Goal: Complete application form: Complete application form

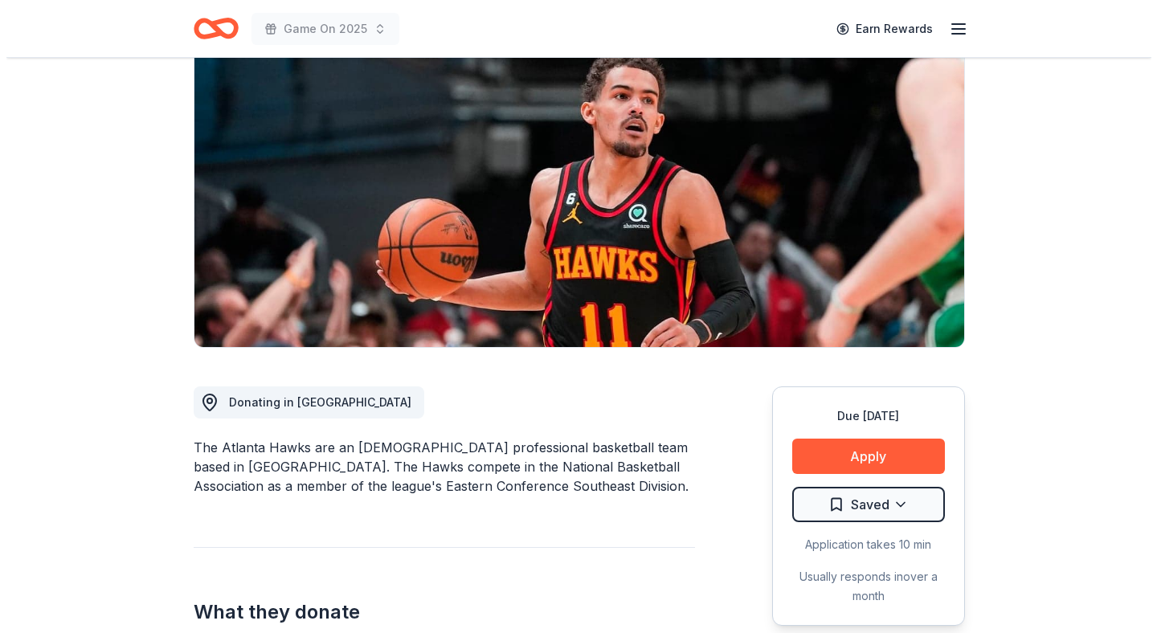
scroll to position [139, 0]
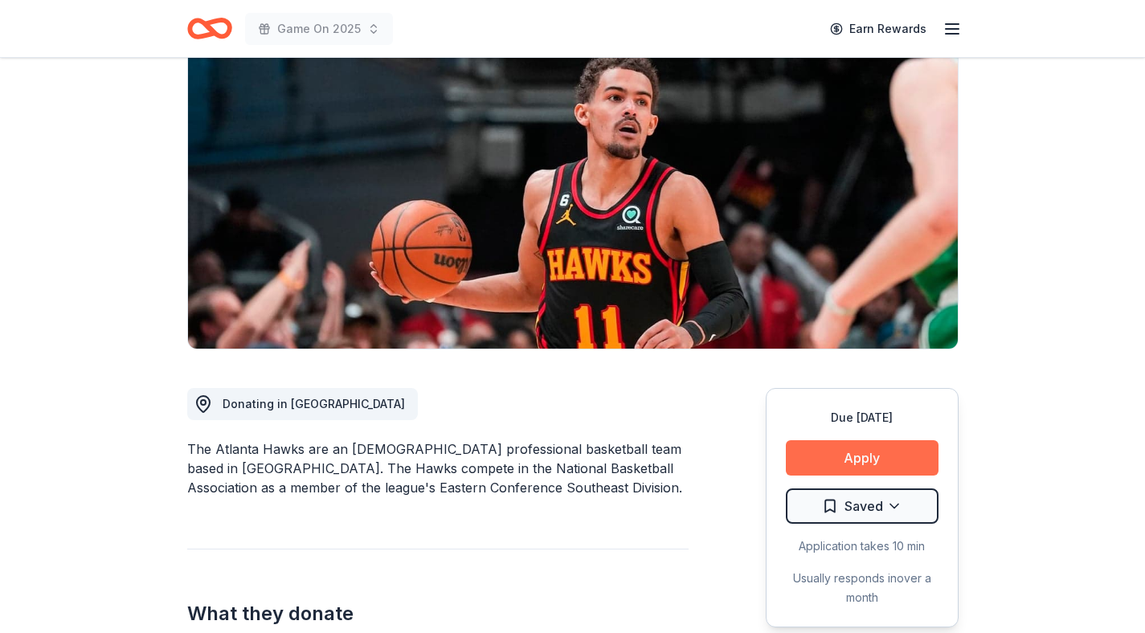
click at [824, 464] on button "Apply" at bounding box center [862, 457] width 153 height 35
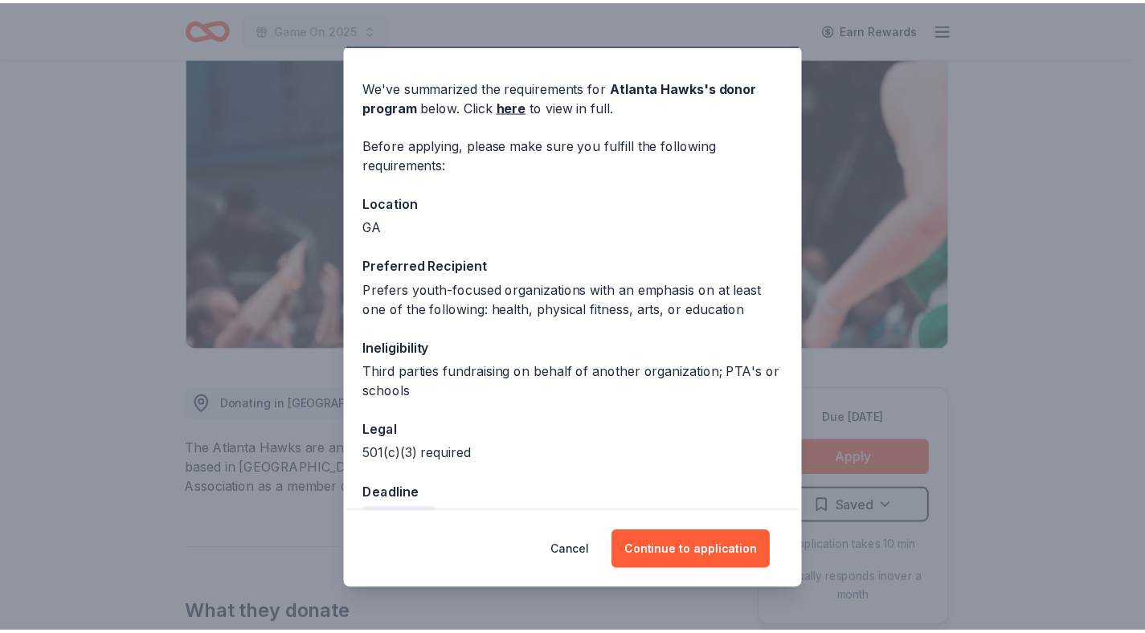
scroll to position [0, 0]
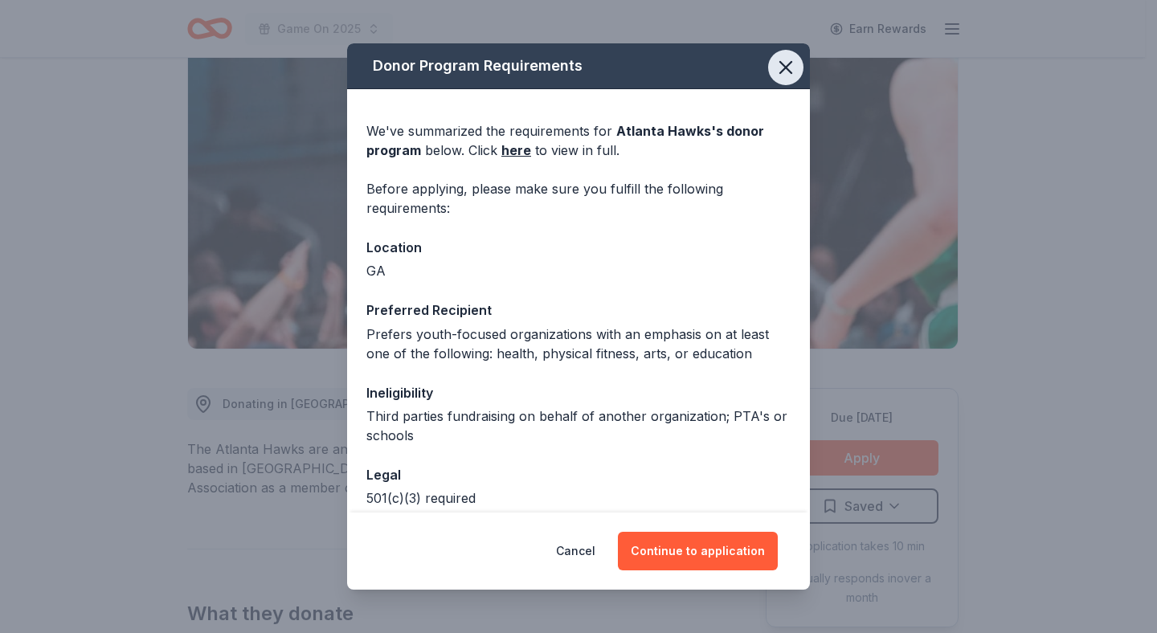
click at [768, 51] on button "button" at bounding box center [785, 67] width 35 height 35
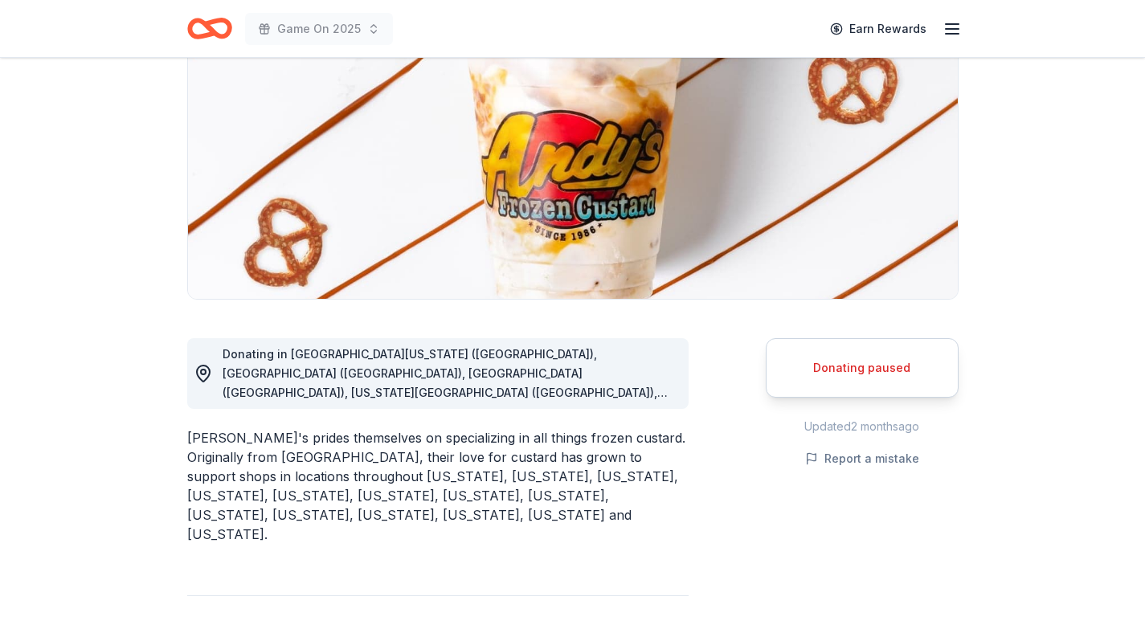
scroll to position [234, 0]
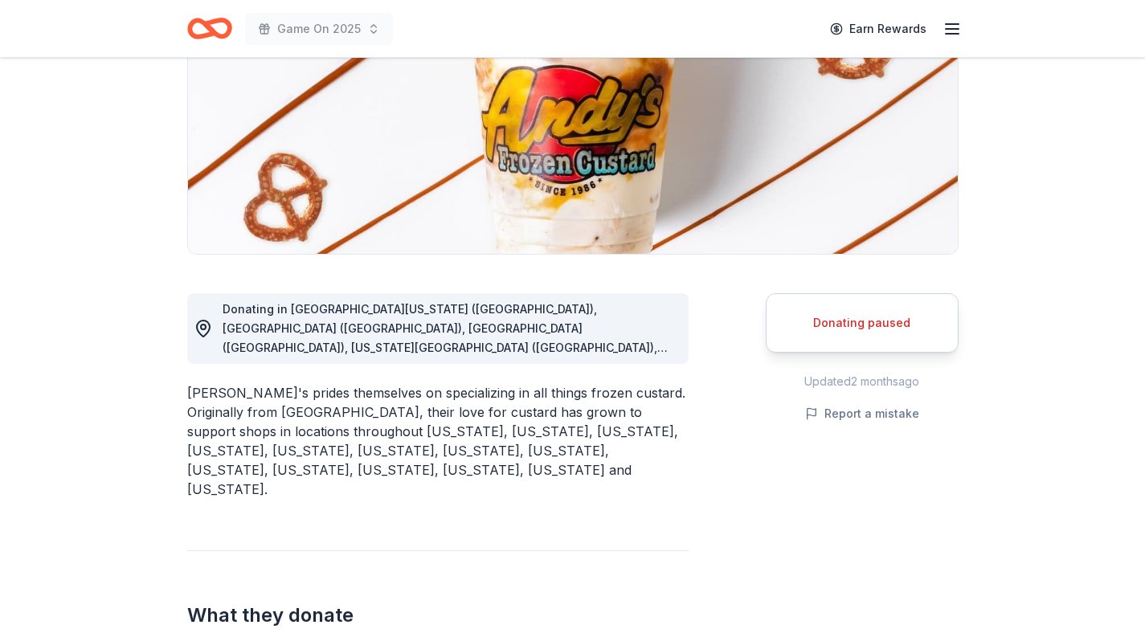
click at [803, 331] on div "Donating paused" at bounding box center [862, 322] width 153 height 19
click at [577, 357] on div "Donating in Northwest Arkansas (AR), Denver (CO), Chicagoland (IL), Kansas City…" at bounding box center [437, 328] width 501 height 71
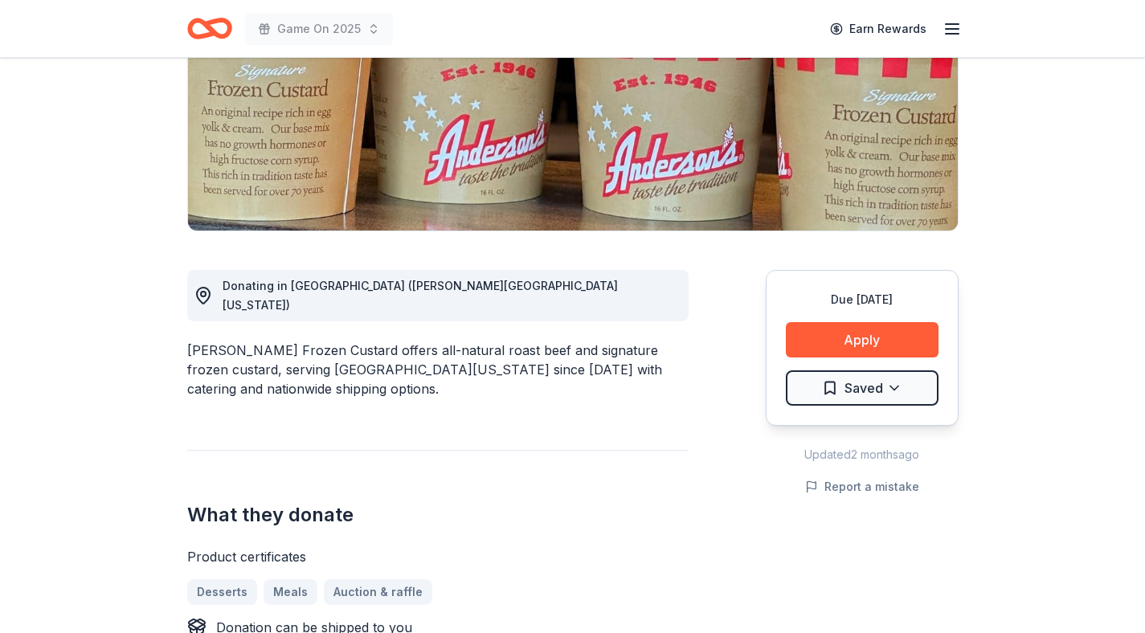
scroll to position [288, 0]
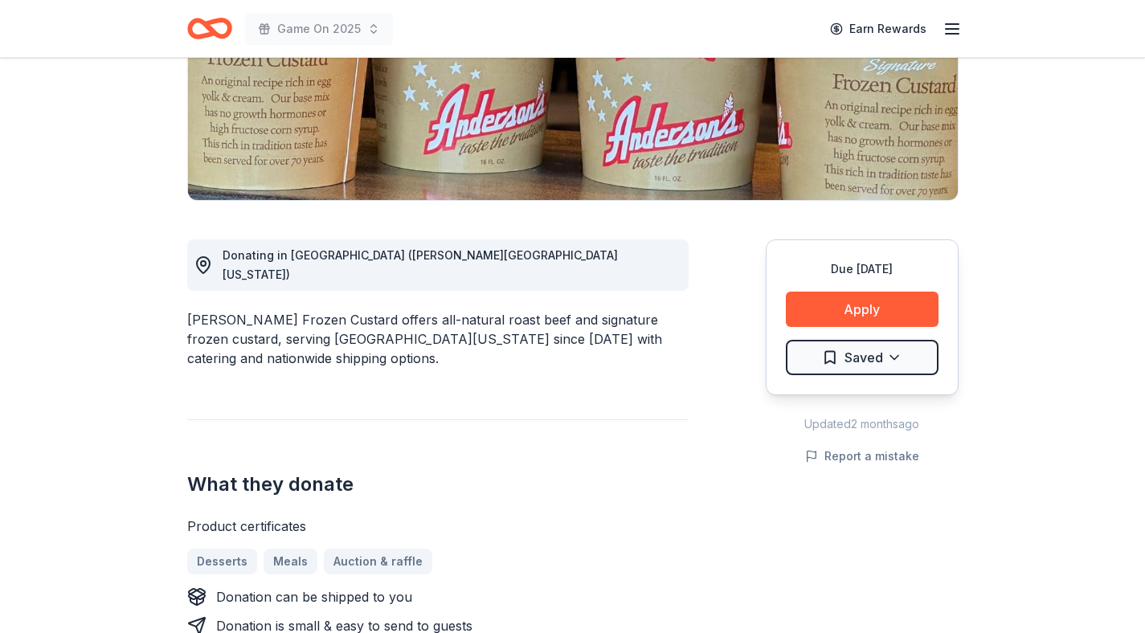
click at [592, 419] on div "What they donate Product certificates Desserts Meals Auction & raffle Donation …" at bounding box center [437, 527] width 501 height 216
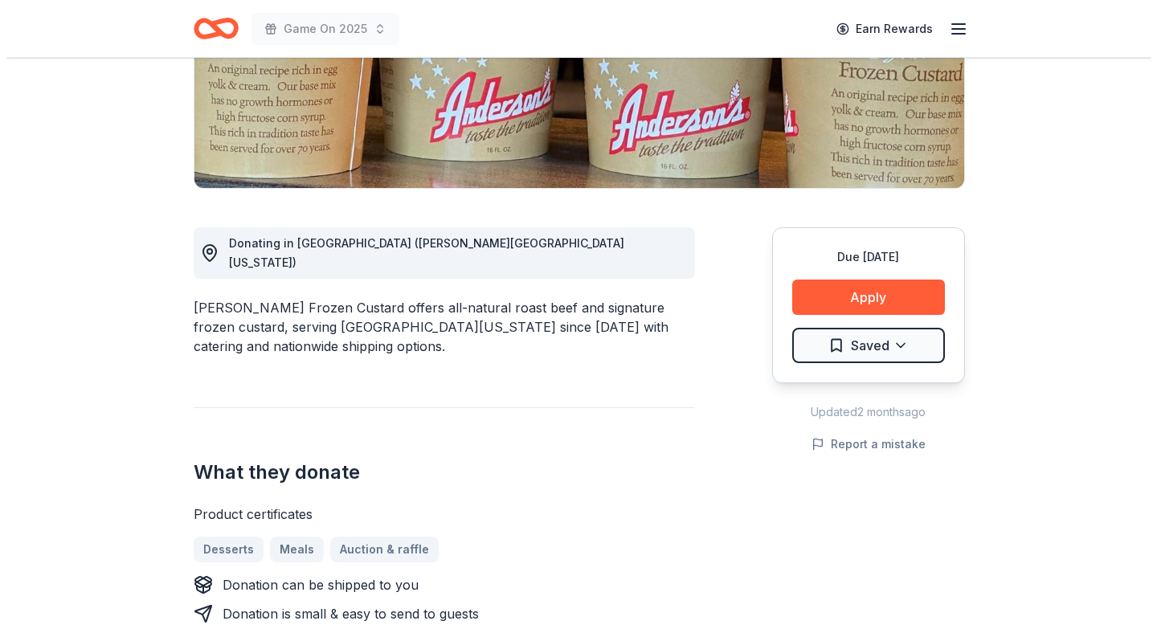
scroll to position [300, 0]
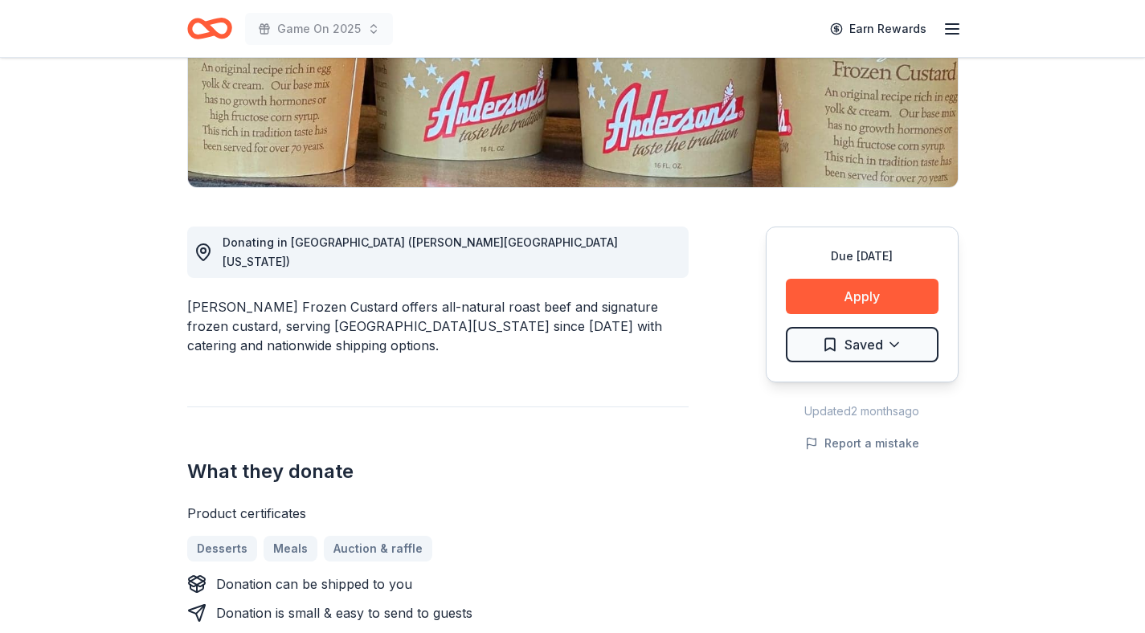
click at [741, 298] on div "Donating in NY (Wester New York) Anderson's Frozen Custard offers all-natural r…" at bounding box center [572, 624] width 771 height 873
click at [897, 302] on button "Apply" at bounding box center [862, 296] width 153 height 35
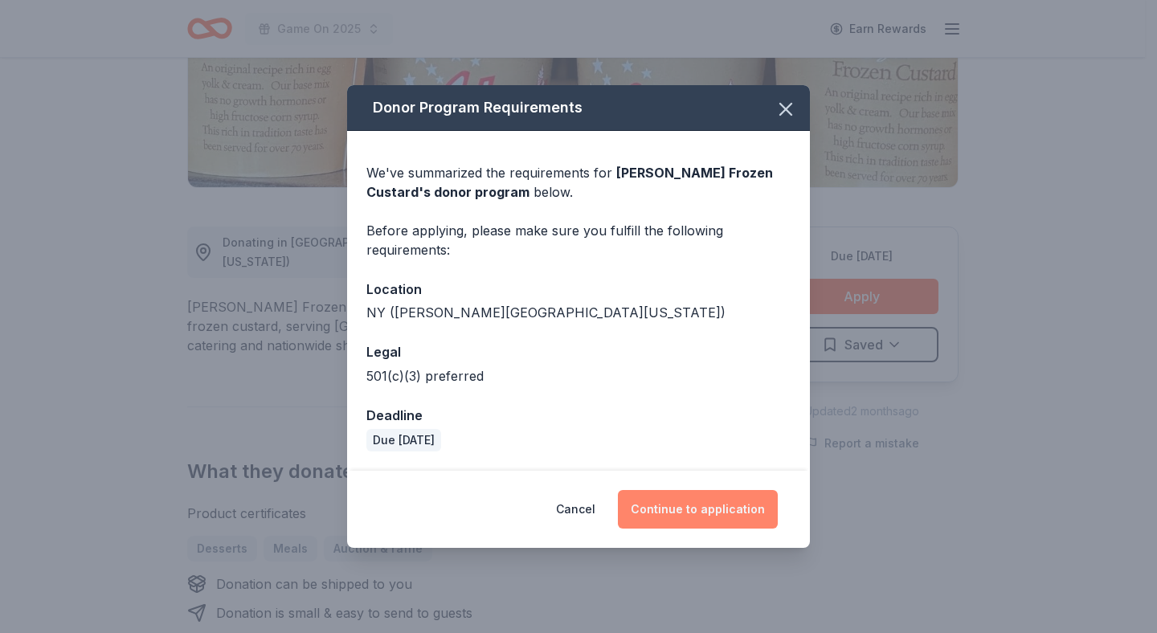
click at [696, 501] on button "Continue to application" at bounding box center [698, 509] width 160 height 39
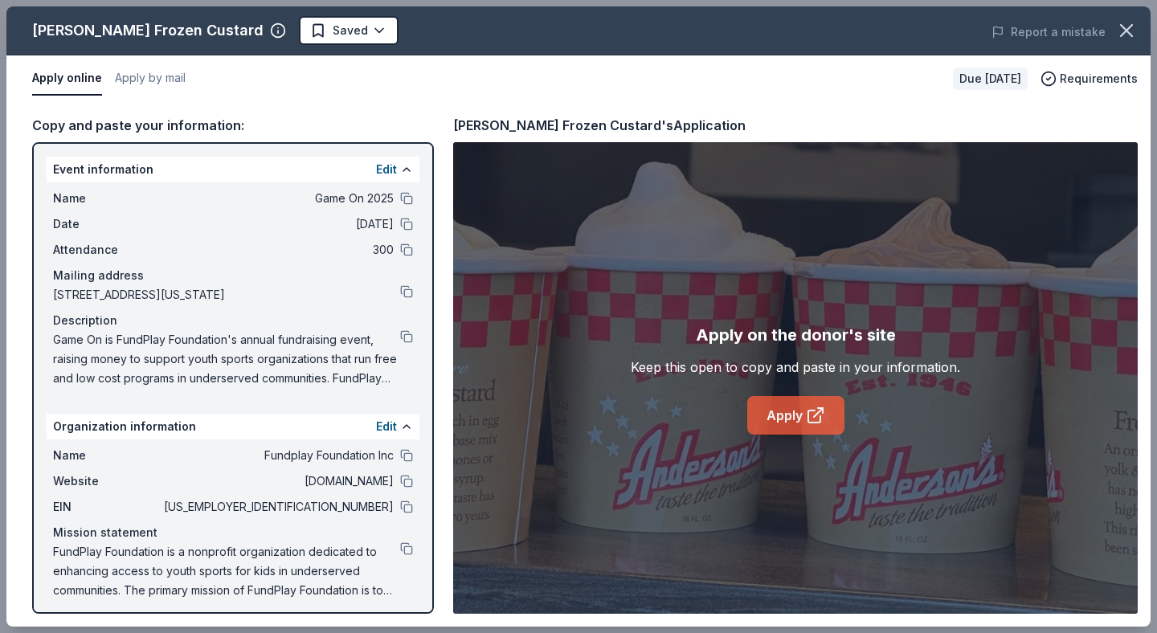
click at [811, 408] on icon at bounding box center [815, 415] width 19 height 19
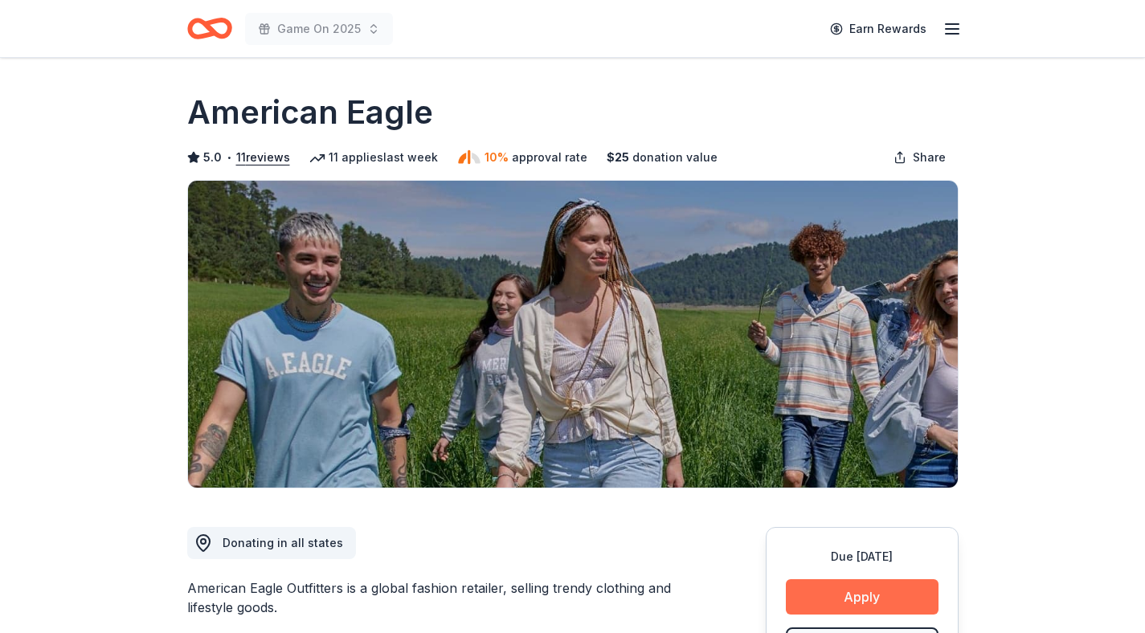
click at [840, 588] on button "Apply" at bounding box center [862, 596] width 153 height 35
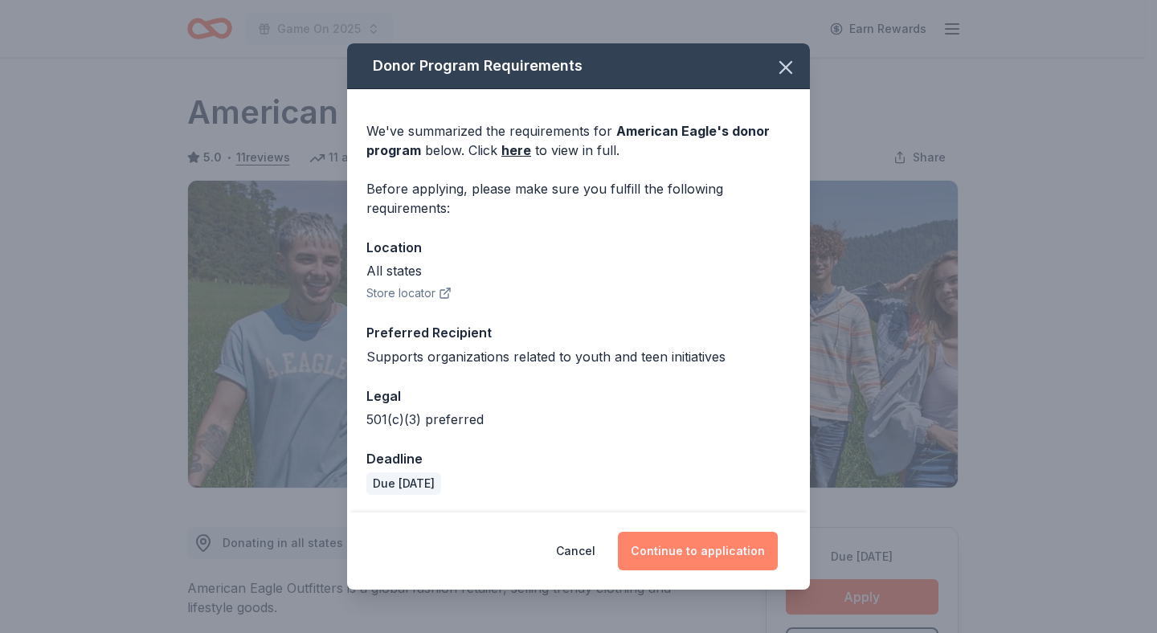
click at [709, 567] on button "Continue to application" at bounding box center [698, 551] width 160 height 39
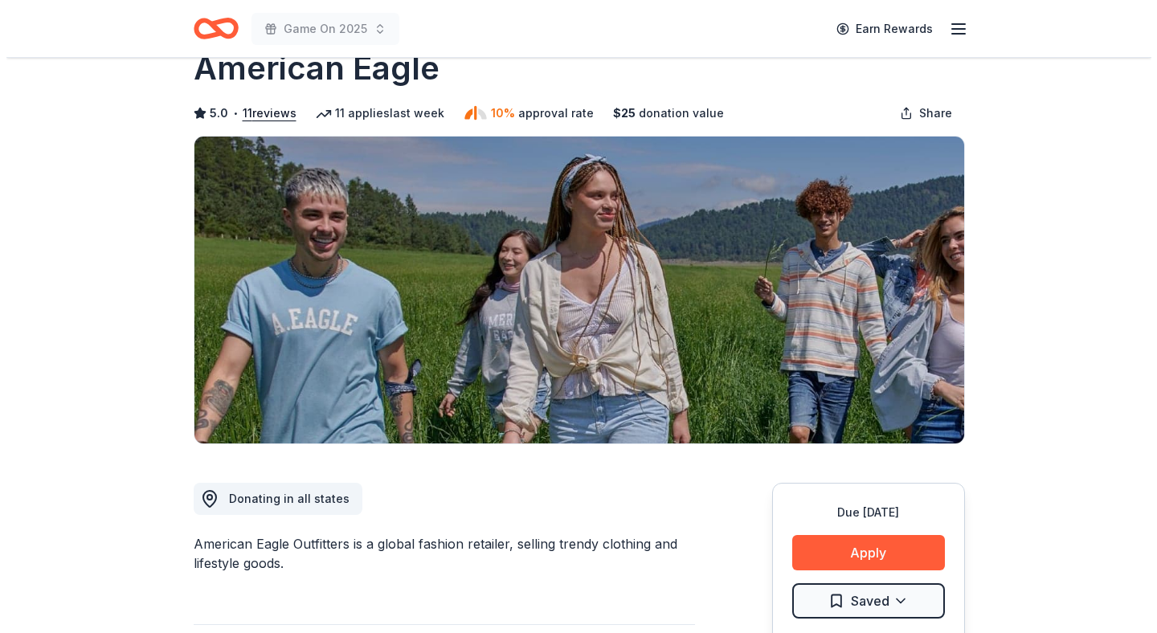
scroll to position [53, 0]
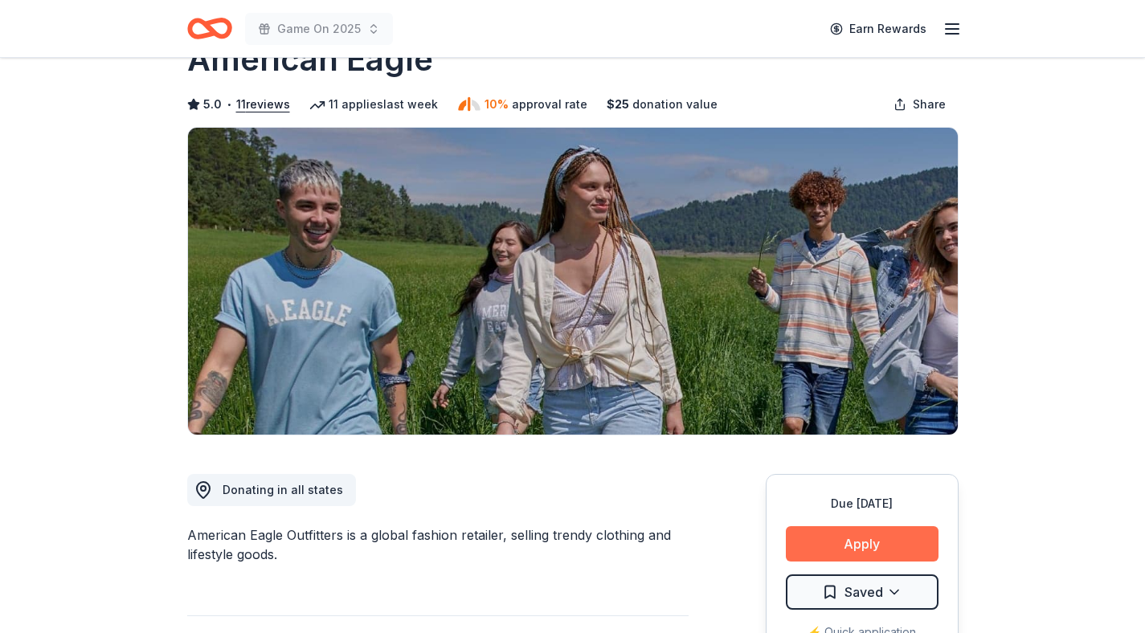
click at [873, 540] on button "Apply" at bounding box center [862, 543] width 153 height 35
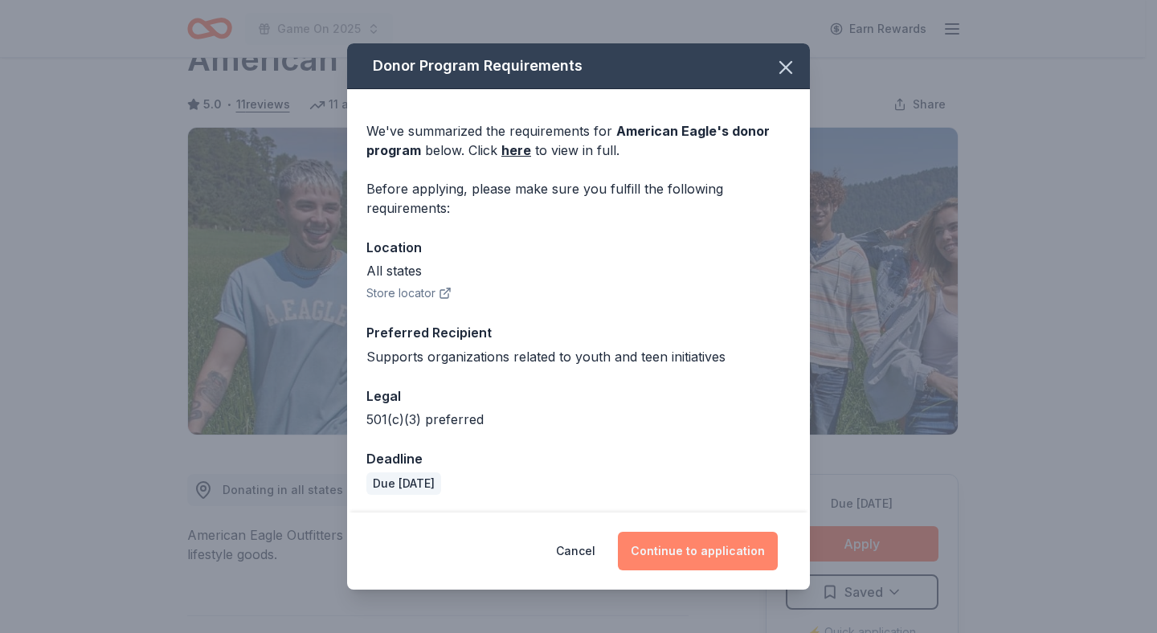
click at [674, 558] on button "Continue to application" at bounding box center [698, 551] width 160 height 39
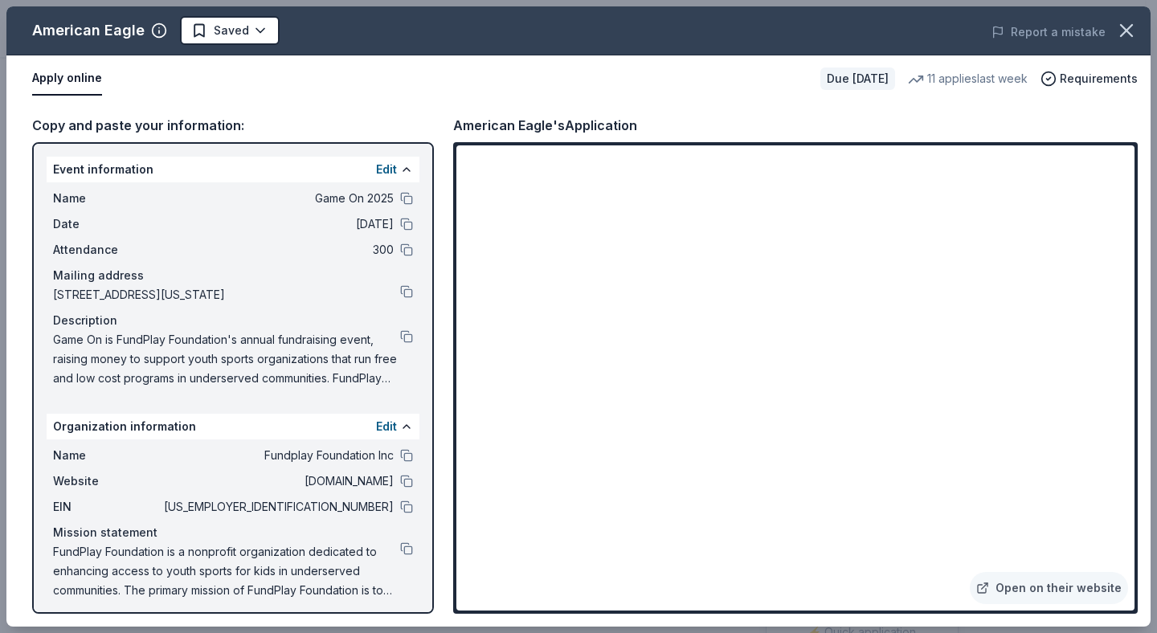
scroll to position [7, 0]
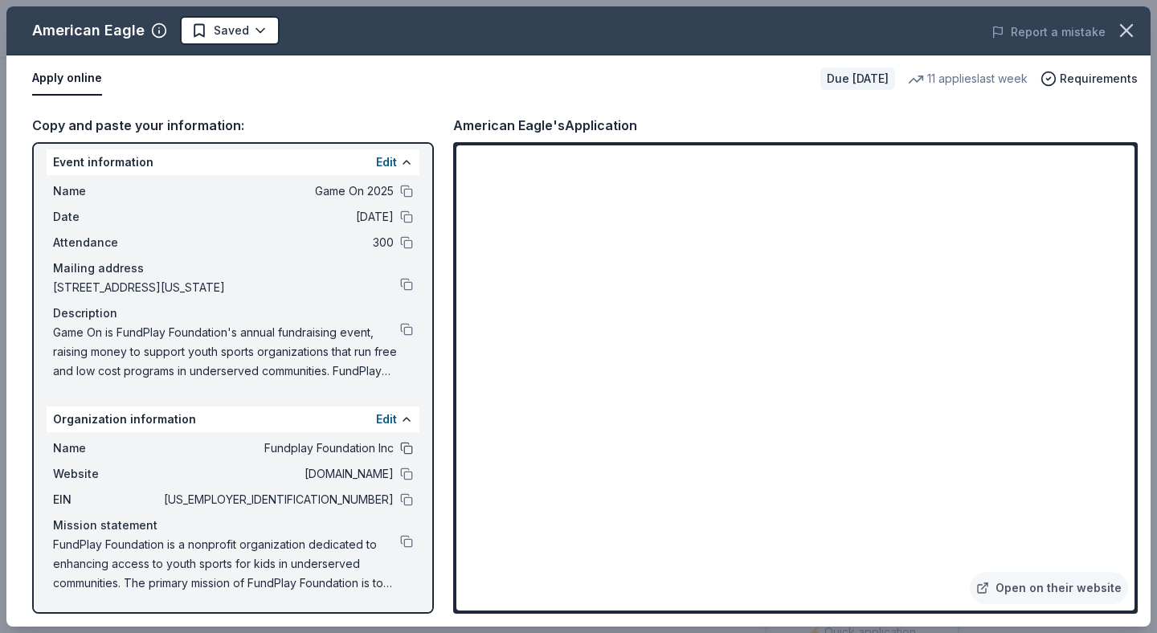
click at [400, 444] on button at bounding box center [406, 448] width 13 height 13
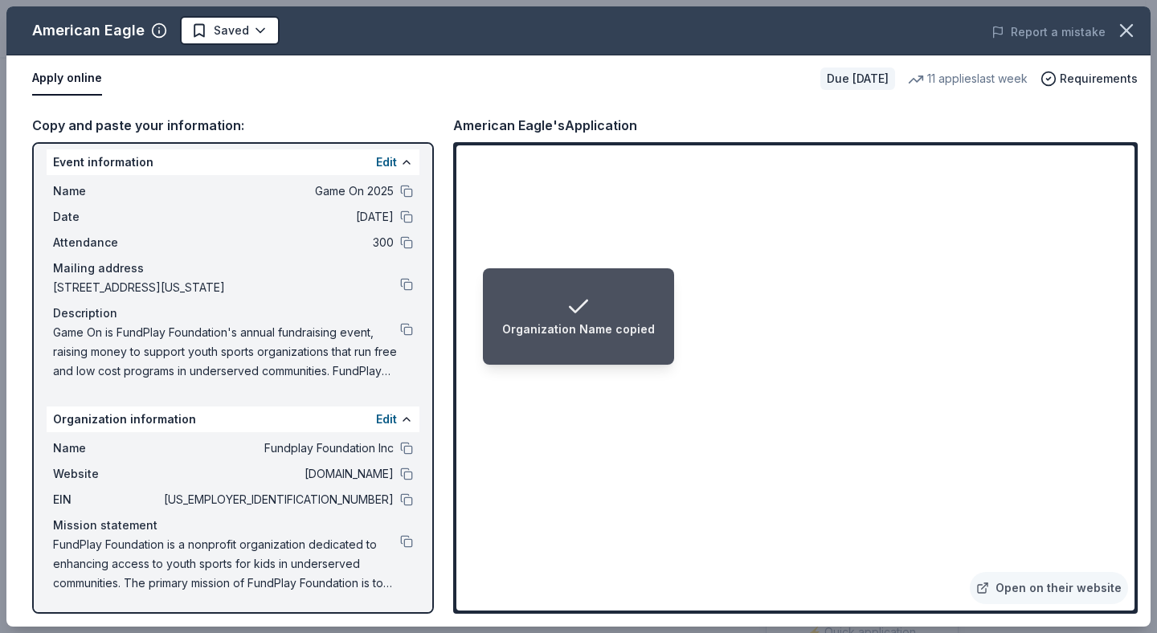
scroll to position [0, 0]
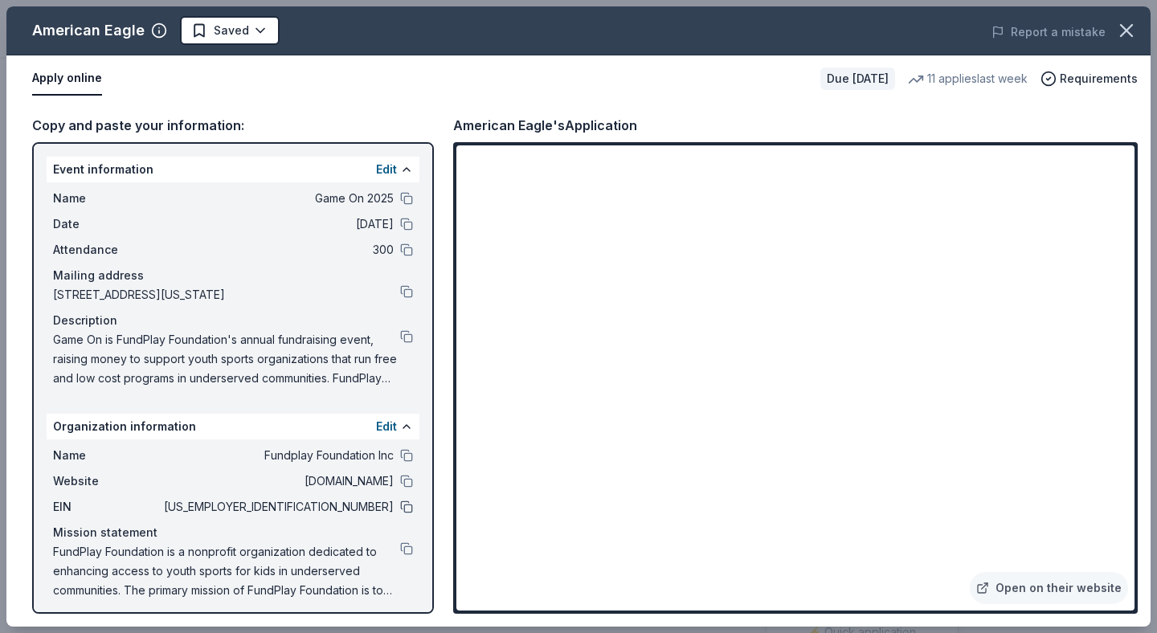
click at [400, 505] on button at bounding box center [406, 506] width 13 height 13
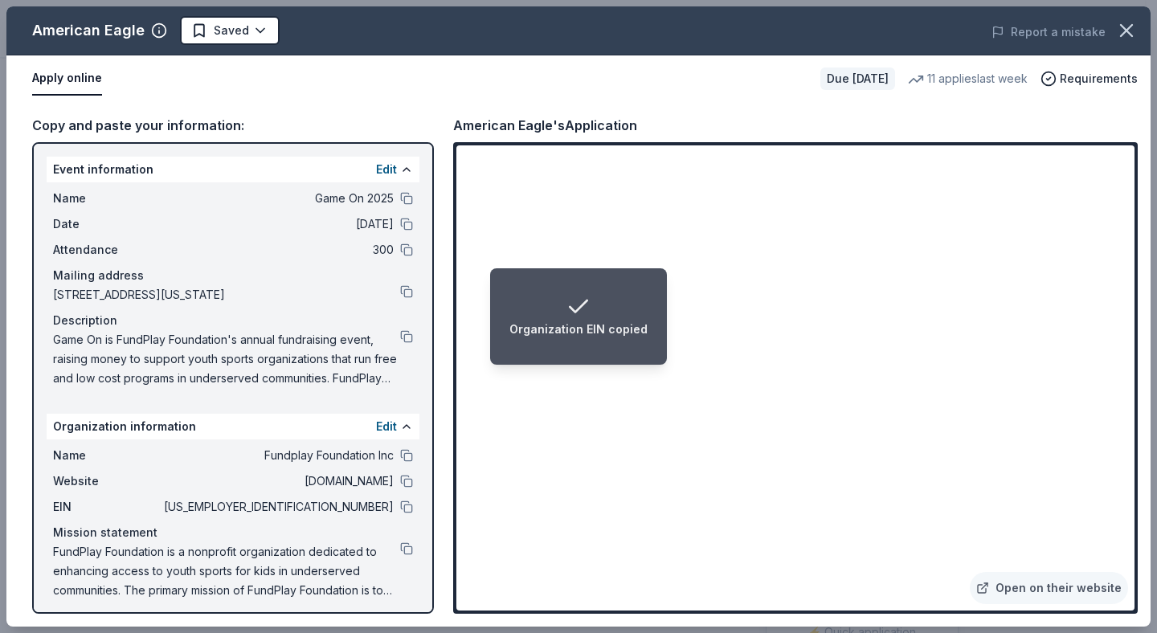
click at [384, 200] on div "Name Game On 2025" at bounding box center [233, 198] width 360 height 19
click at [400, 200] on button at bounding box center [406, 198] width 13 height 13
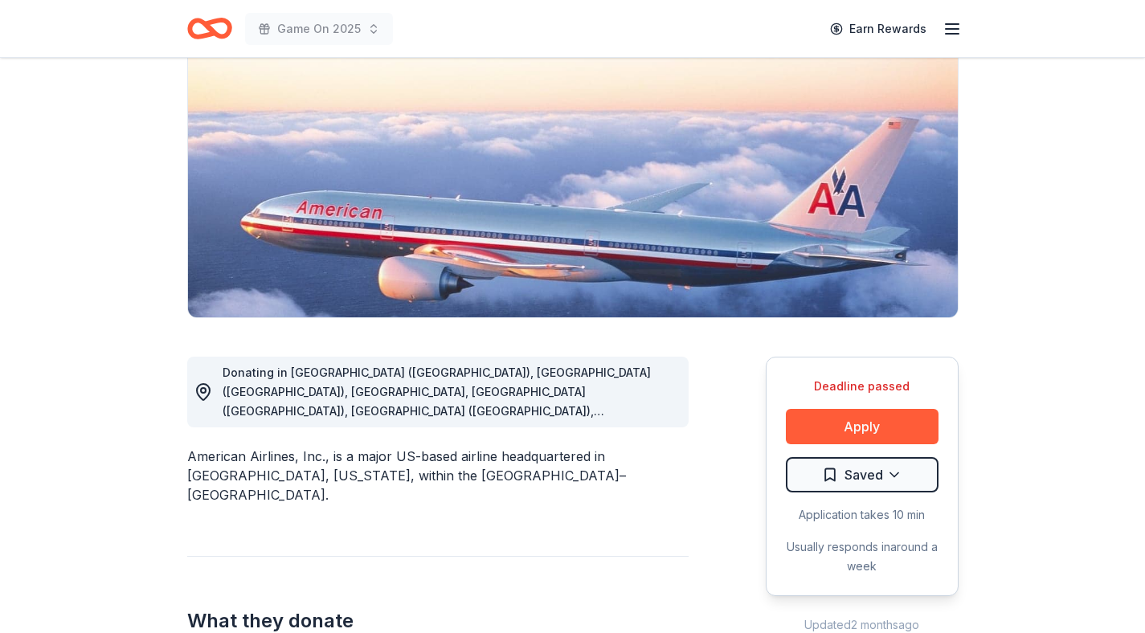
scroll to position [190, 0]
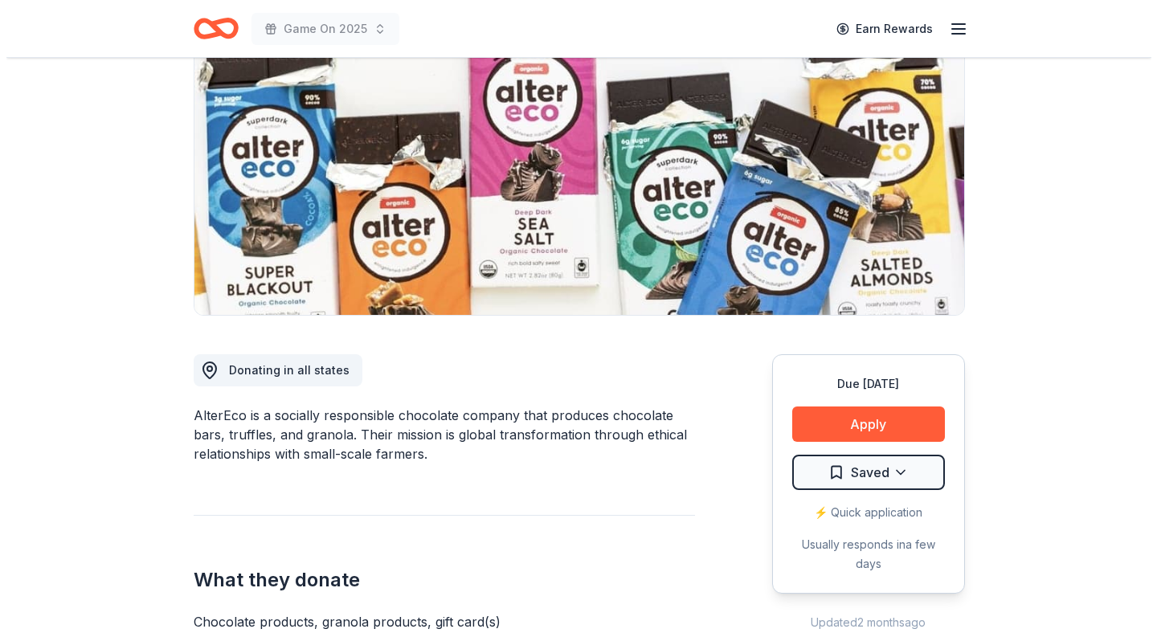
scroll to position [174, 0]
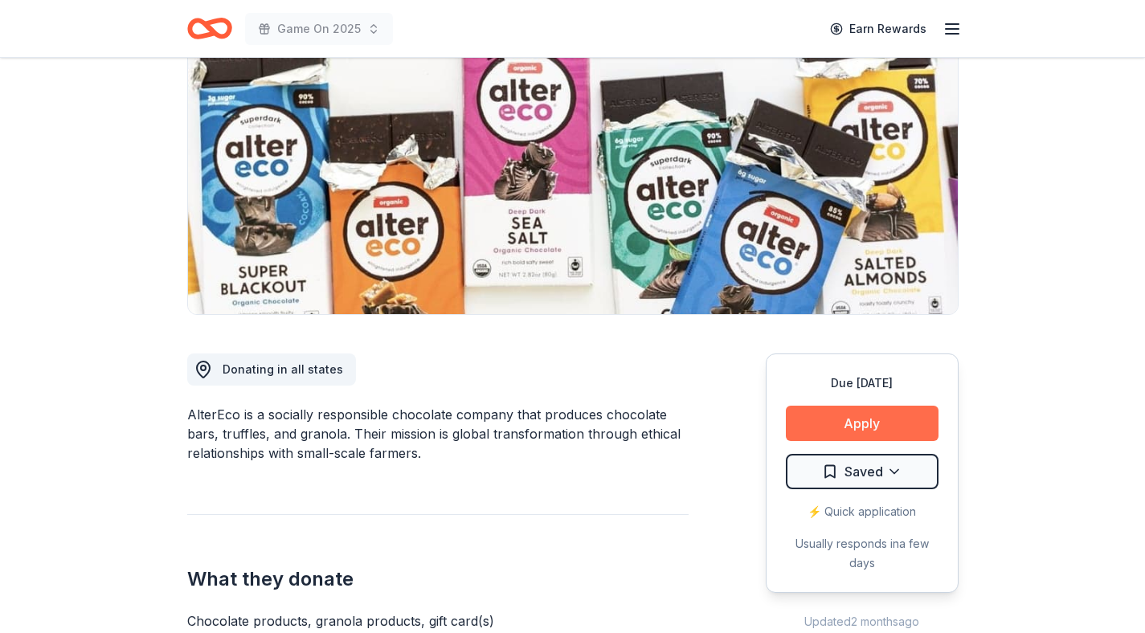
click at [827, 433] on button "Apply" at bounding box center [862, 423] width 153 height 35
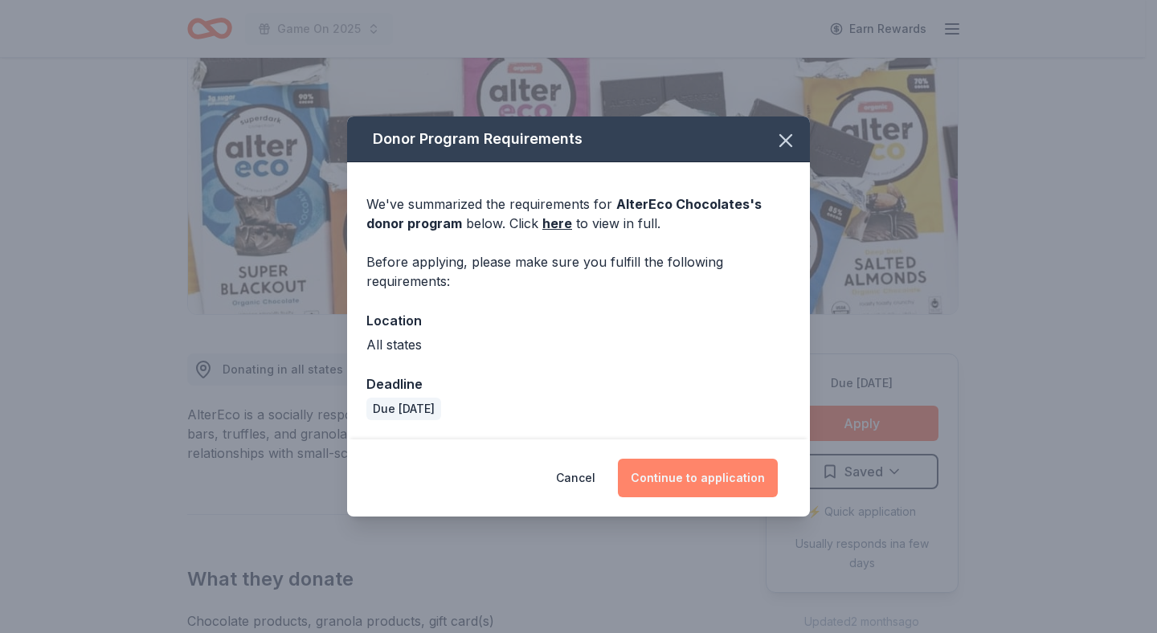
click at [706, 485] on button "Continue to application" at bounding box center [698, 478] width 160 height 39
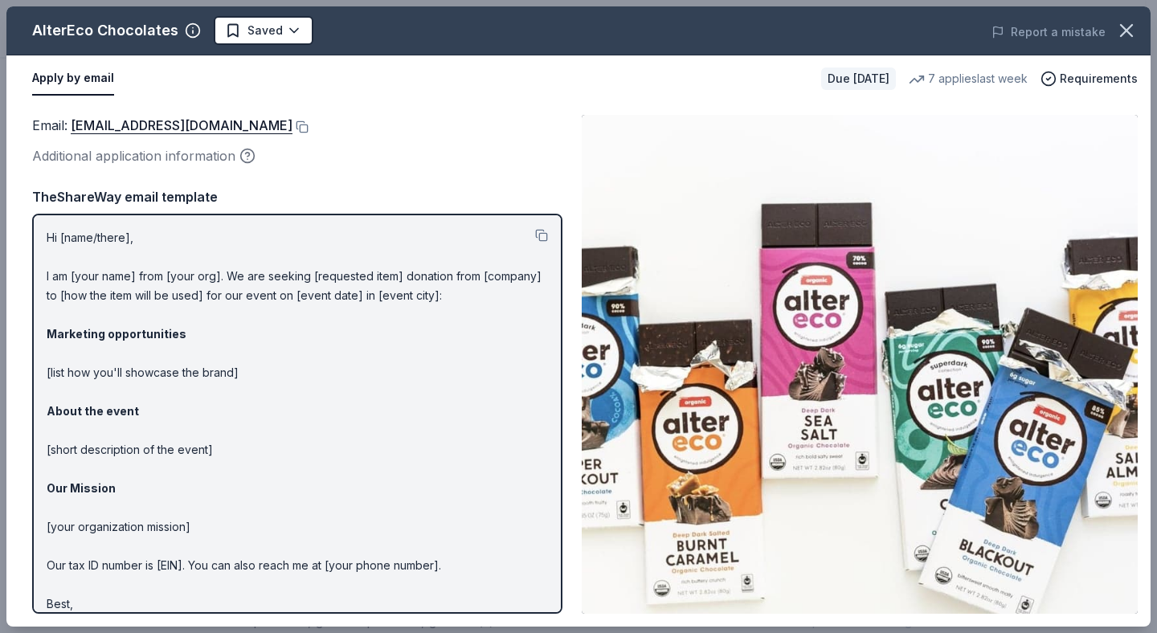
click at [420, 379] on p "Hi [name/there], I am [your name] from [your org]. We are seeking [requested it…" at bounding box center [297, 430] width 501 height 405
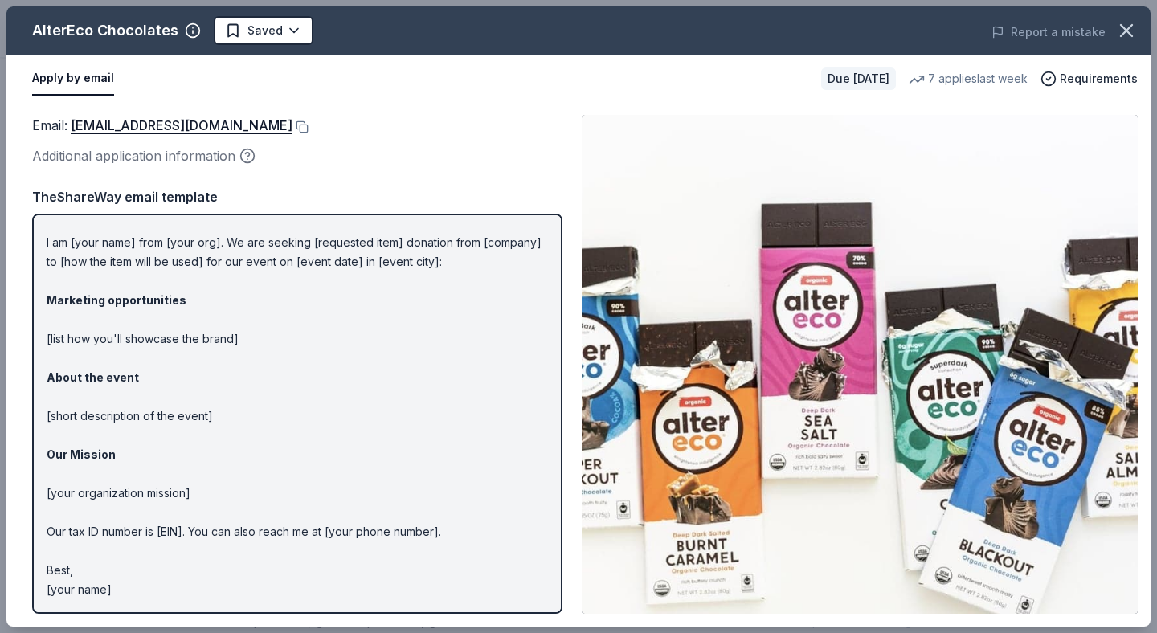
scroll to position [0, 0]
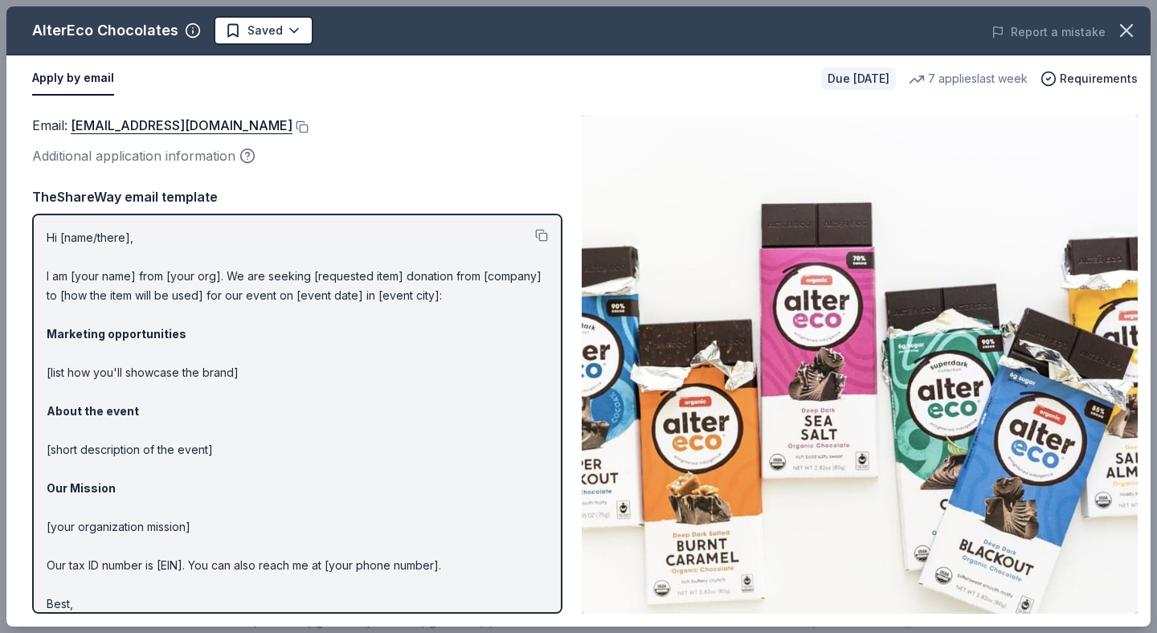
click at [430, 311] on p "Hi [name/there], I am [your name] from [your org]. We are seeking [requested it…" at bounding box center [297, 430] width 501 height 405
click at [319, 321] on p "Hi [name/there], I am [your name] from [your org]. We are seeking [requested it…" at bounding box center [297, 430] width 501 height 405
click at [535, 229] on button at bounding box center [541, 235] width 13 height 13
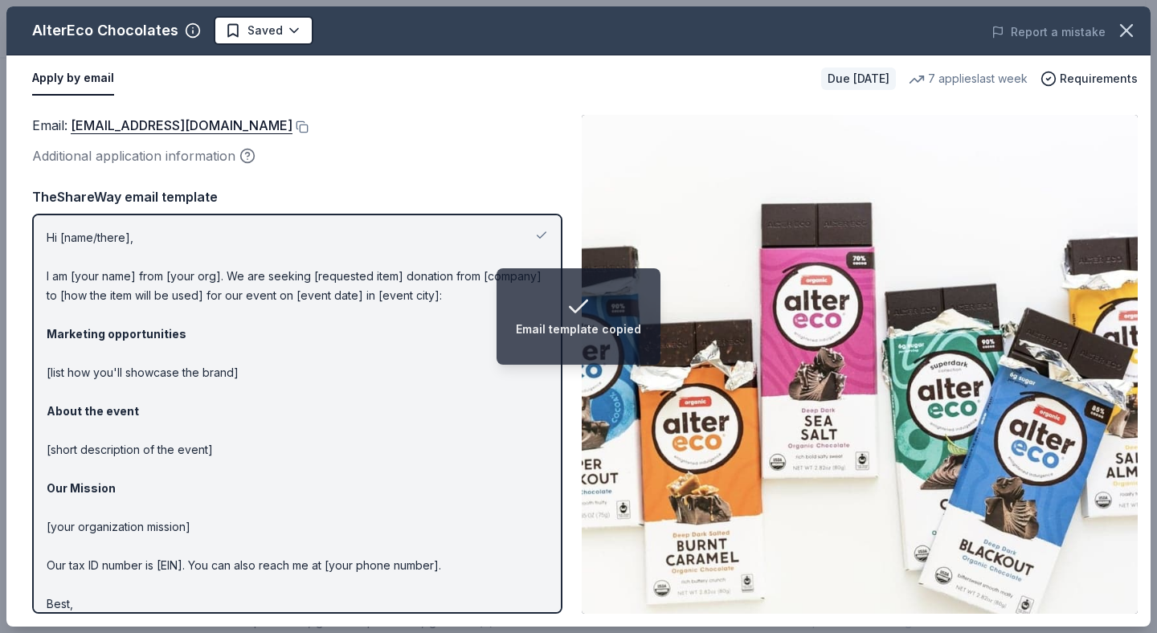
click at [363, 331] on p "Hi [name/there], I am [your name] from [your org]. We are seeking [requested it…" at bounding box center [297, 430] width 501 height 405
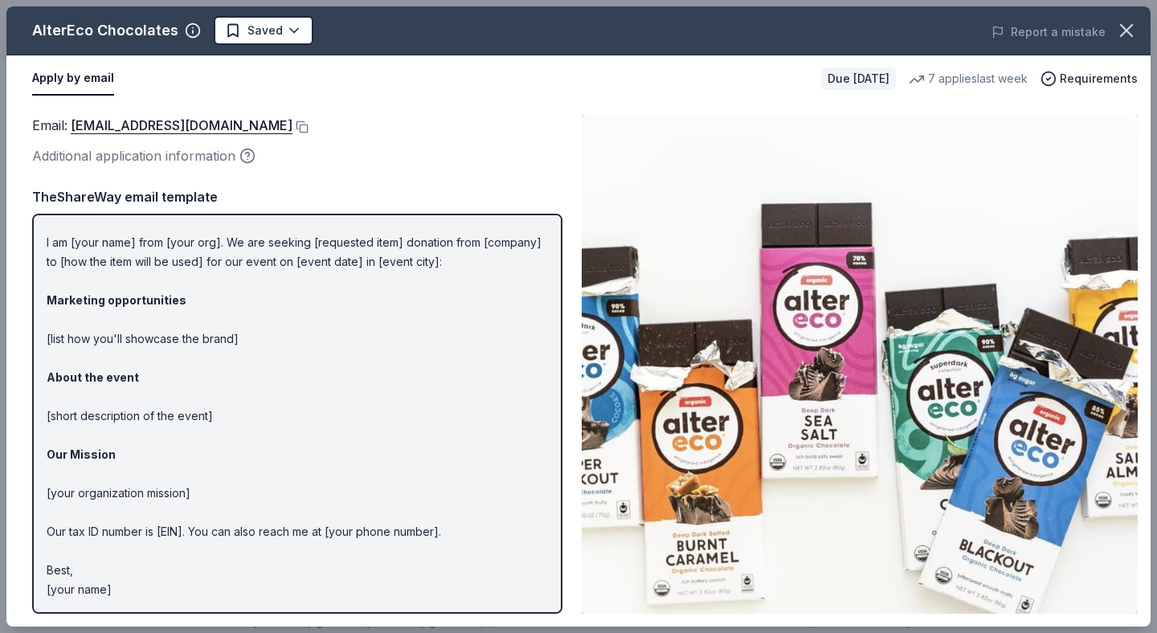
click at [375, 386] on p "Hi [name/there], I am [your name] from [your org]. We are seeking [requested it…" at bounding box center [297, 396] width 501 height 405
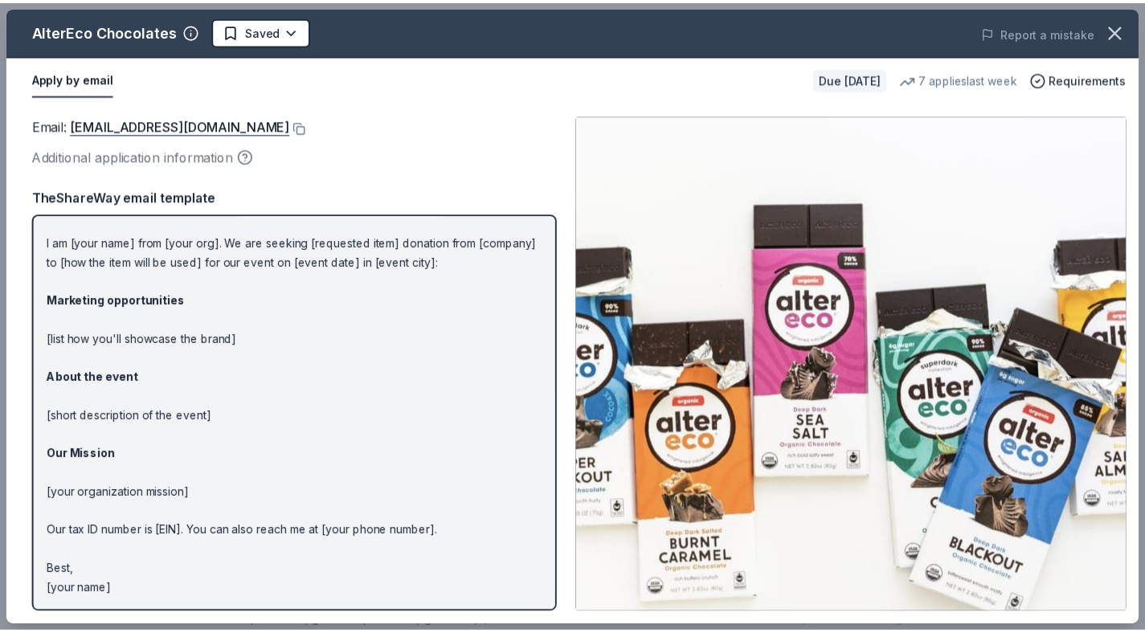
scroll to position [0, 0]
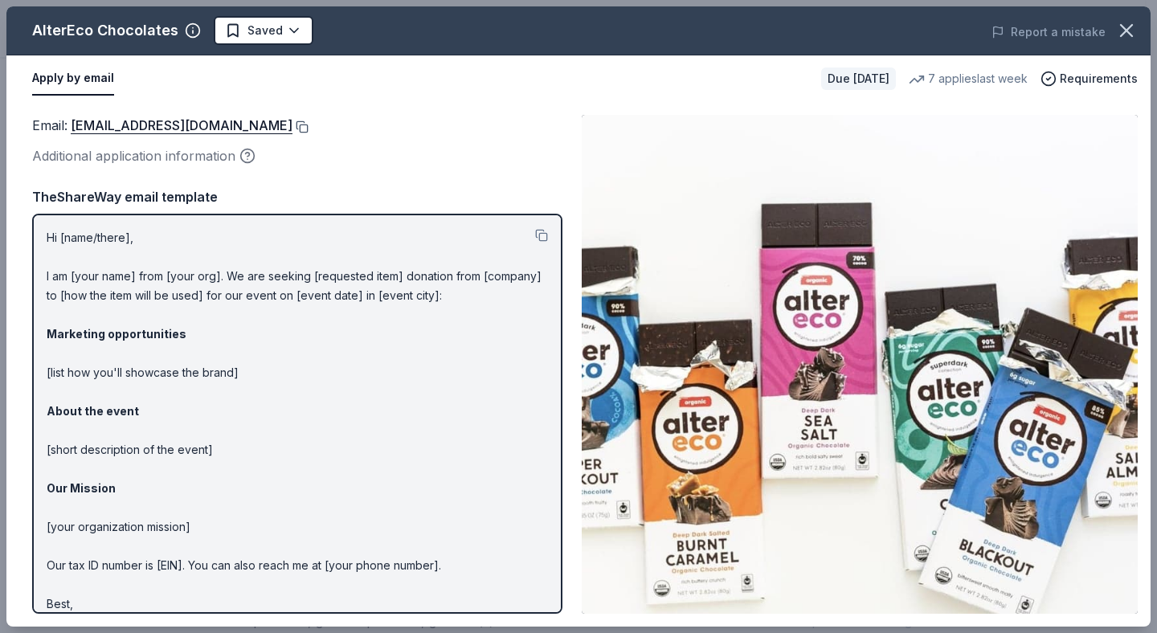
click at [292, 123] on button at bounding box center [300, 126] width 16 height 13
click at [1134, 35] on icon "button" at bounding box center [1126, 30] width 22 height 22
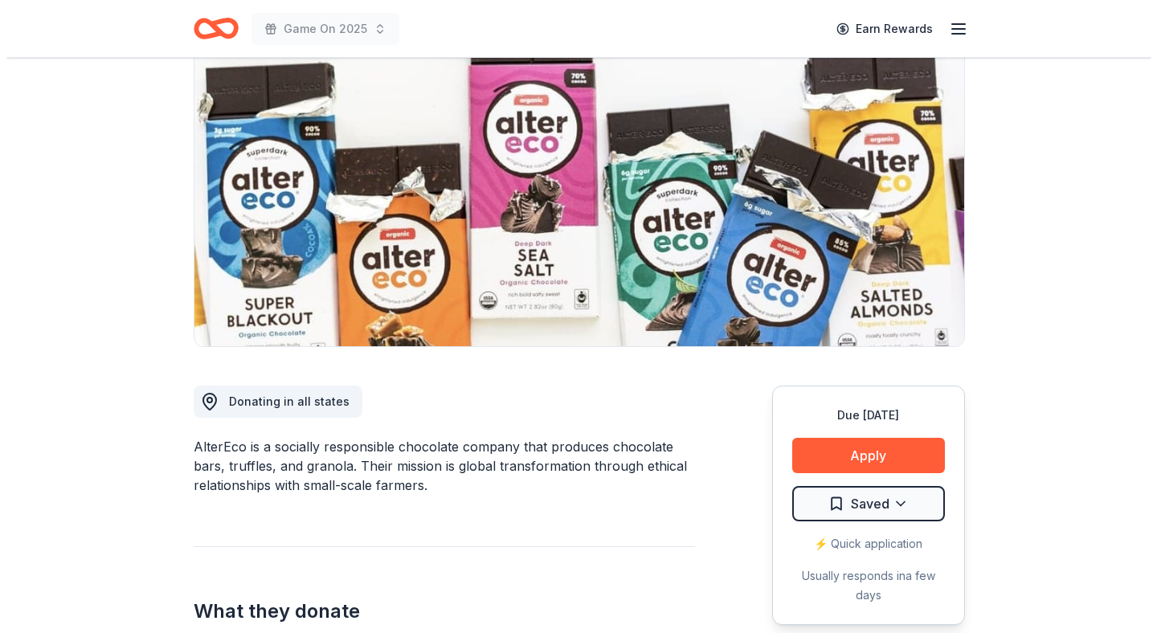
scroll to position [140, 0]
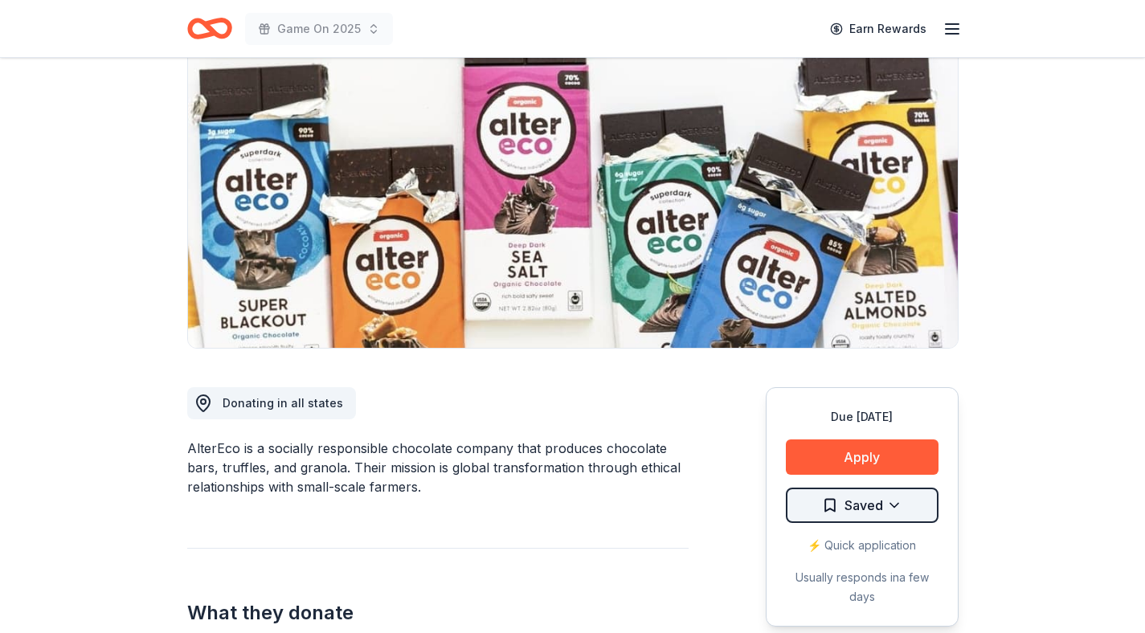
click at [889, 493] on html "Game On 2025 Earn Rewards Due in 33 days Share AlterEco Chocolates 4.3 • 3 revi…" at bounding box center [572, 176] width 1145 height 633
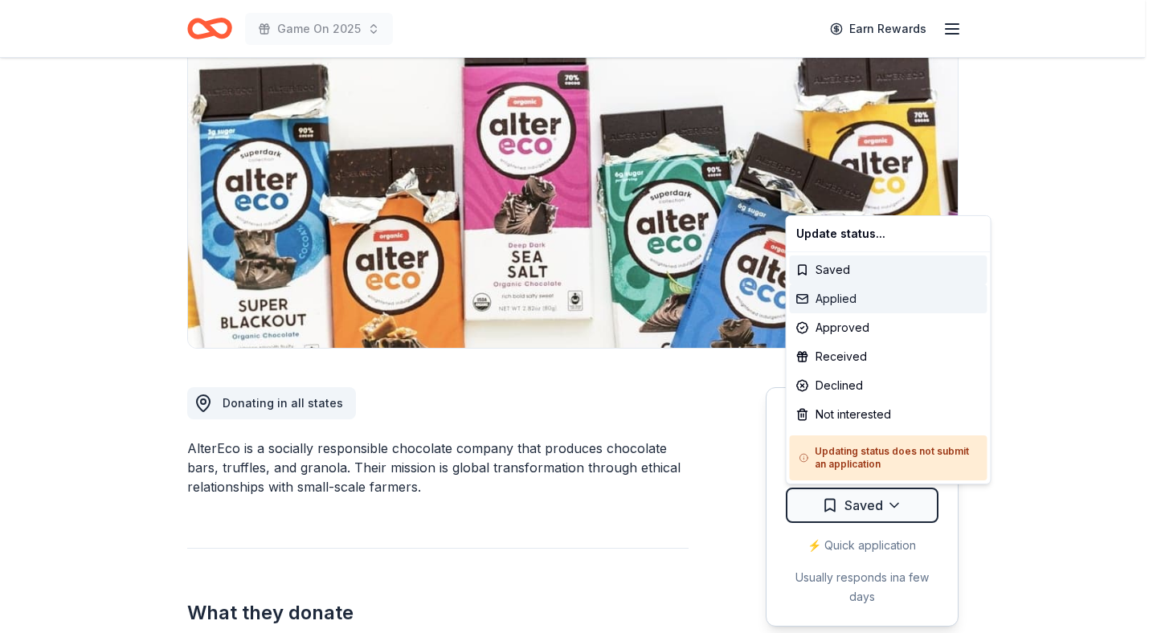
click at [854, 300] on div "Applied" at bounding box center [889, 298] width 198 height 29
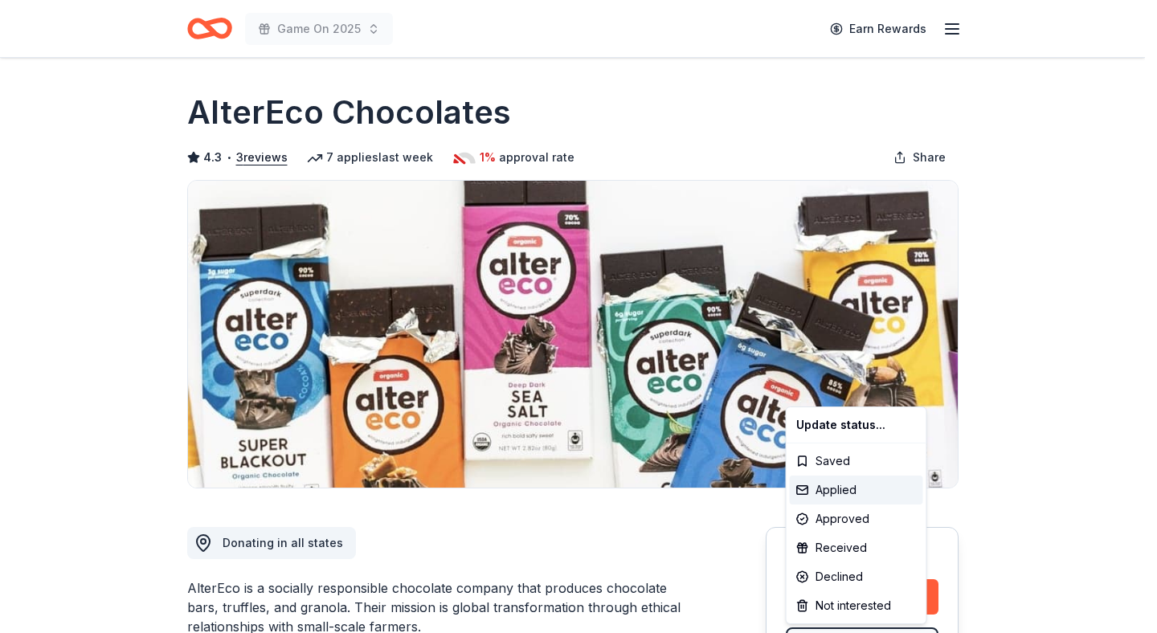
scroll to position [0, 0]
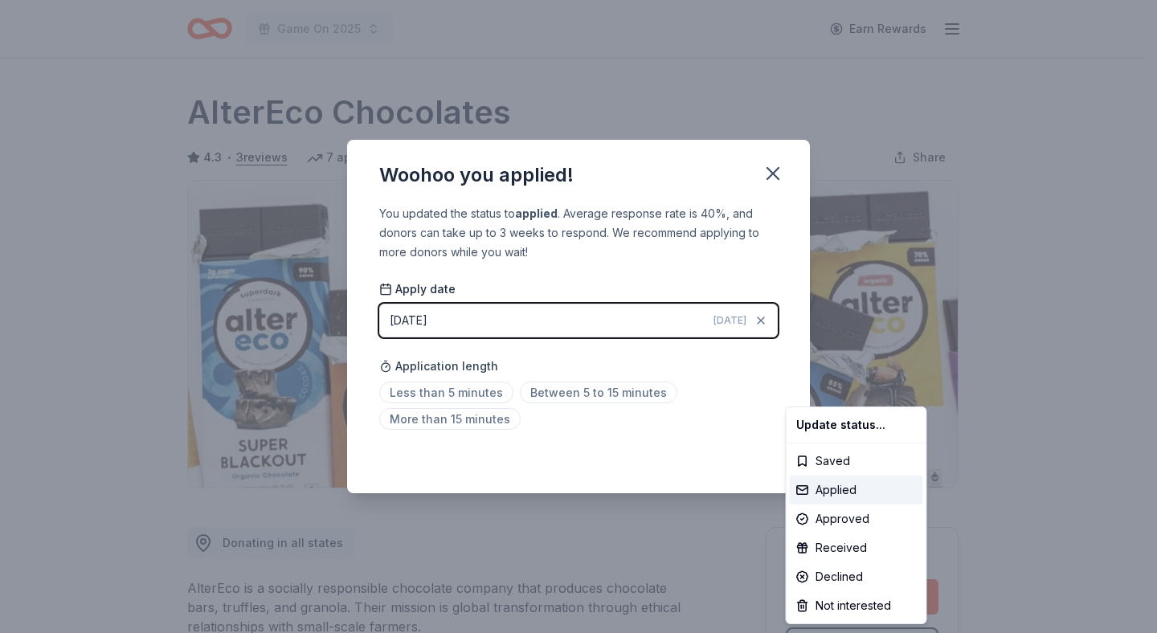
click at [662, 312] on html "Game On 2025 Earn Rewards Due in 33 days Share AlterEco Chocolates 4.3 • 3 revi…" at bounding box center [578, 316] width 1157 height 633
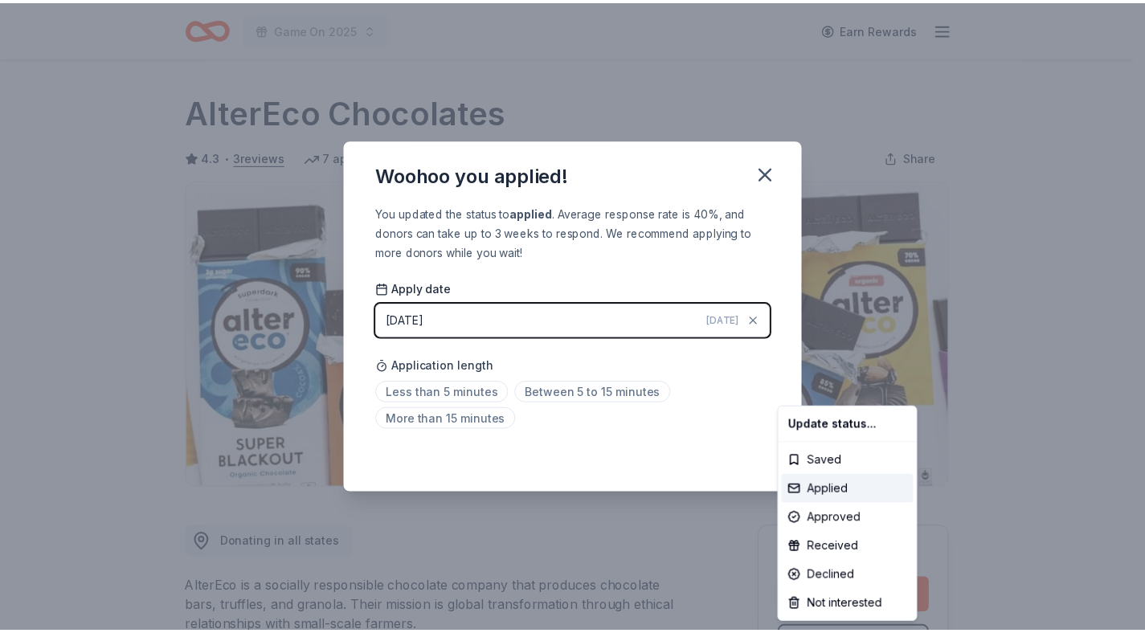
scroll to position [30, 0]
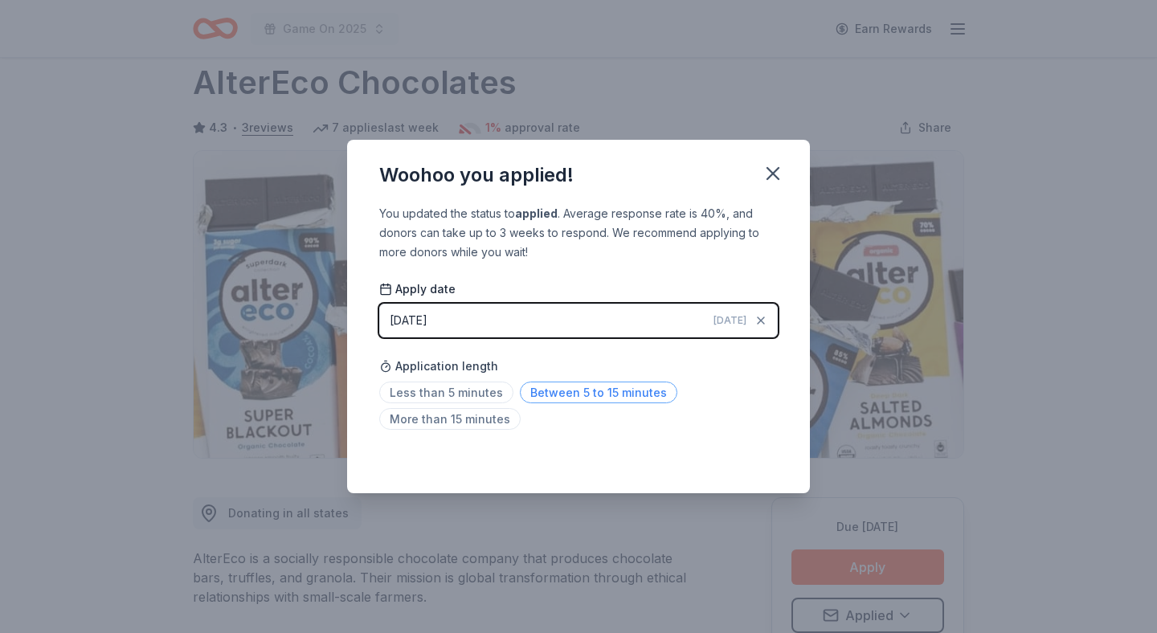
click at [558, 391] on span "Between 5 to 15 minutes" at bounding box center [598, 393] width 157 height 22
click at [779, 179] on icon "button" at bounding box center [773, 173] width 22 height 22
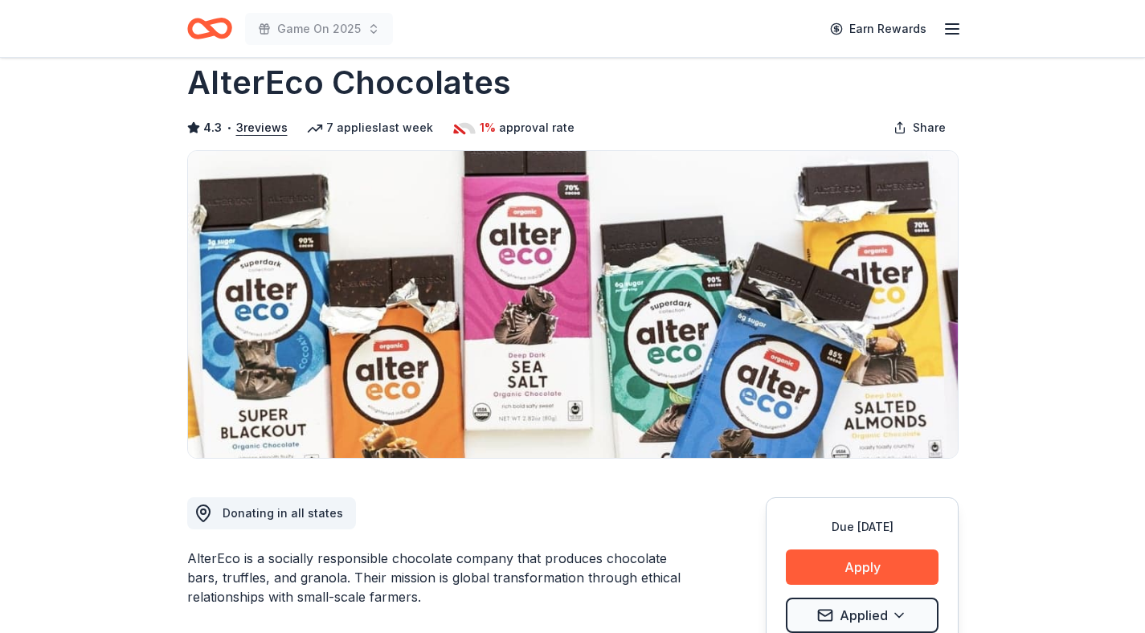
scroll to position [0, 0]
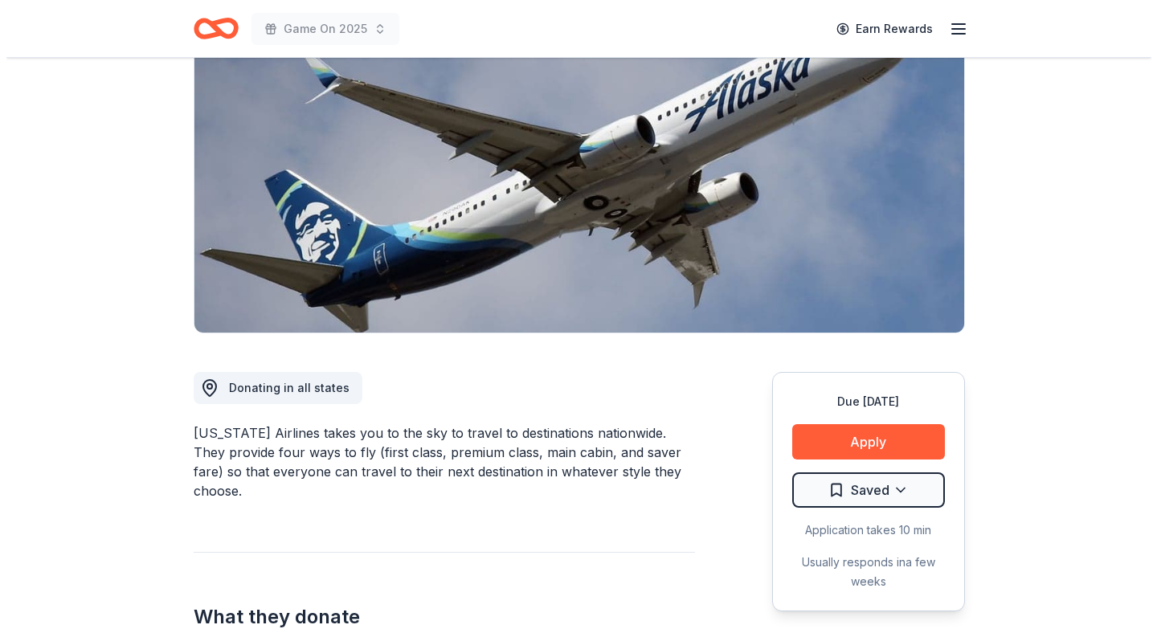
scroll to position [170, 0]
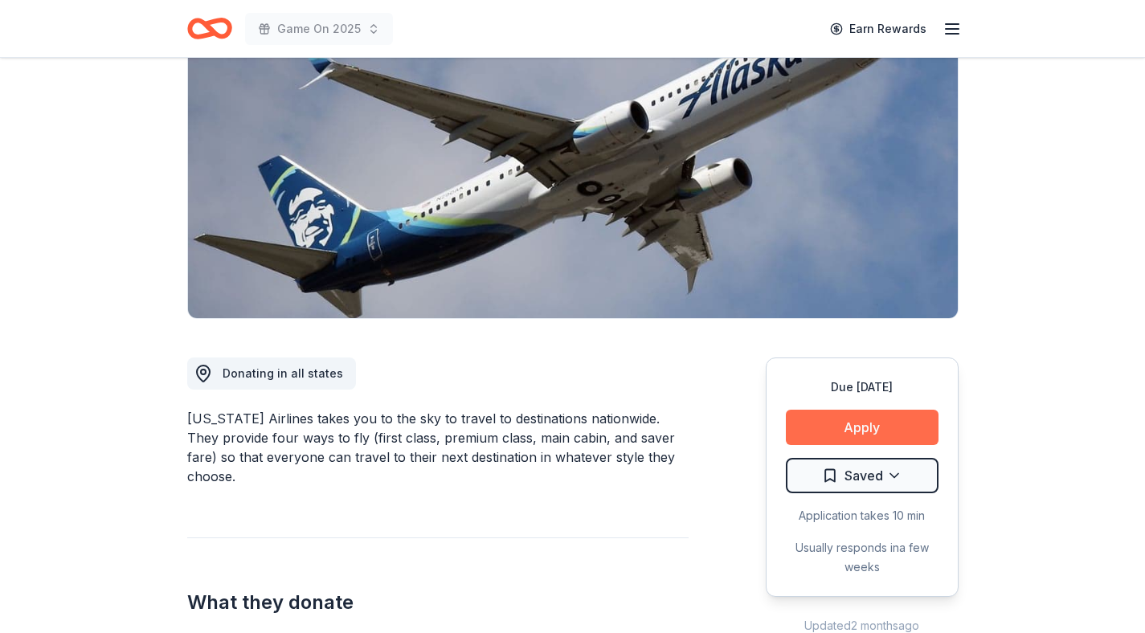
click at [886, 431] on button "Apply" at bounding box center [862, 427] width 153 height 35
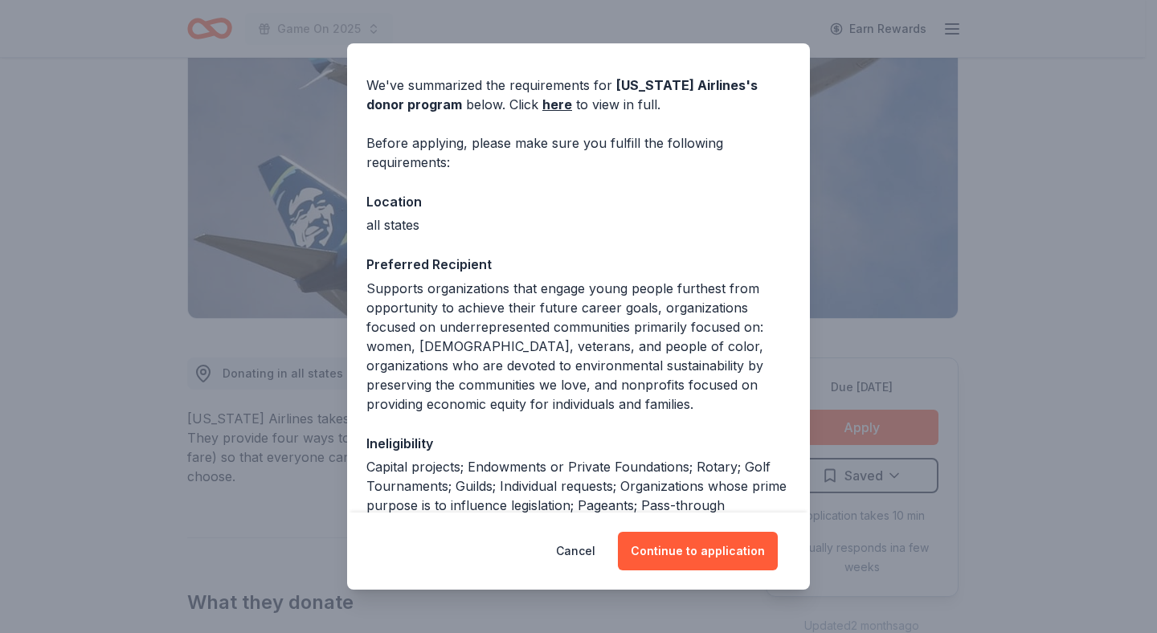
scroll to position [48, 0]
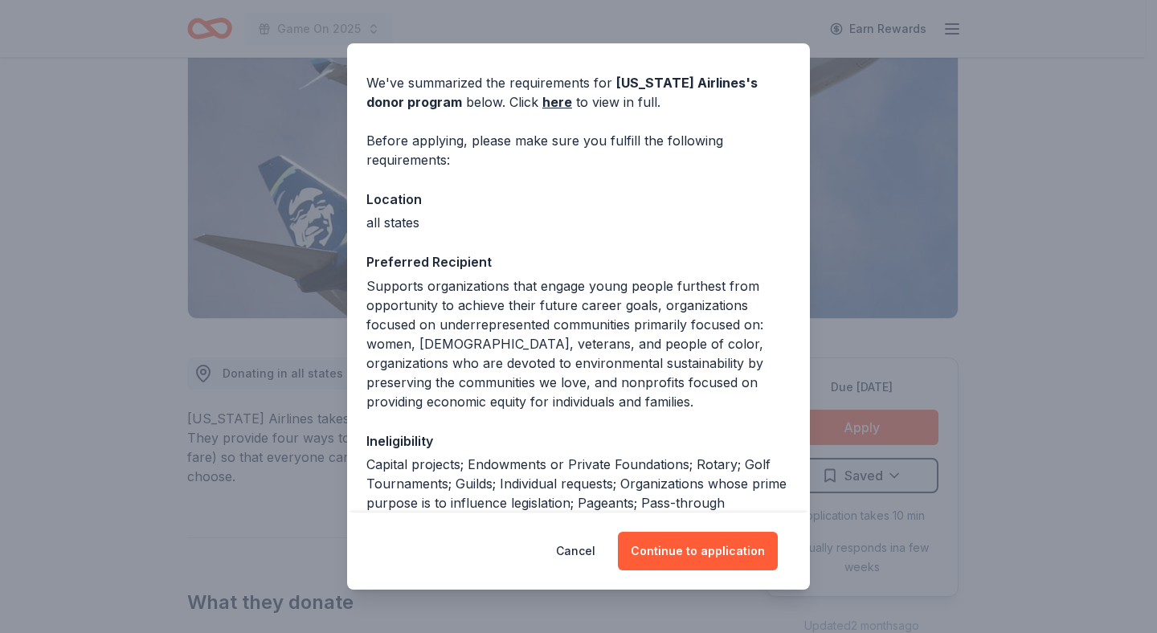
click at [680, 423] on div "We've summarized the requirements for Alaska Airlines 's donor program below. C…" at bounding box center [578, 409] width 463 height 736
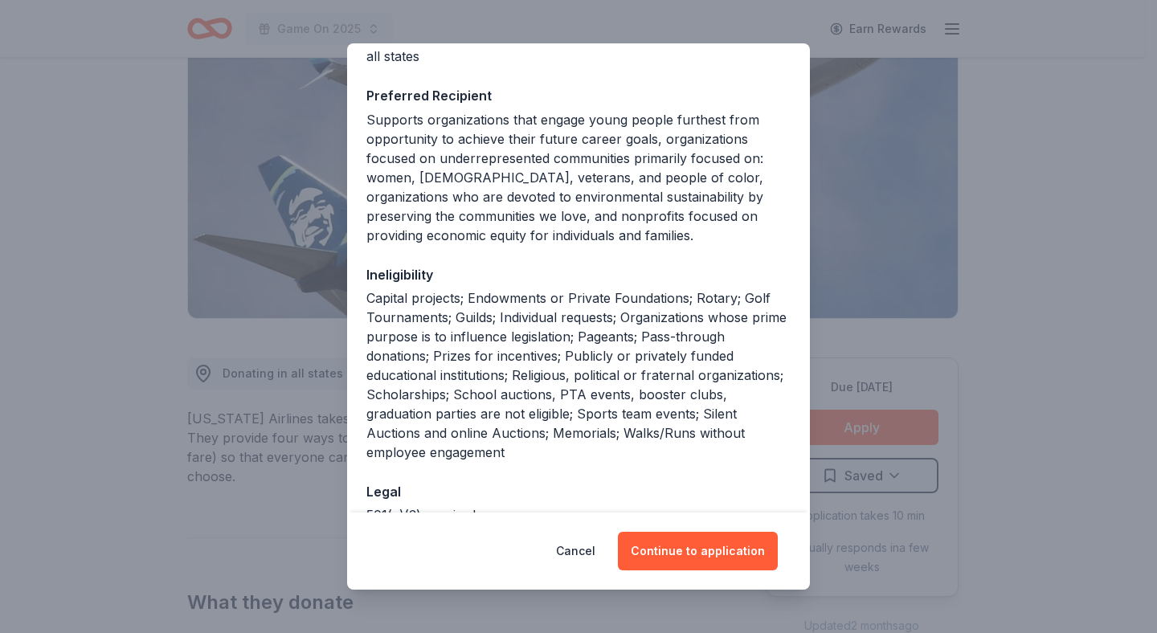
scroll to position [223, 0]
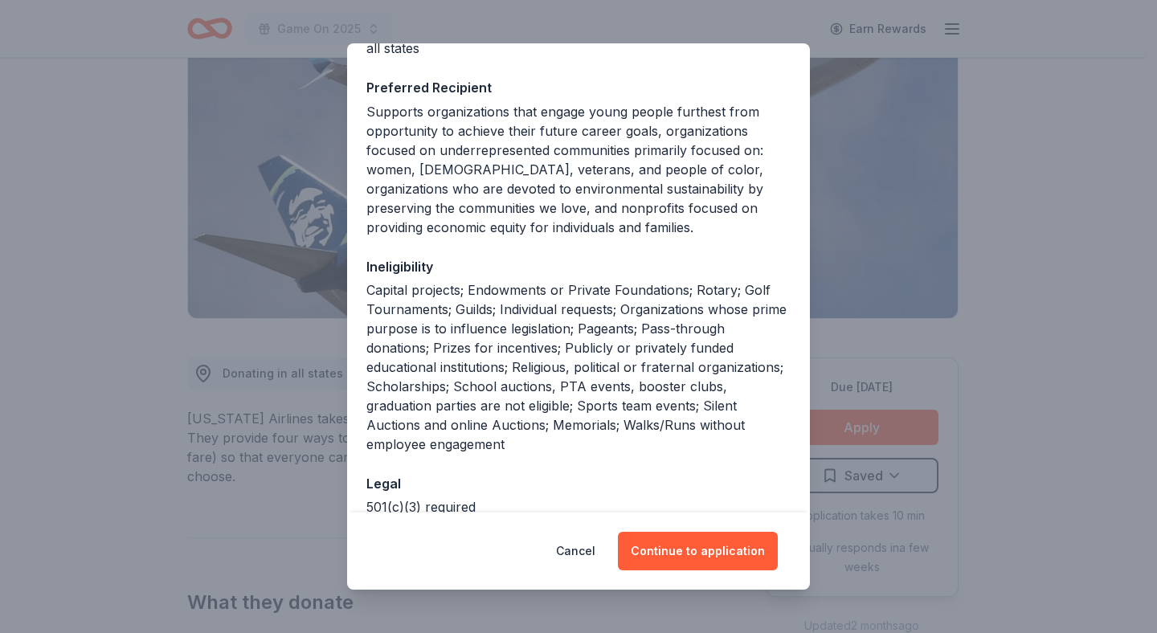
click at [709, 329] on div "Capital projects; Endowments or Private Foundations; Rotary; Golf Tournaments; …" at bounding box center [578, 367] width 424 height 174
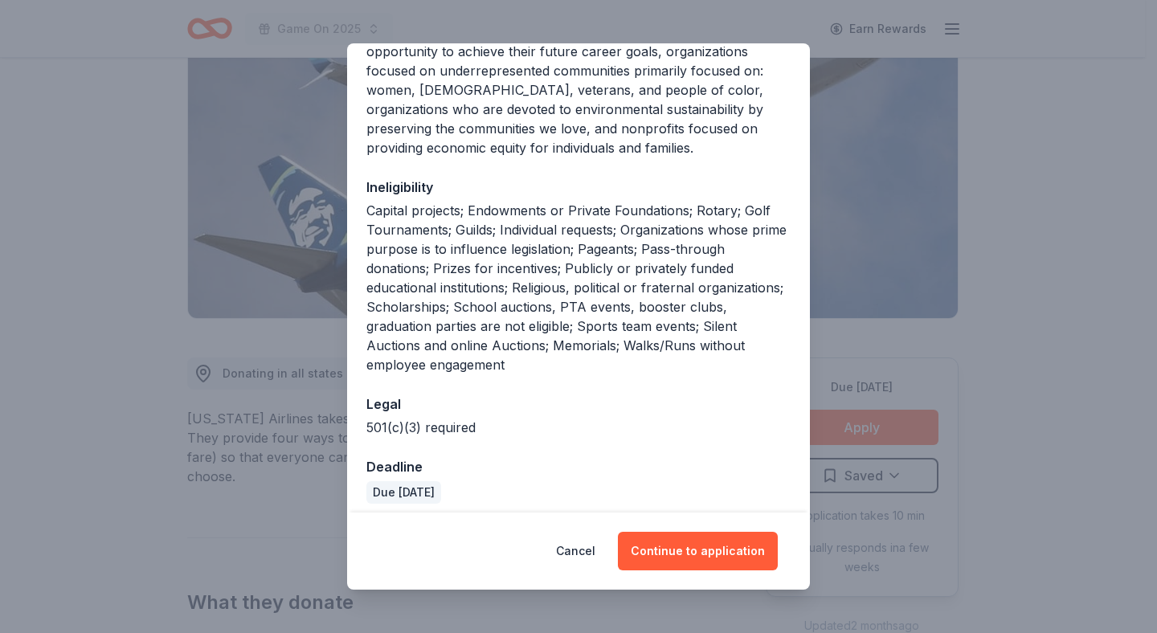
scroll to position [312, 0]
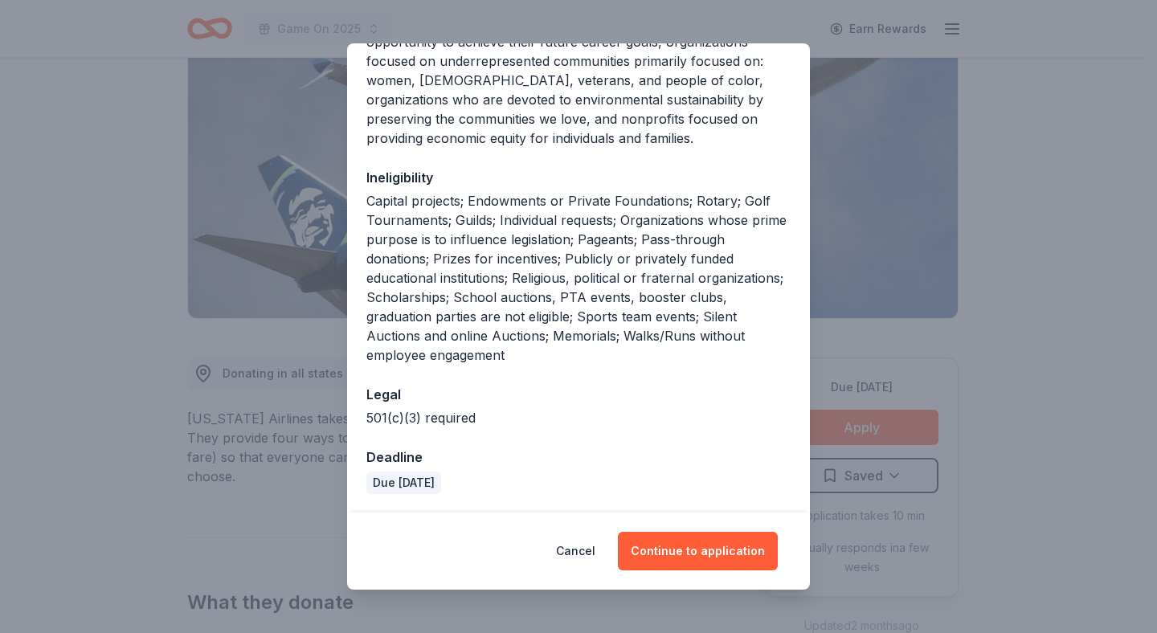
click at [696, 412] on div "501(c)(3) required" at bounding box center [578, 417] width 424 height 19
click at [664, 365] on div "We've summarized the requirements for Alaska Airlines 's donor program below. C…" at bounding box center [578, 145] width 463 height 736
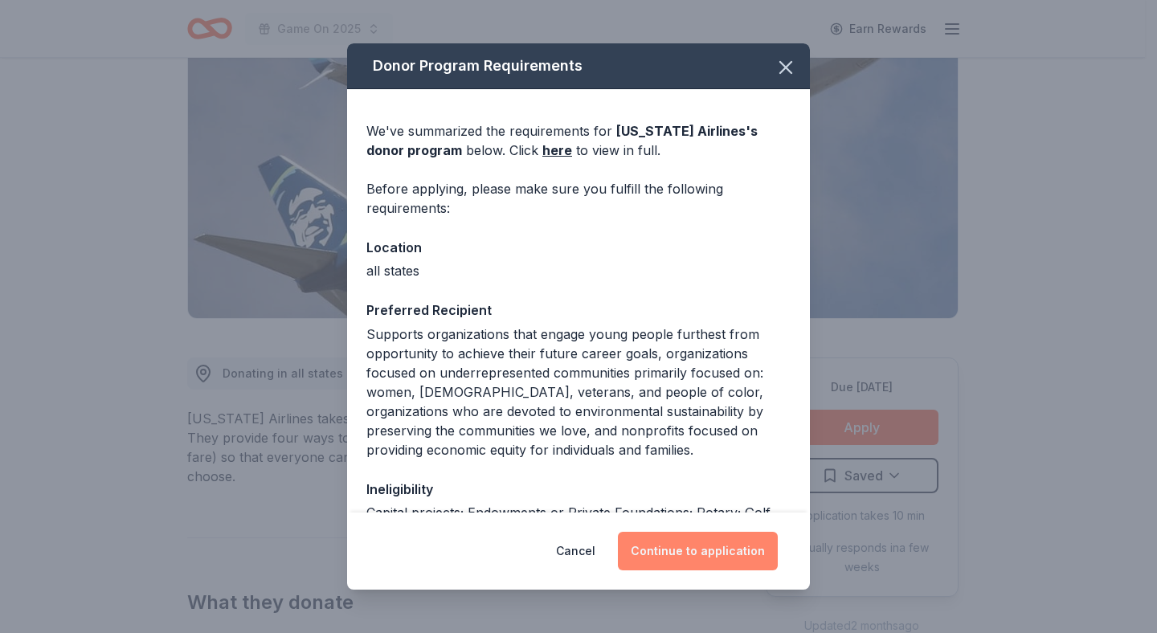
click at [686, 549] on button "Continue to application" at bounding box center [698, 551] width 160 height 39
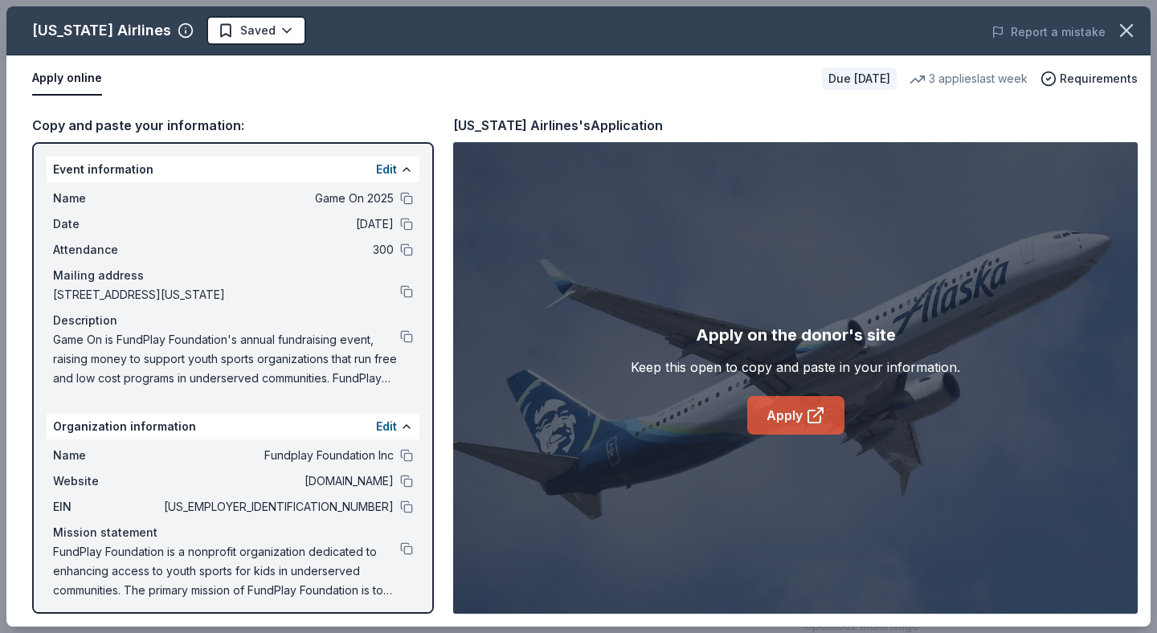
click at [810, 416] on icon at bounding box center [815, 415] width 19 height 19
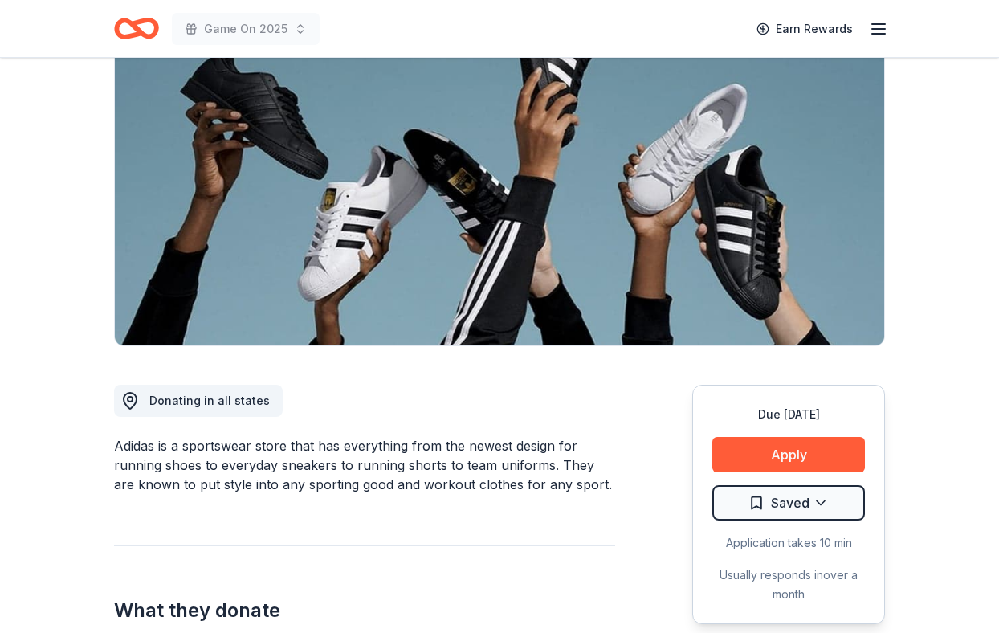
scroll to position [157, 0]
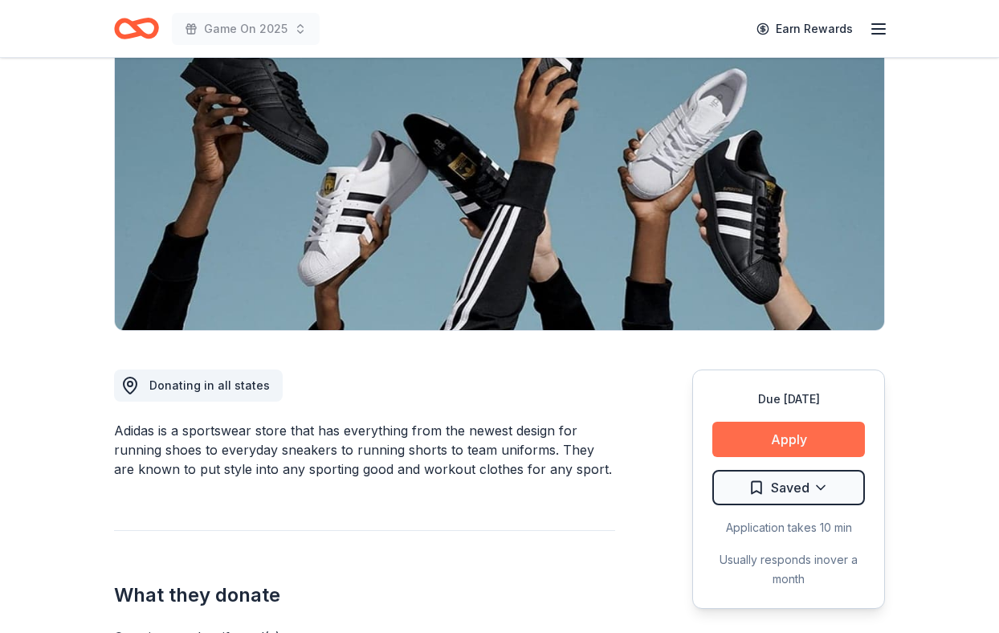
click at [745, 443] on button "Apply" at bounding box center [789, 439] width 153 height 35
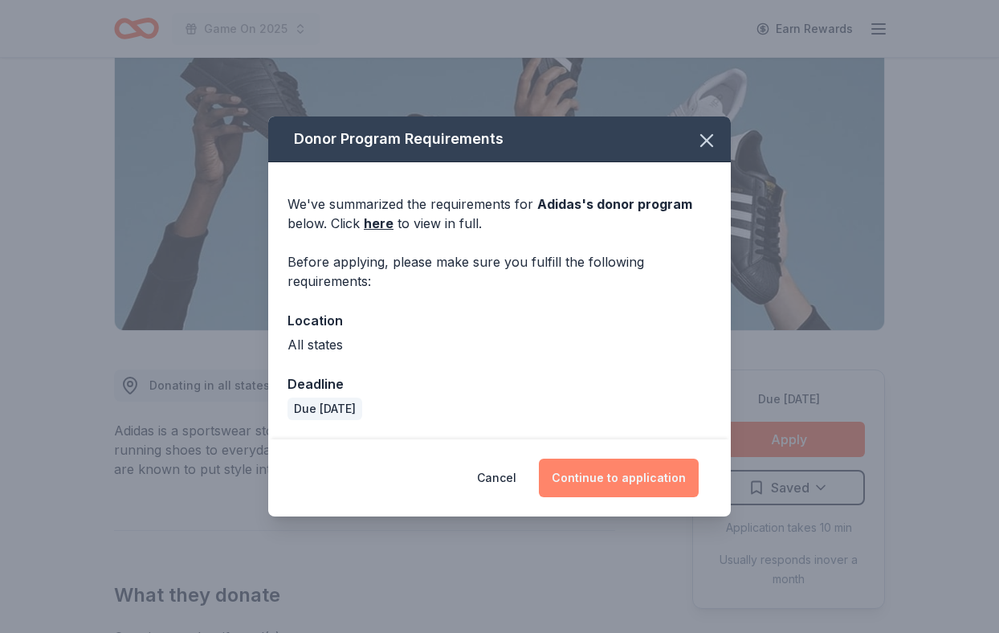
click at [650, 488] on button "Continue to application" at bounding box center [619, 478] width 160 height 39
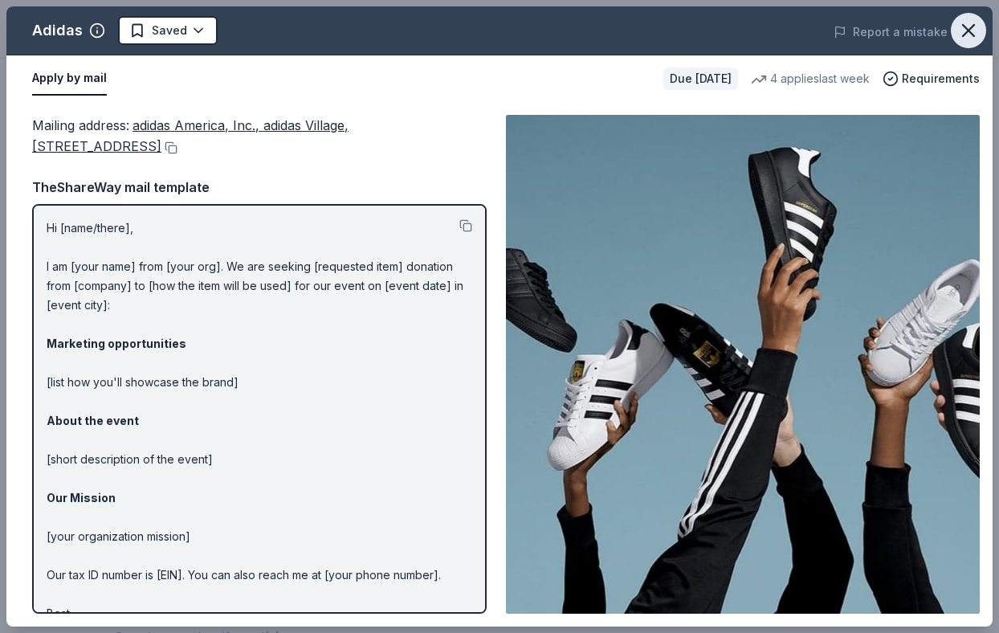
click at [958, 27] on icon "button" at bounding box center [969, 30] width 22 height 22
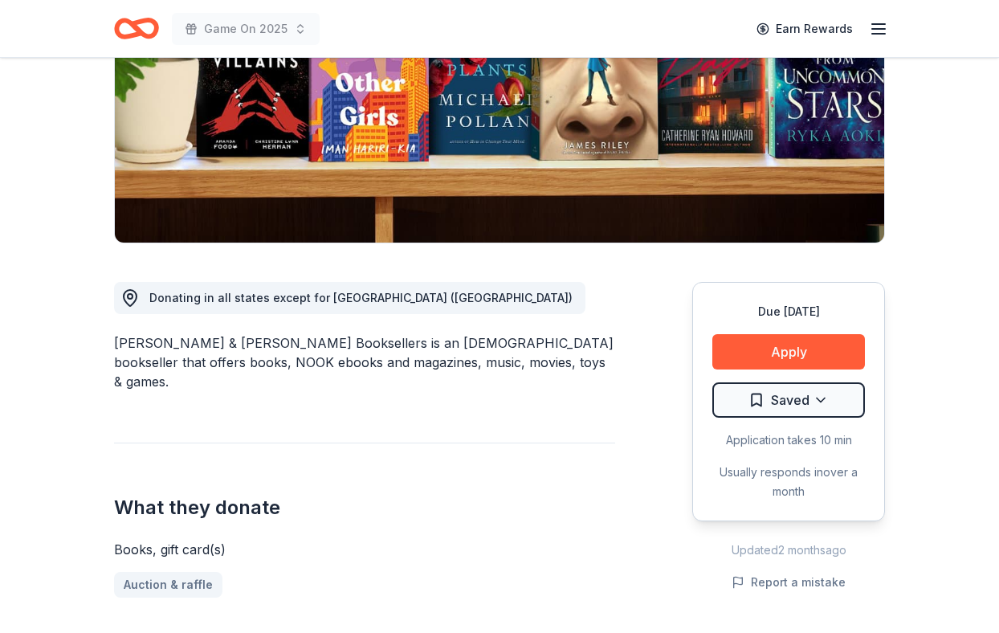
scroll to position [263, 0]
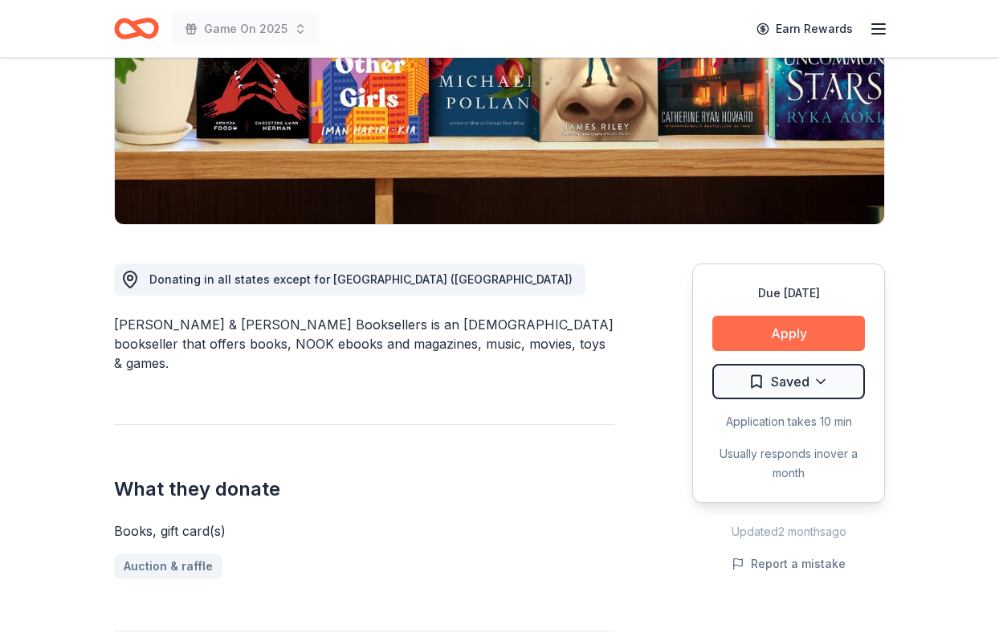
click at [822, 337] on button "Apply" at bounding box center [789, 333] width 153 height 35
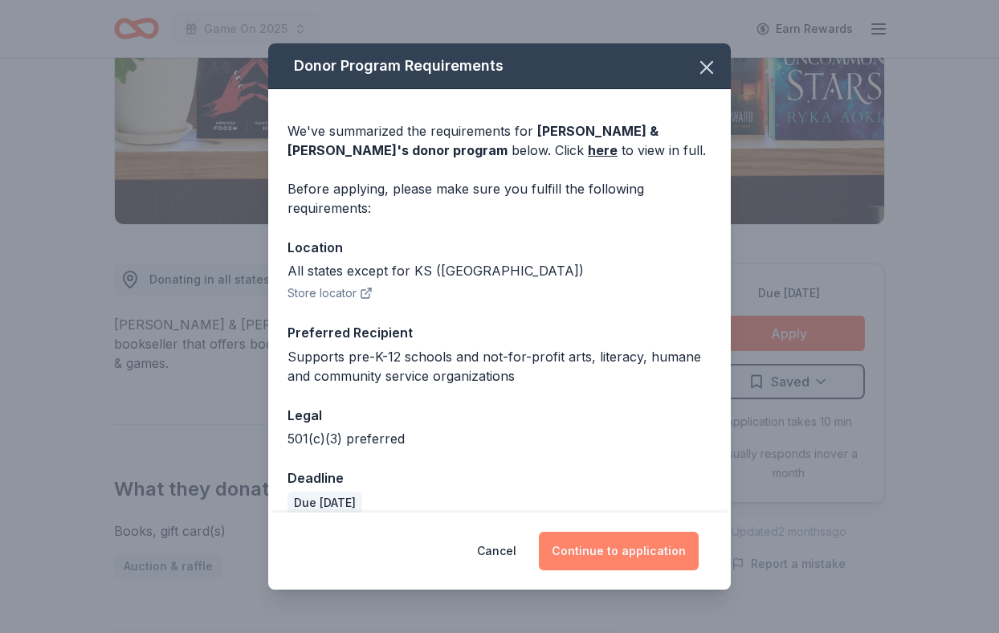
click at [587, 540] on button "Continue to application" at bounding box center [619, 551] width 160 height 39
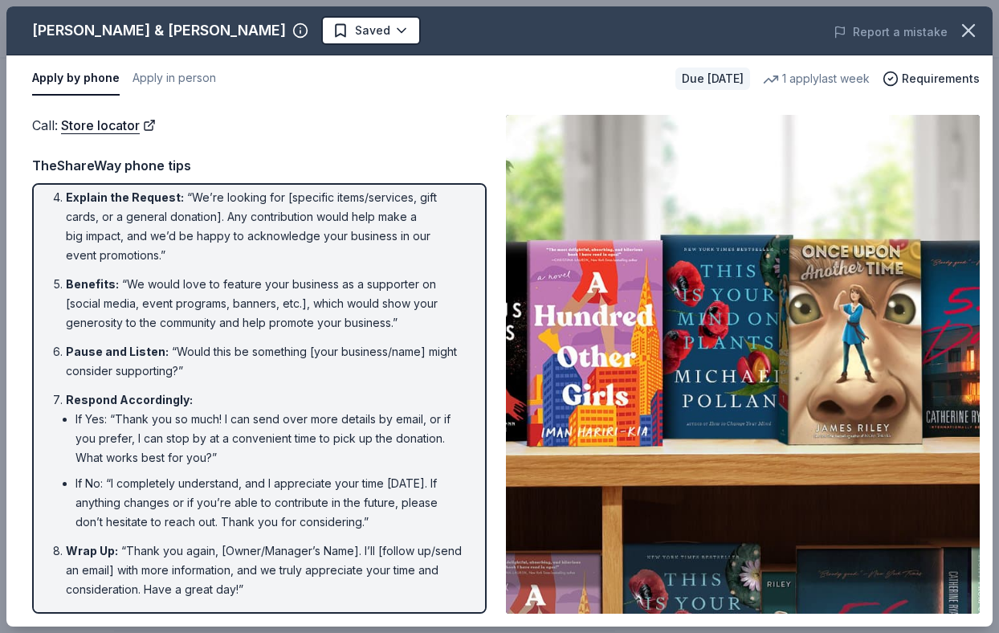
scroll to position [0, 0]
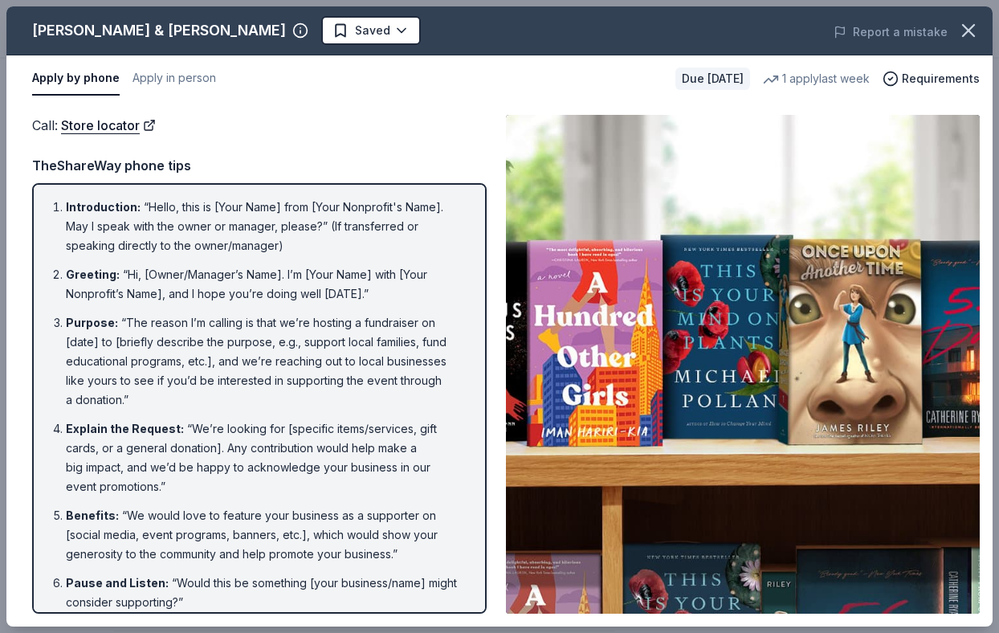
click at [431, 435] on li "Explain the Request : “We’re looking for [specific items/services, gift cards, …" at bounding box center [264, 457] width 397 height 77
click at [80, 76] on button "Apply by phone" at bounding box center [76, 79] width 88 height 34
click at [121, 133] on link "Store locator" at bounding box center [108, 125] width 95 height 21
click at [972, 38] on icon "button" at bounding box center [969, 30] width 22 height 22
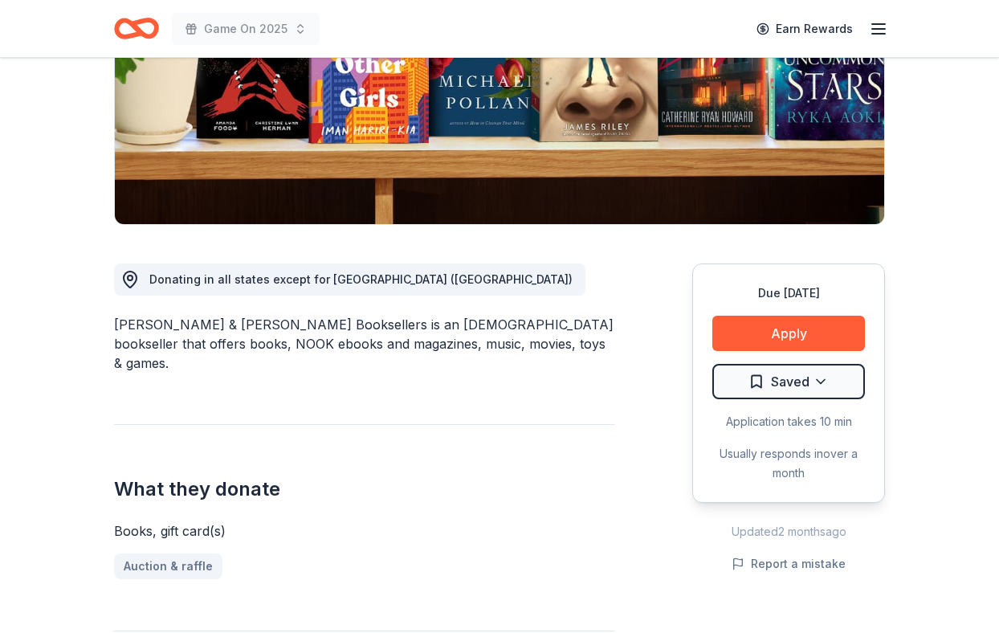
click at [585, 370] on div "Donating in all states except for KS (Wichita) Barnes & Noble Booksellers is an…" at bounding box center [364, 544] width 501 height 638
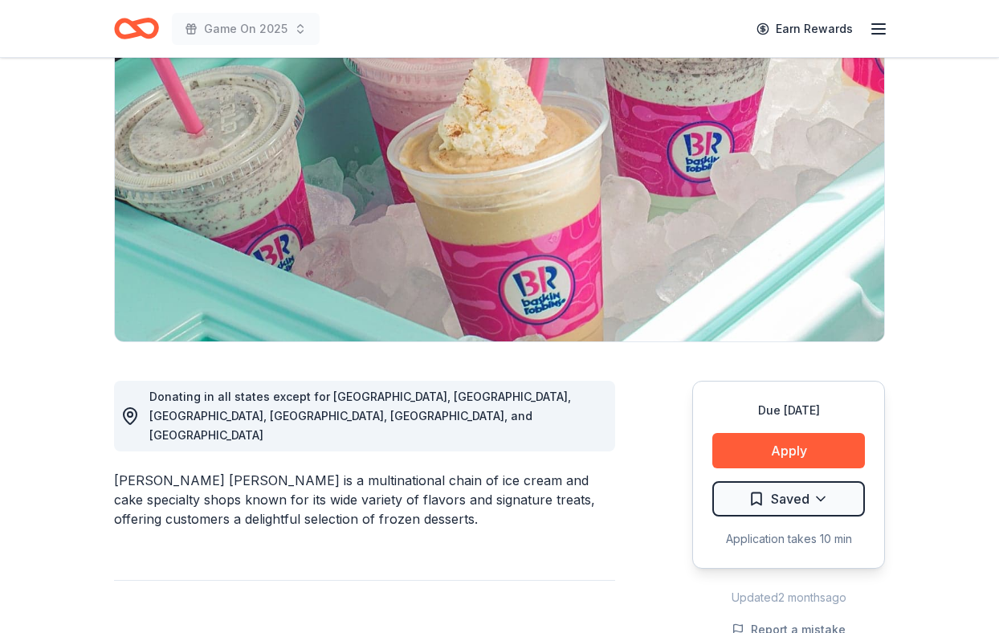
scroll to position [147, 0]
click at [797, 456] on button "Apply" at bounding box center [789, 449] width 153 height 35
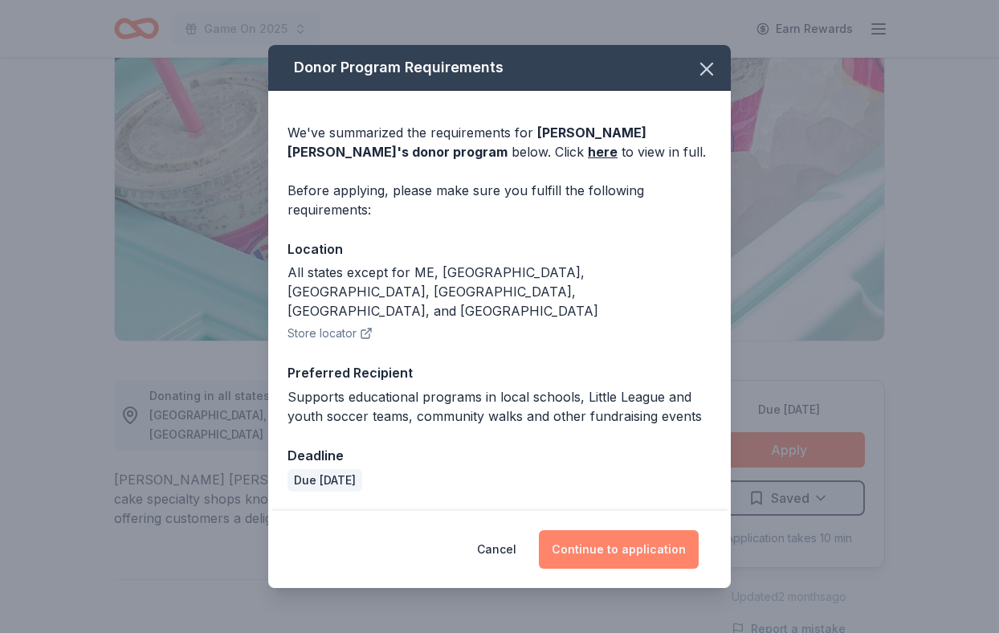
click at [586, 545] on button "Continue to application" at bounding box center [619, 549] width 160 height 39
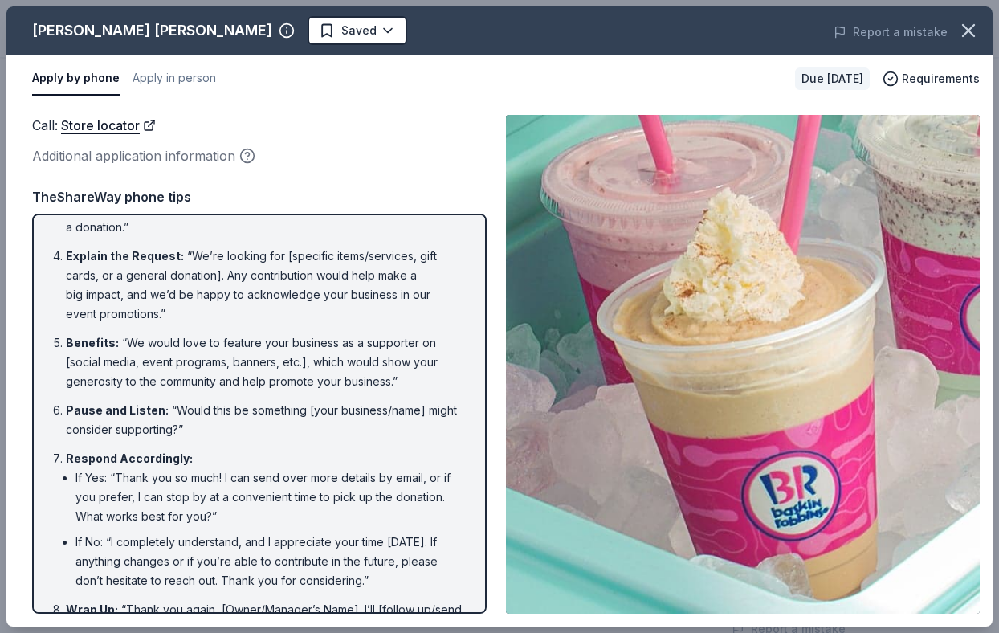
scroll to position [262, 0]
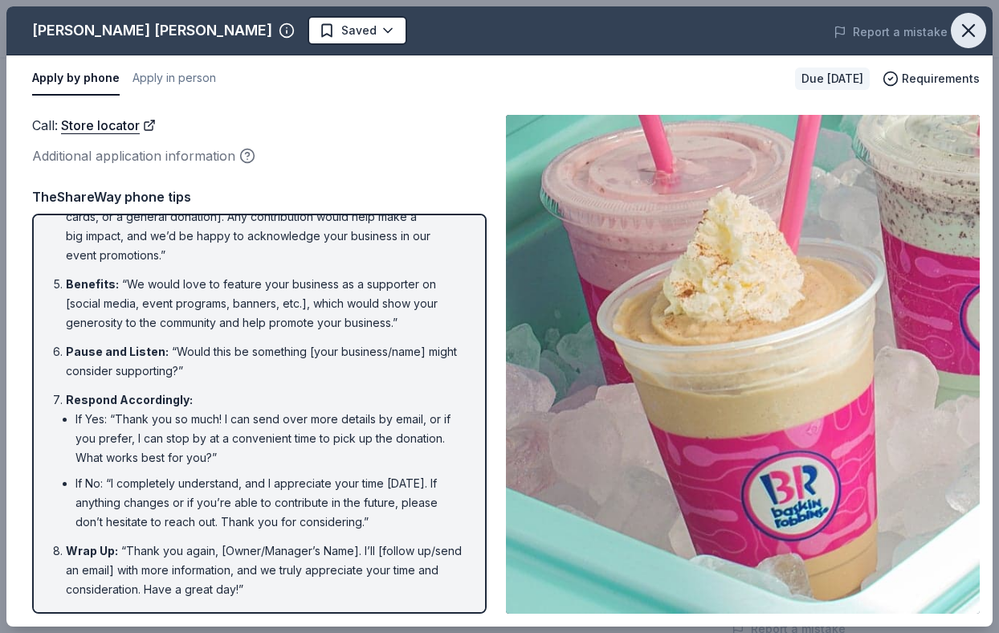
click at [978, 33] on icon "button" at bounding box center [969, 30] width 22 height 22
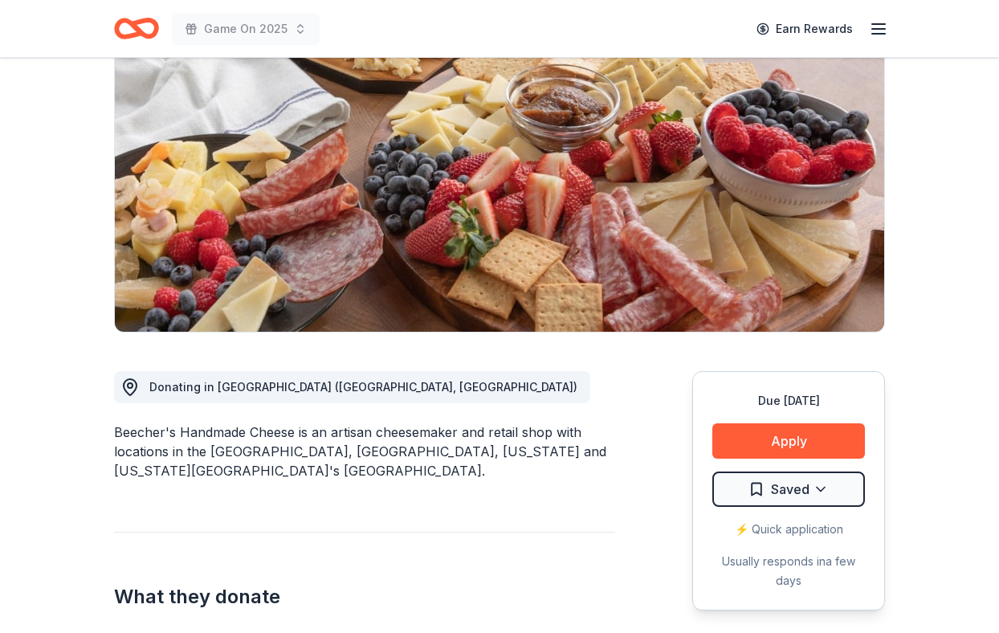
scroll to position [224, 0]
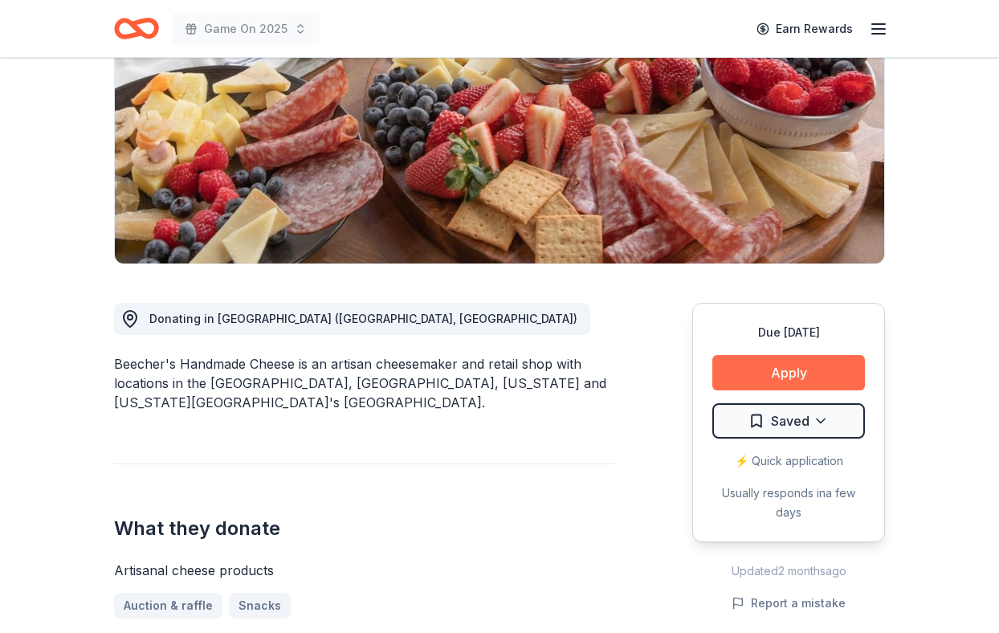
click at [775, 368] on button "Apply" at bounding box center [789, 372] width 153 height 35
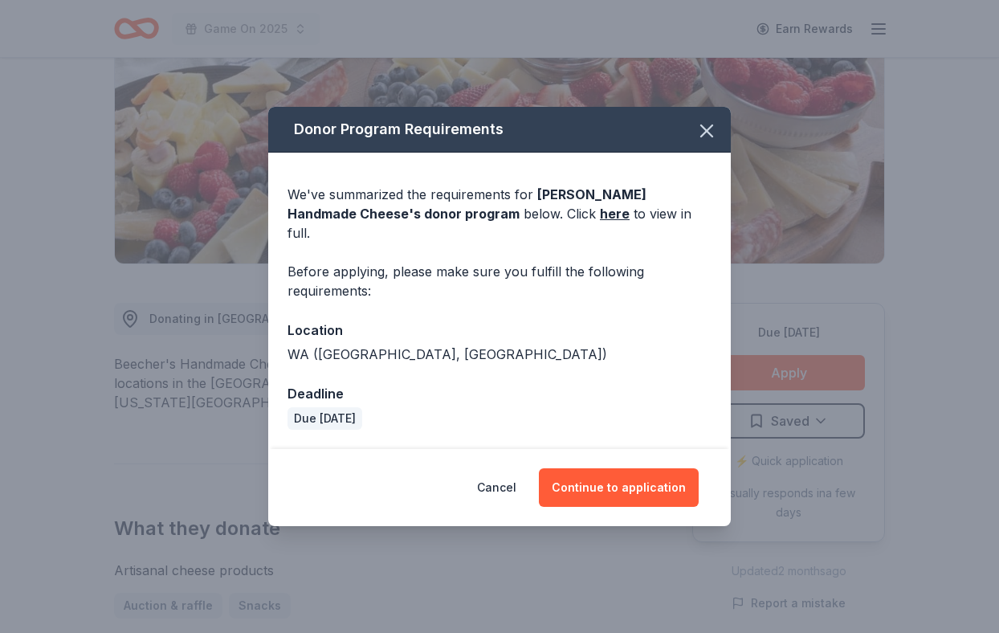
click at [527, 304] on div "We've summarized the requirements for Beecher's Handmade Cheese 's donor progra…" at bounding box center [499, 301] width 463 height 296
click at [611, 307] on div "We've summarized the requirements for Beecher's Handmade Cheese 's donor progra…" at bounding box center [499, 301] width 463 height 296
click at [714, 142] on icon "button" at bounding box center [707, 131] width 22 height 22
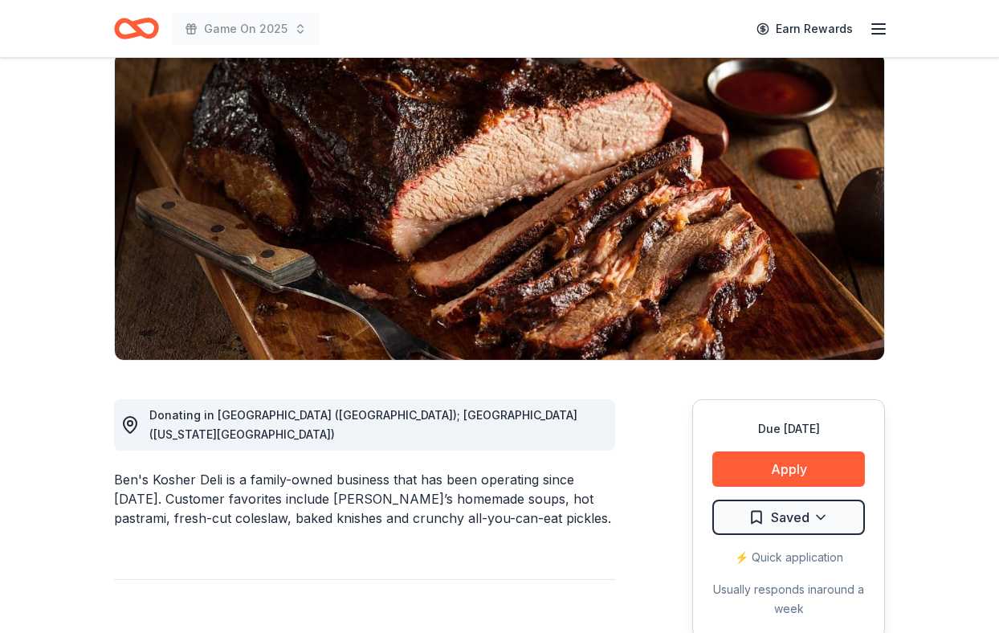
scroll to position [167, 0]
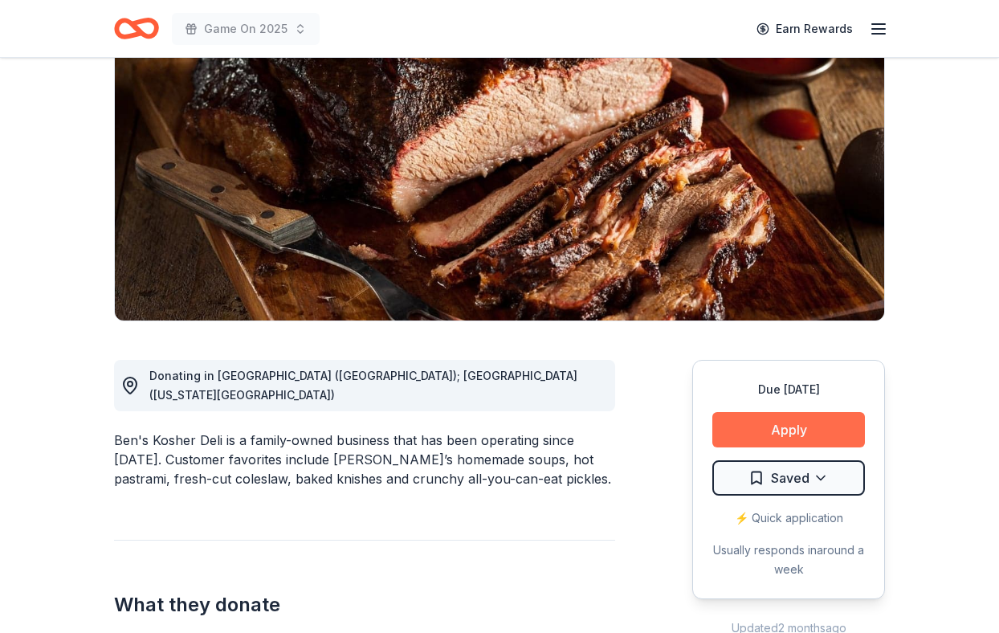
click at [831, 421] on button "Apply" at bounding box center [789, 429] width 153 height 35
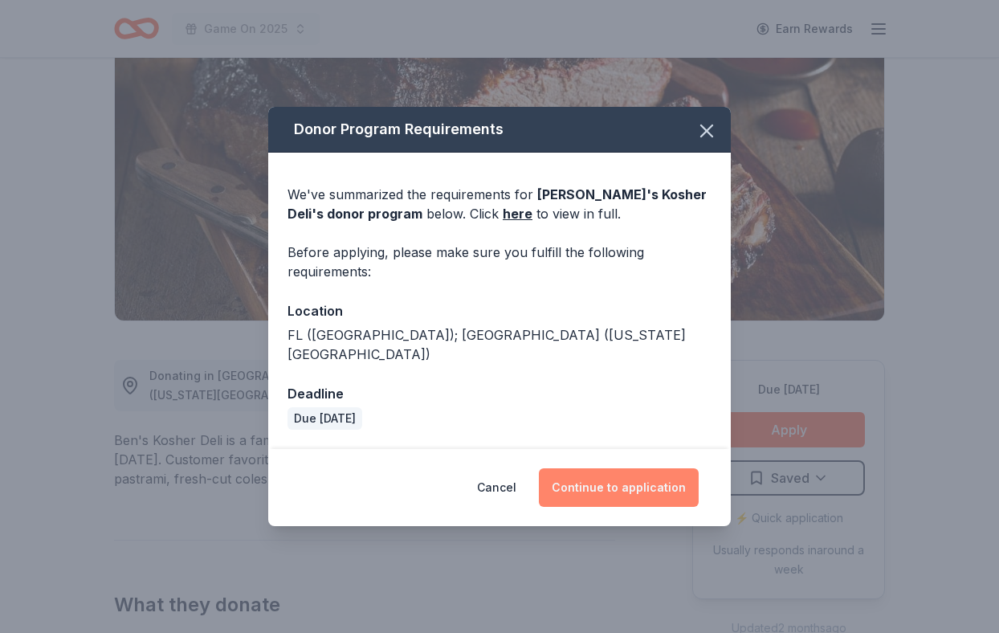
click at [643, 476] on button "Continue to application" at bounding box center [619, 487] width 160 height 39
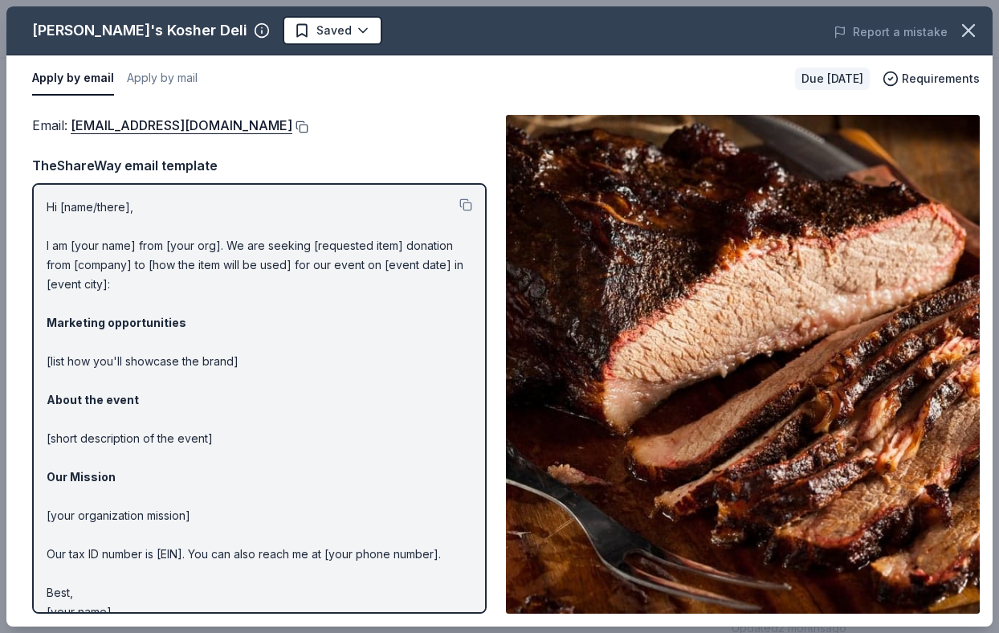
click at [292, 128] on button at bounding box center [300, 126] width 16 height 13
click at [974, 32] on icon "button" at bounding box center [969, 30] width 22 height 22
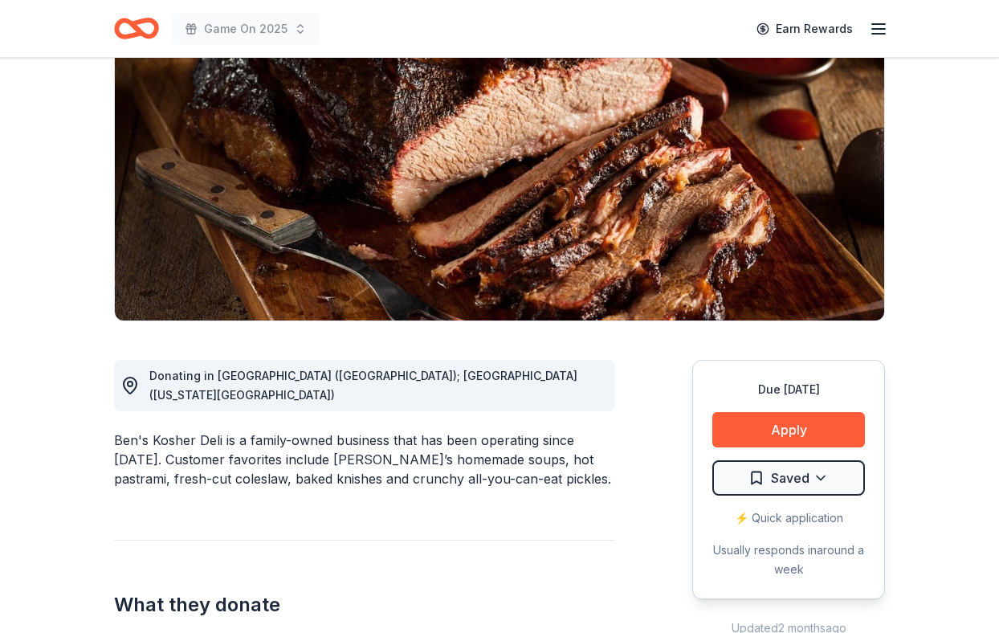
scroll to position [0, 0]
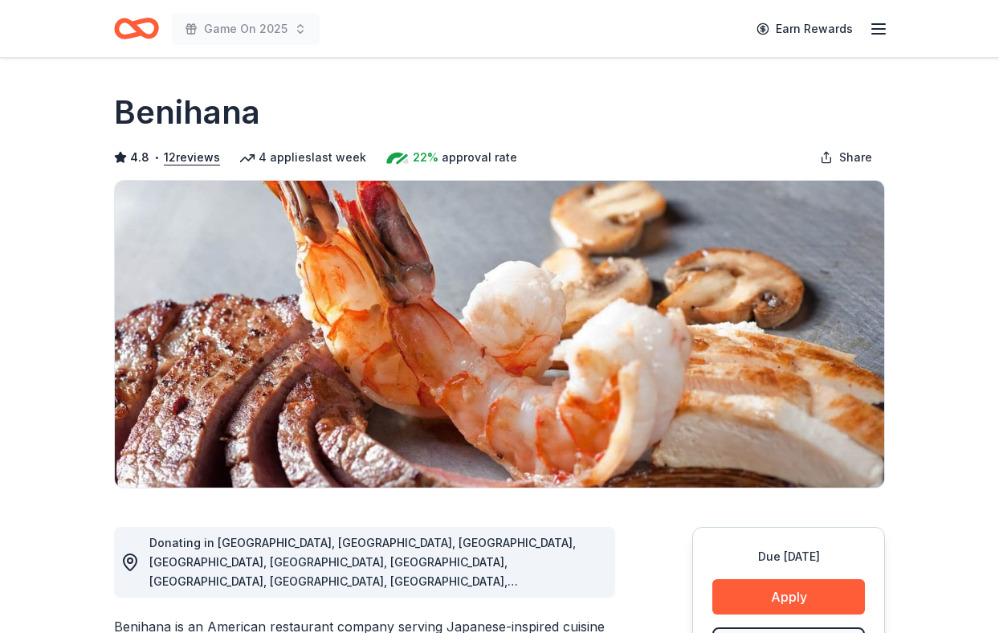
scroll to position [219, 0]
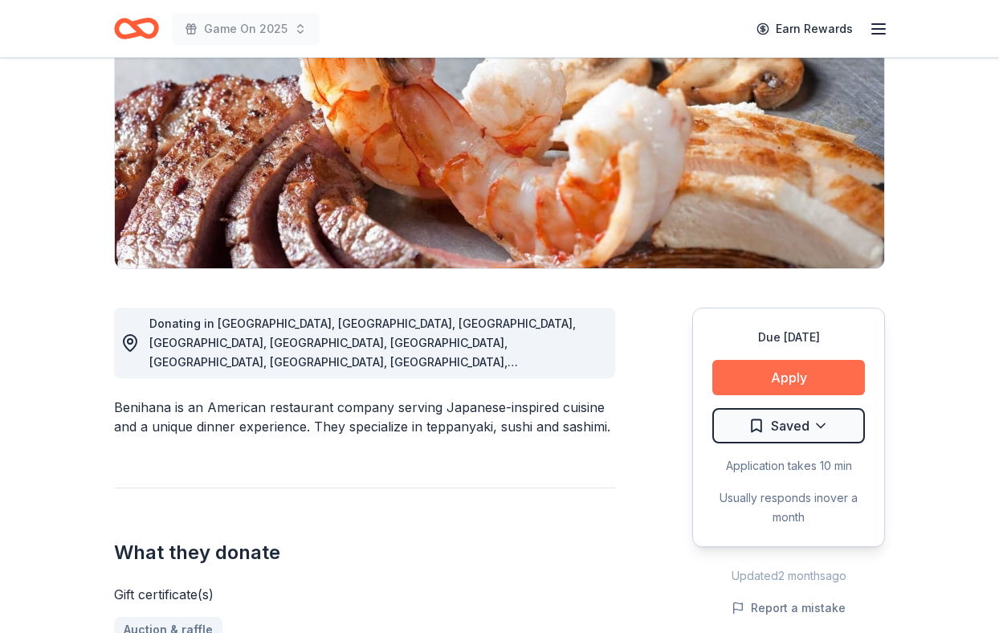
click at [753, 378] on button "Apply" at bounding box center [789, 377] width 153 height 35
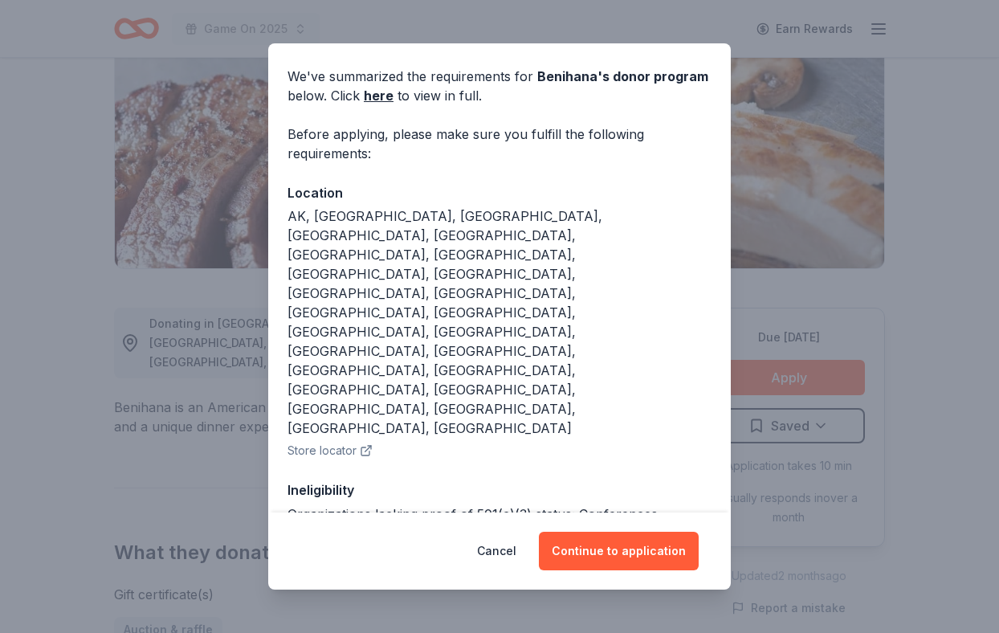
scroll to position [59, 0]
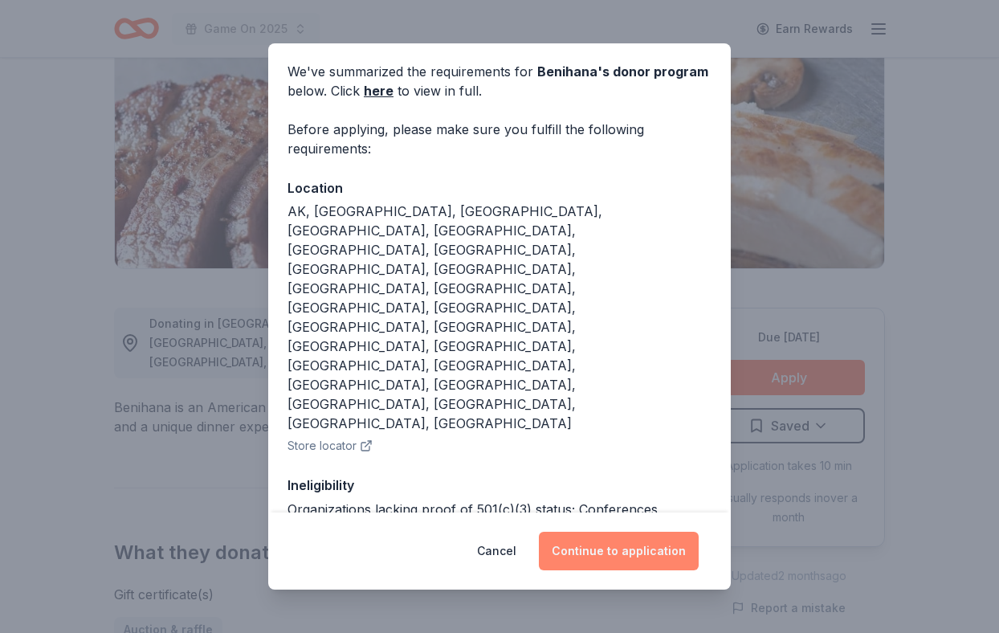
click at [642, 543] on button "Continue to application" at bounding box center [619, 551] width 160 height 39
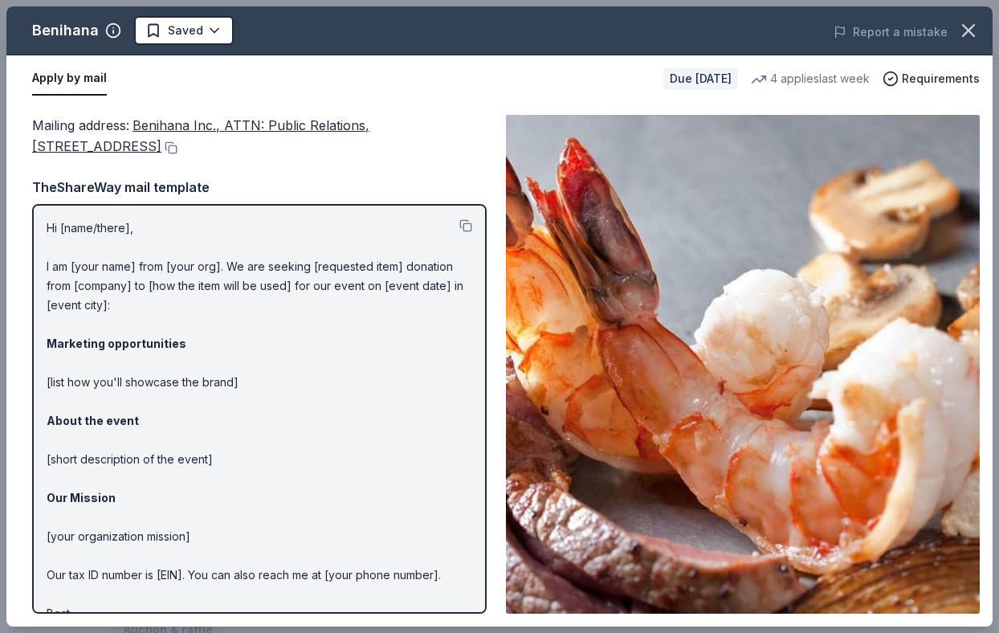
scroll to position [43, 0]
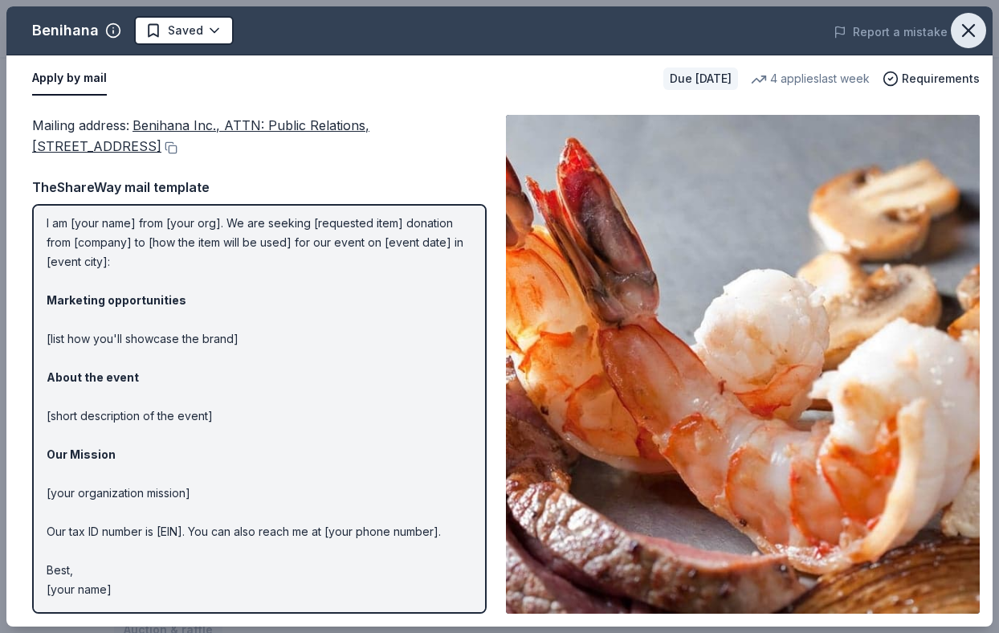
click at [982, 28] on button "button" at bounding box center [968, 30] width 35 height 35
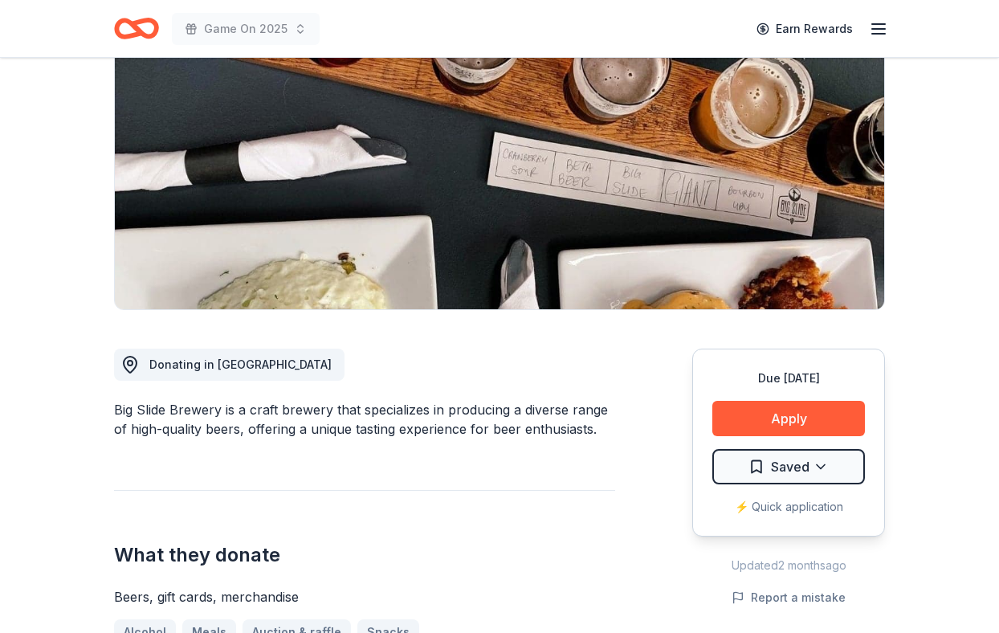
scroll to position [176, 0]
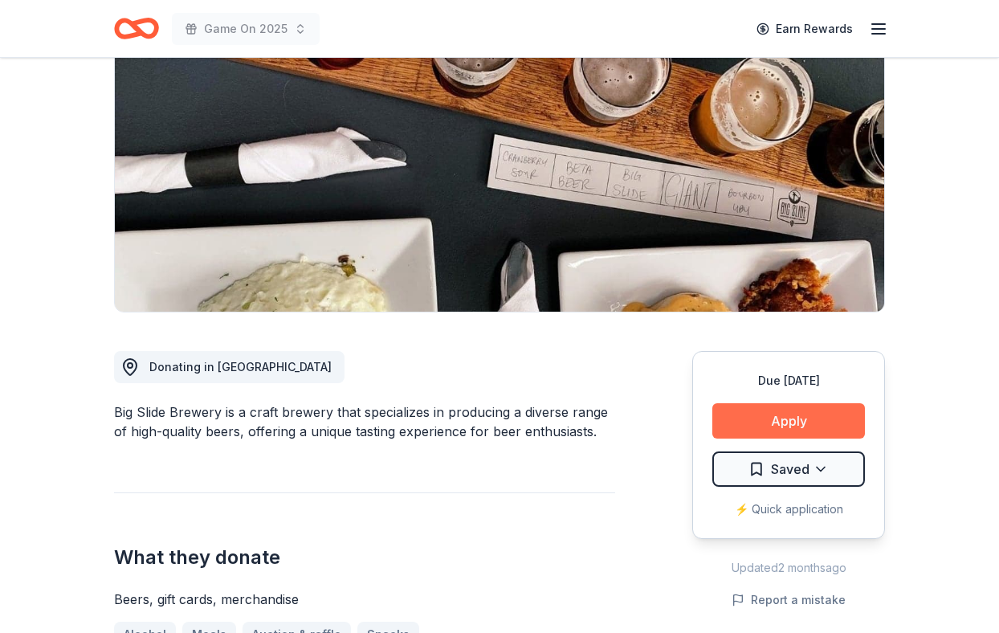
click at [770, 422] on button "Apply" at bounding box center [789, 420] width 153 height 35
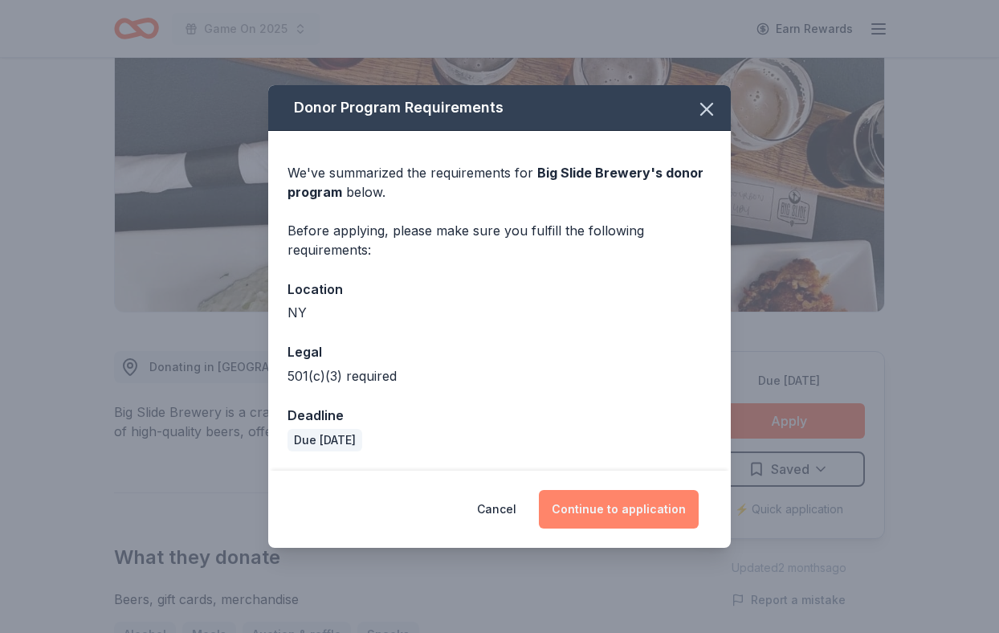
click at [600, 513] on button "Continue to application" at bounding box center [619, 509] width 160 height 39
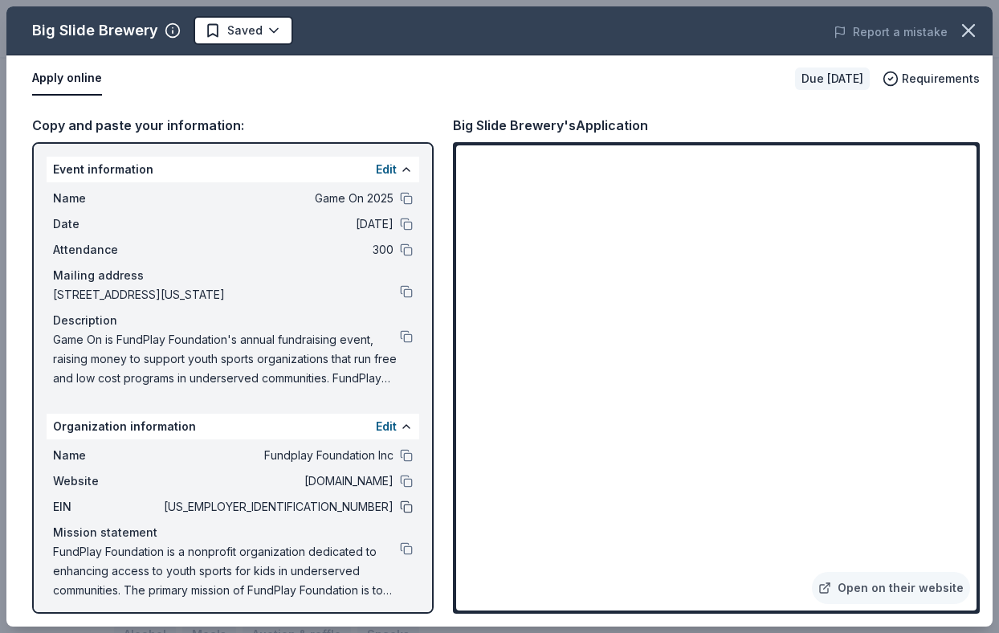
click at [405, 510] on button at bounding box center [406, 506] width 13 height 13
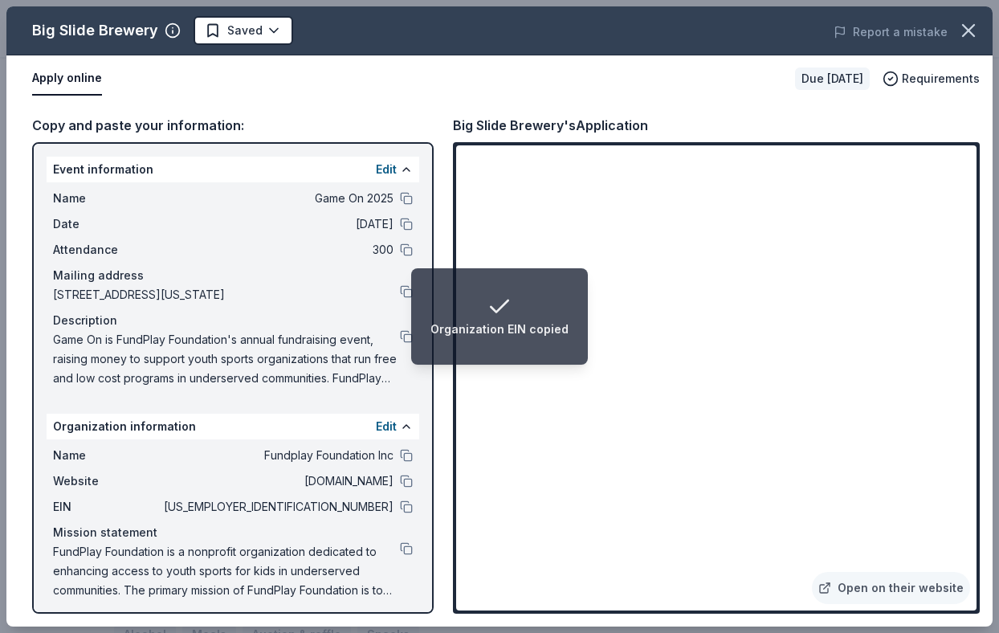
click at [500, 345] on li "Organization EIN copied" at bounding box center [499, 316] width 177 height 96
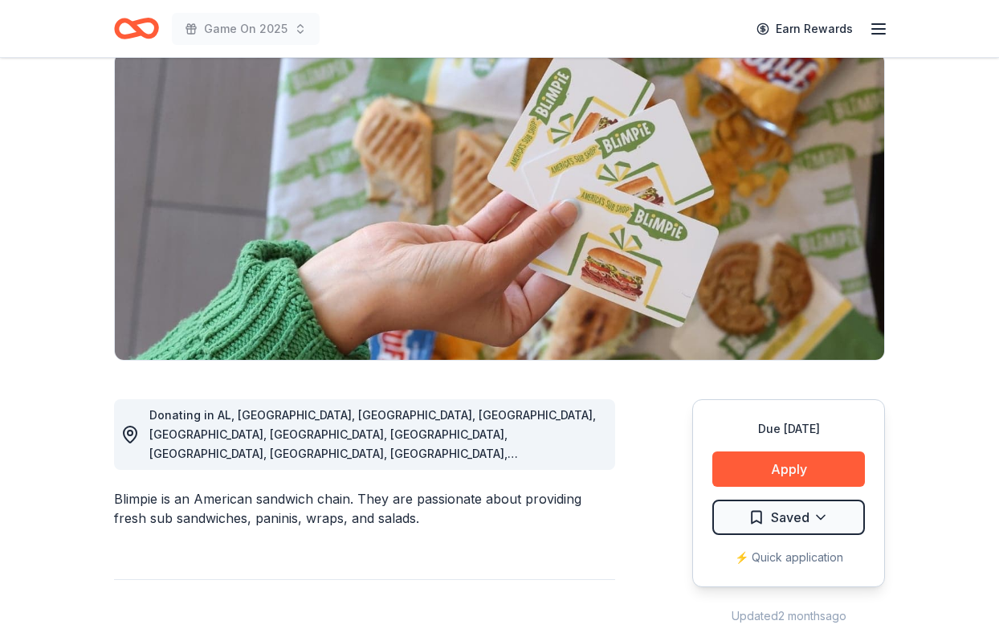
scroll to position [173, 0]
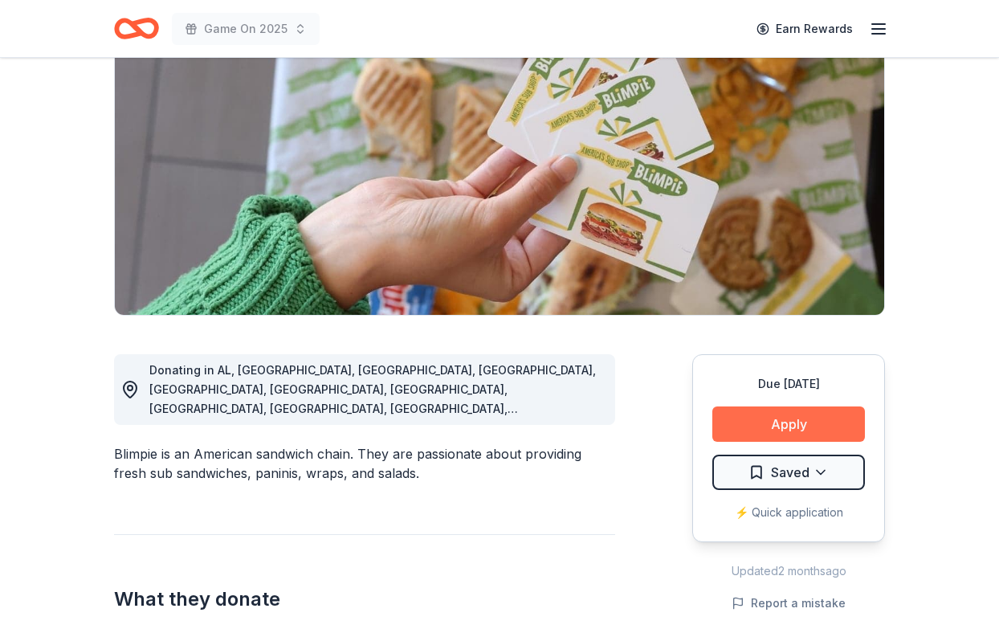
click at [763, 424] on button "Apply" at bounding box center [789, 423] width 153 height 35
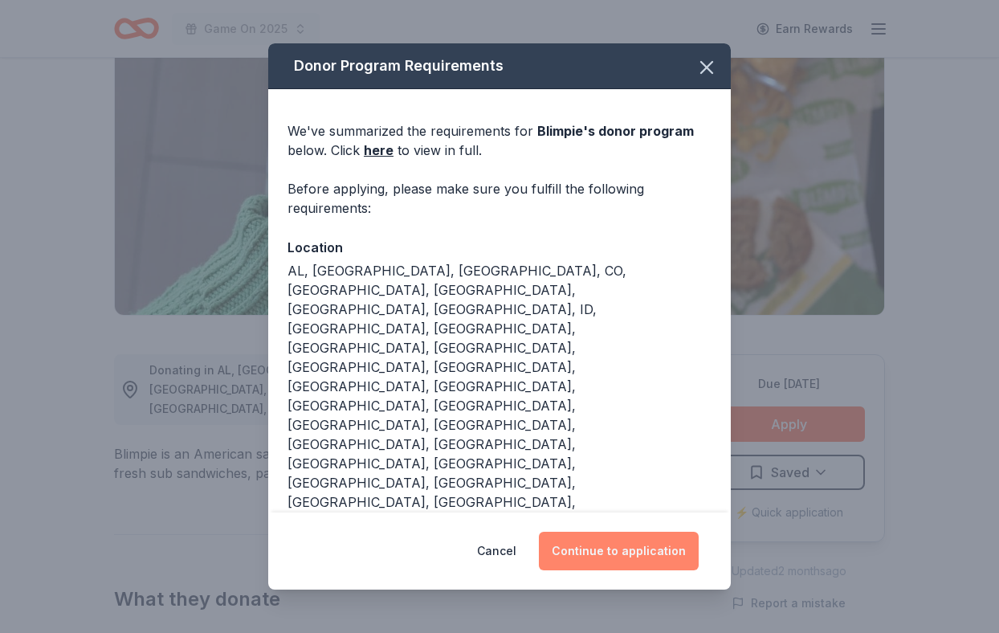
click at [631, 532] on button "Continue to application" at bounding box center [619, 551] width 160 height 39
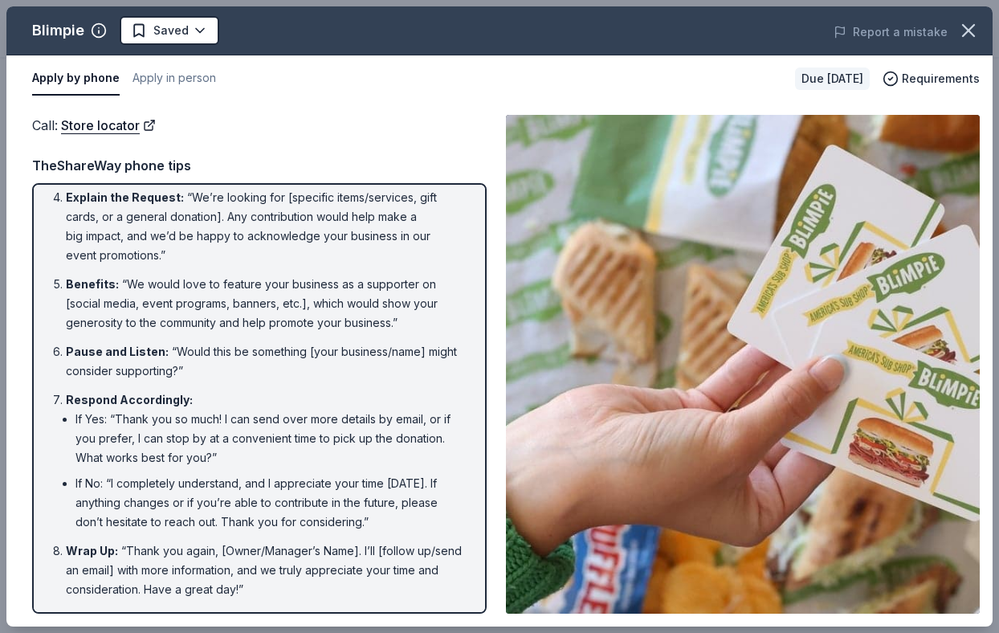
scroll to position [0, 0]
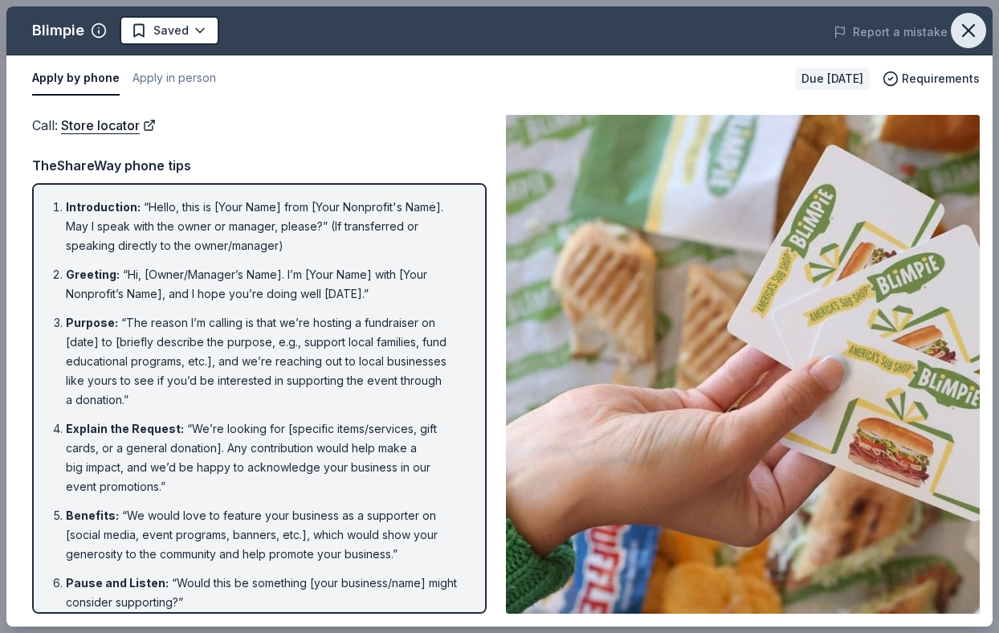
click at [968, 34] on icon "button" at bounding box center [969, 30] width 22 height 22
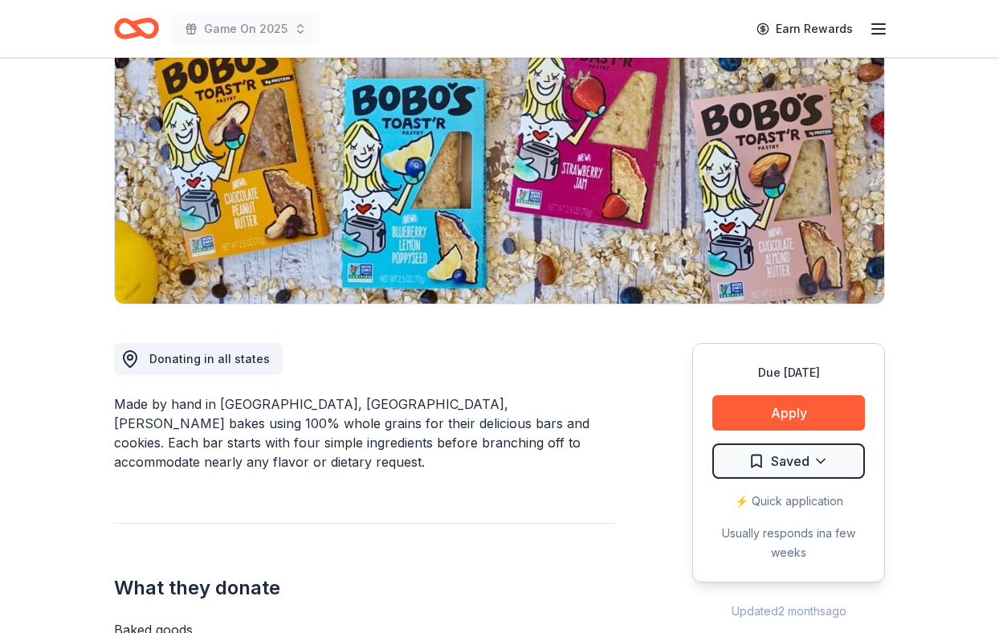
scroll to position [180, 0]
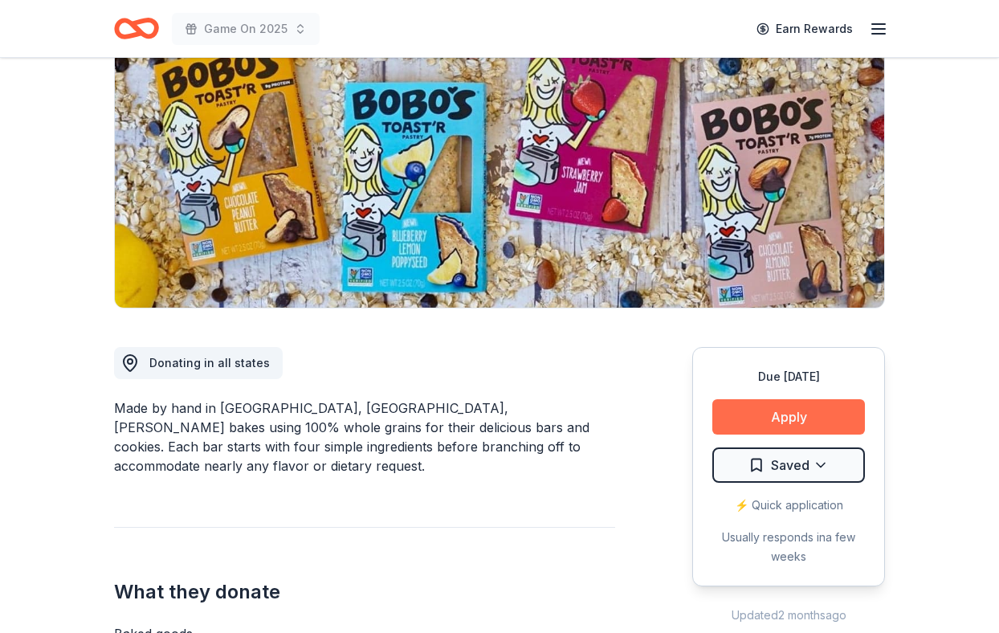
click at [773, 415] on button "Apply" at bounding box center [789, 416] width 153 height 35
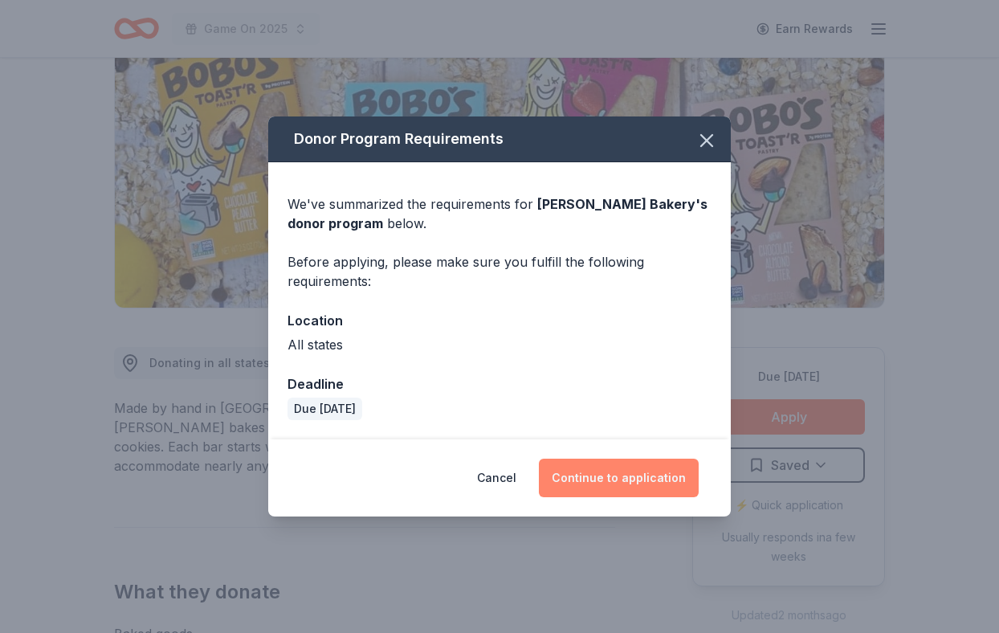
click at [607, 482] on button "Continue to application" at bounding box center [619, 478] width 160 height 39
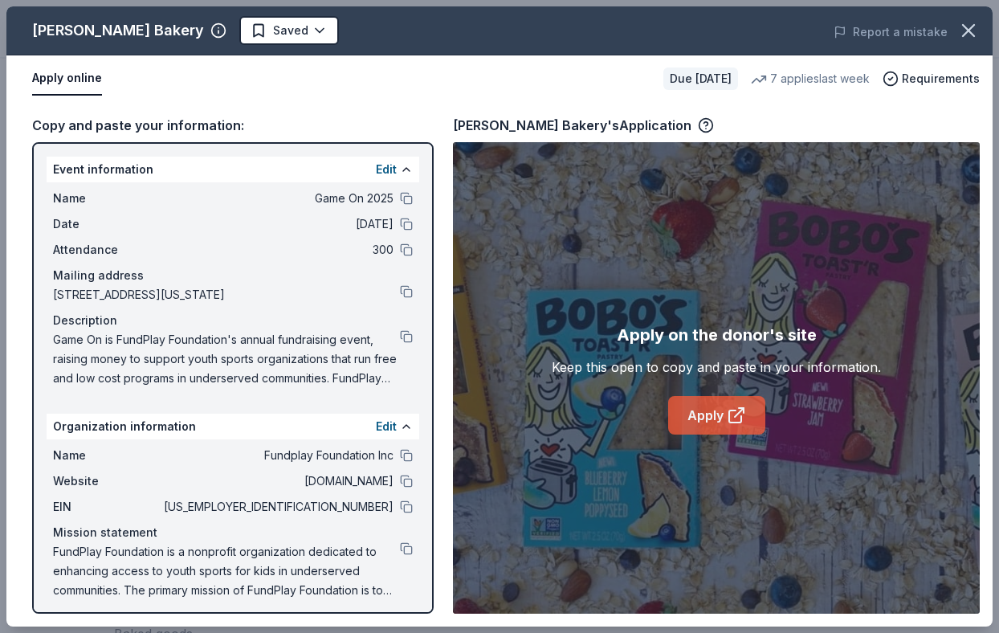
click at [676, 414] on link "Apply" at bounding box center [716, 415] width 97 height 39
click at [974, 30] on icon "button" at bounding box center [969, 30] width 22 height 22
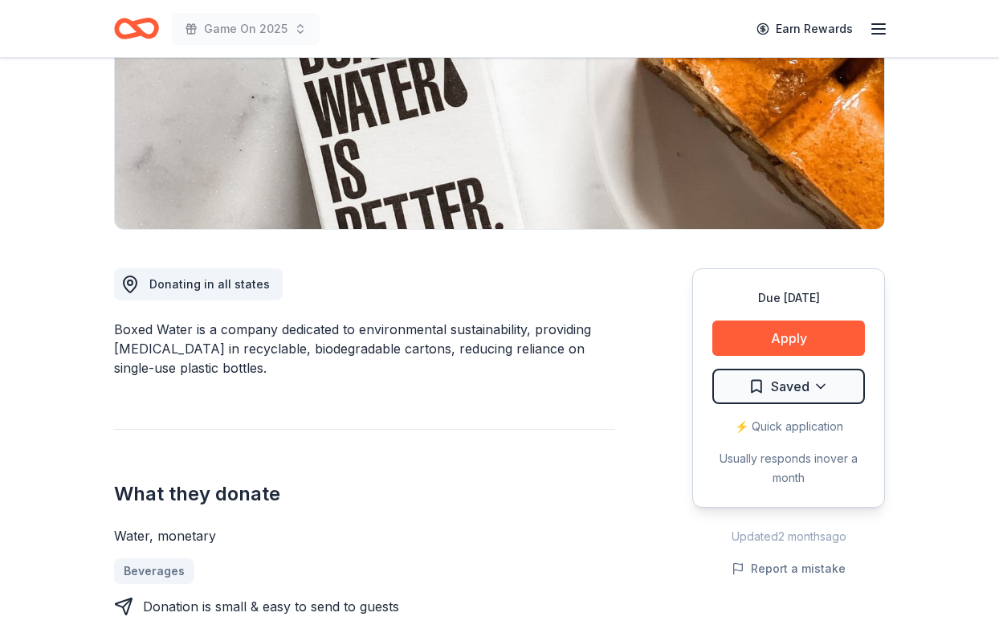
scroll to position [258, 0]
click at [786, 349] on button "Apply" at bounding box center [789, 338] width 153 height 35
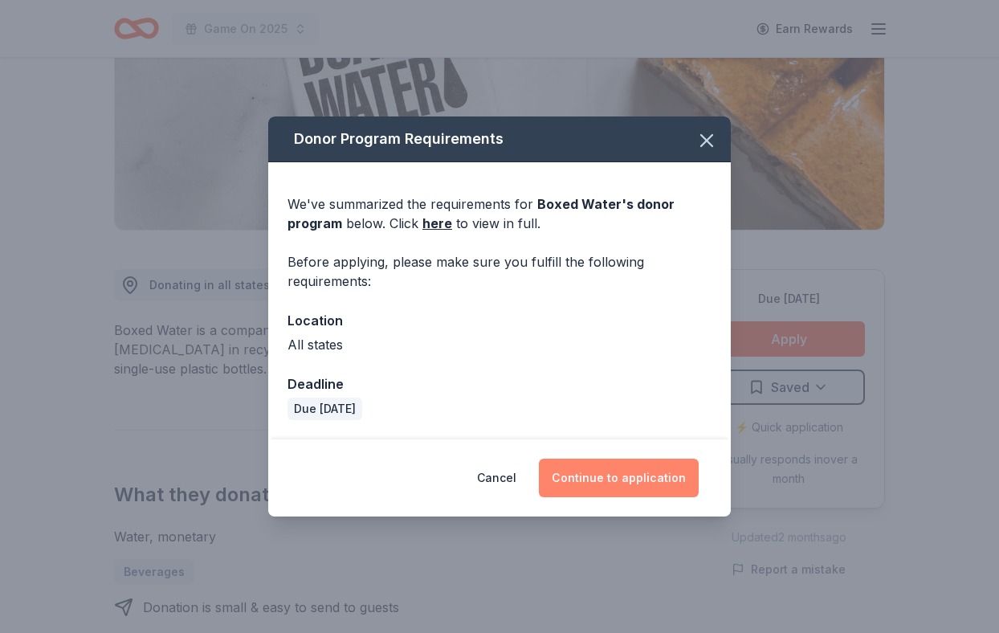
click at [603, 469] on button "Continue to application" at bounding box center [619, 478] width 160 height 39
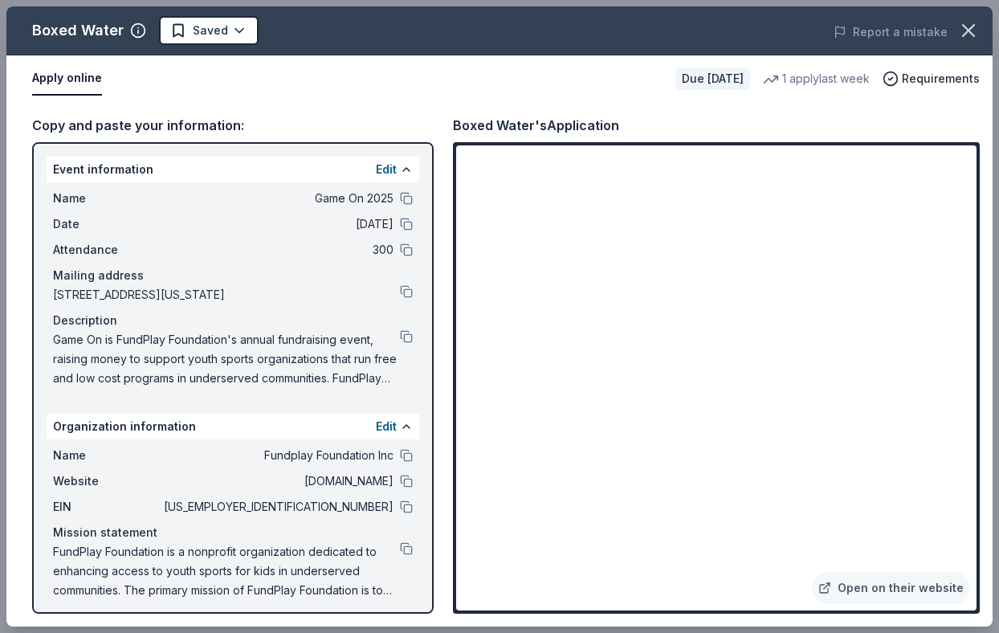
scroll to position [1678, 0]
click at [983, 16] on span at bounding box center [968, 30] width 35 height 35
click at [972, 27] on icon "button" at bounding box center [968, 30] width 11 height 11
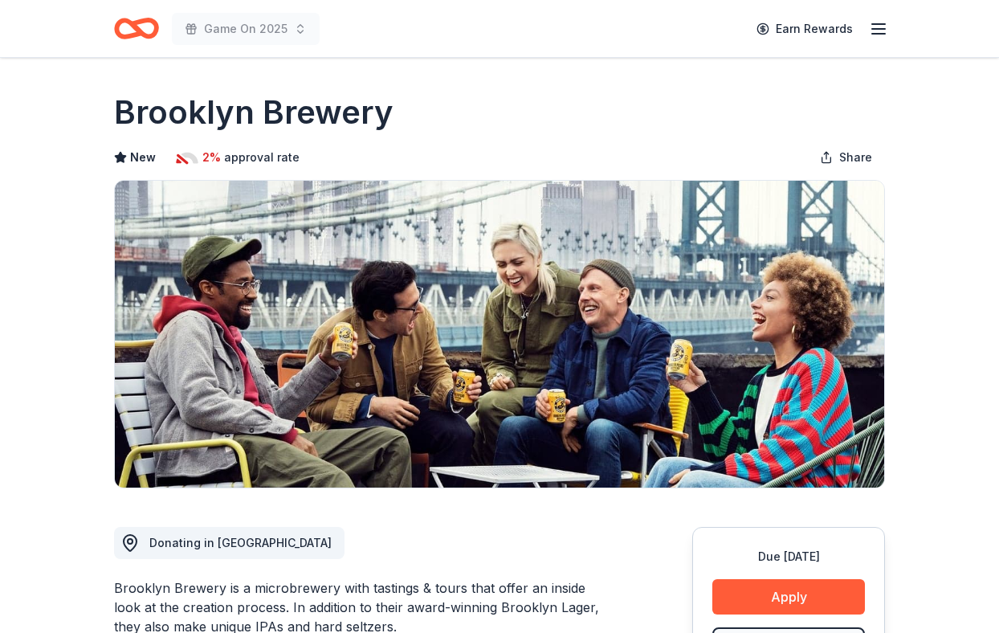
scroll to position [190, 0]
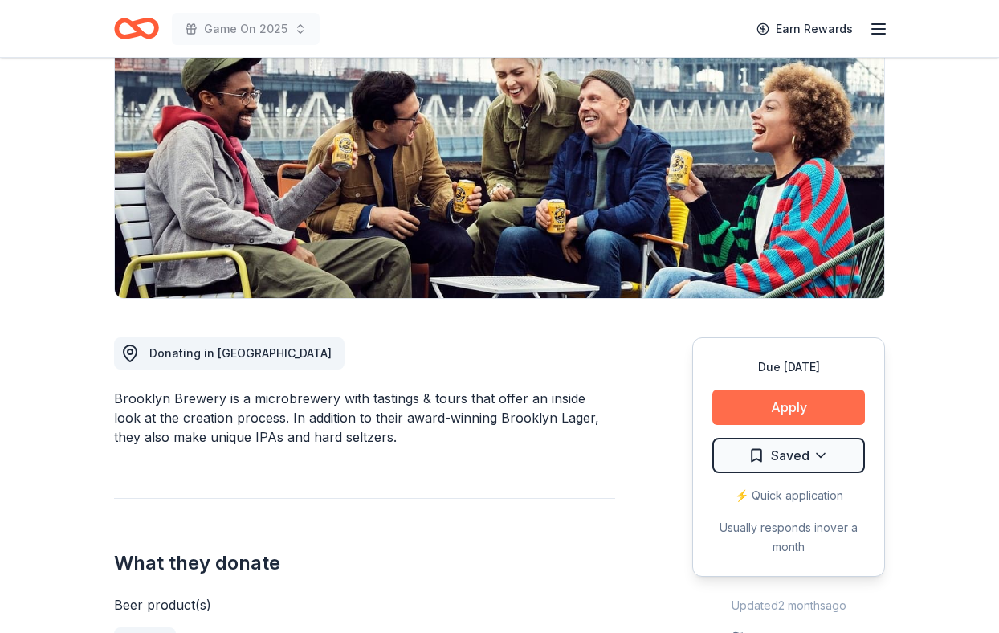
click at [788, 412] on button "Apply" at bounding box center [789, 407] width 153 height 35
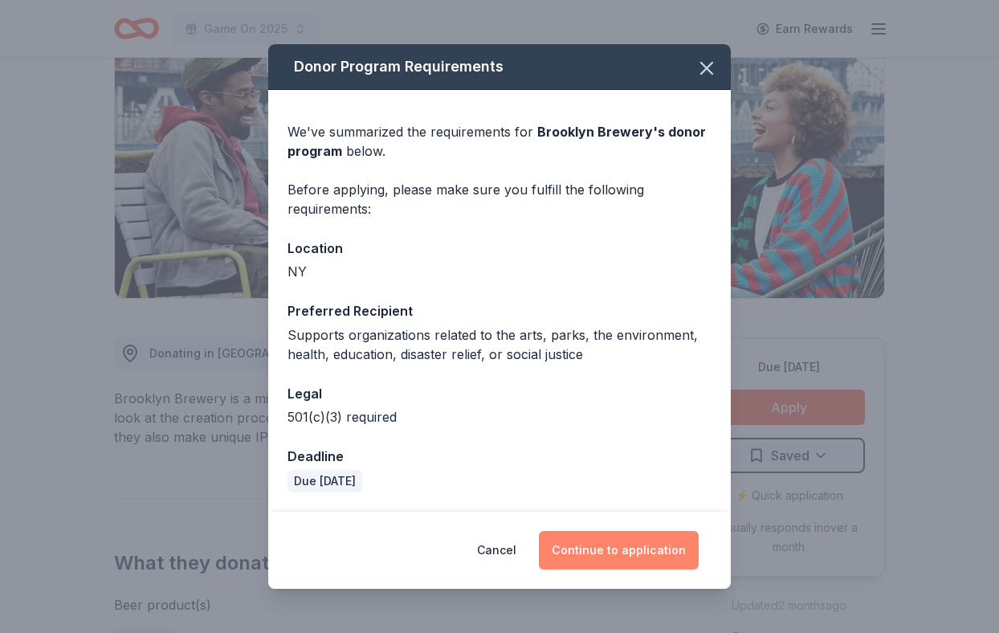
click at [663, 550] on button "Continue to application" at bounding box center [619, 550] width 160 height 39
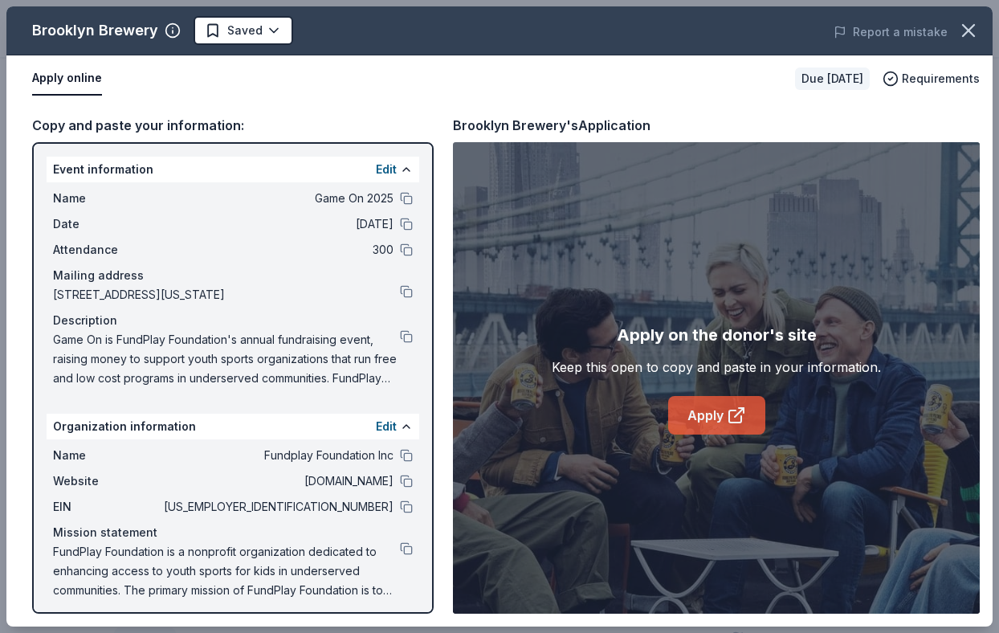
click at [725, 409] on link "Apply" at bounding box center [716, 415] width 97 height 39
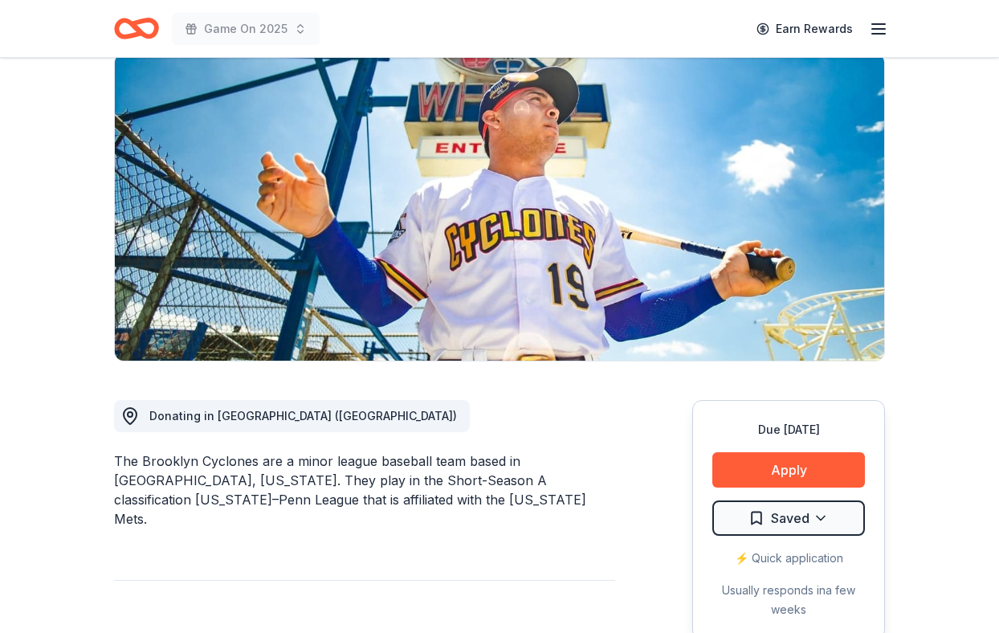
scroll to position [157, 0]
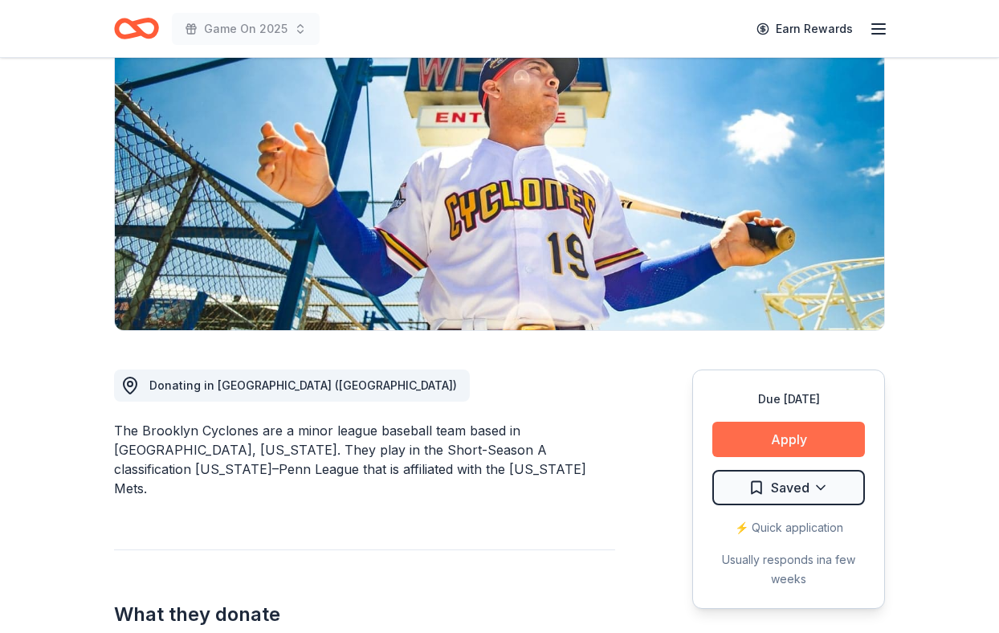
click at [764, 433] on button "Apply" at bounding box center [789, 439] width 153 height 35
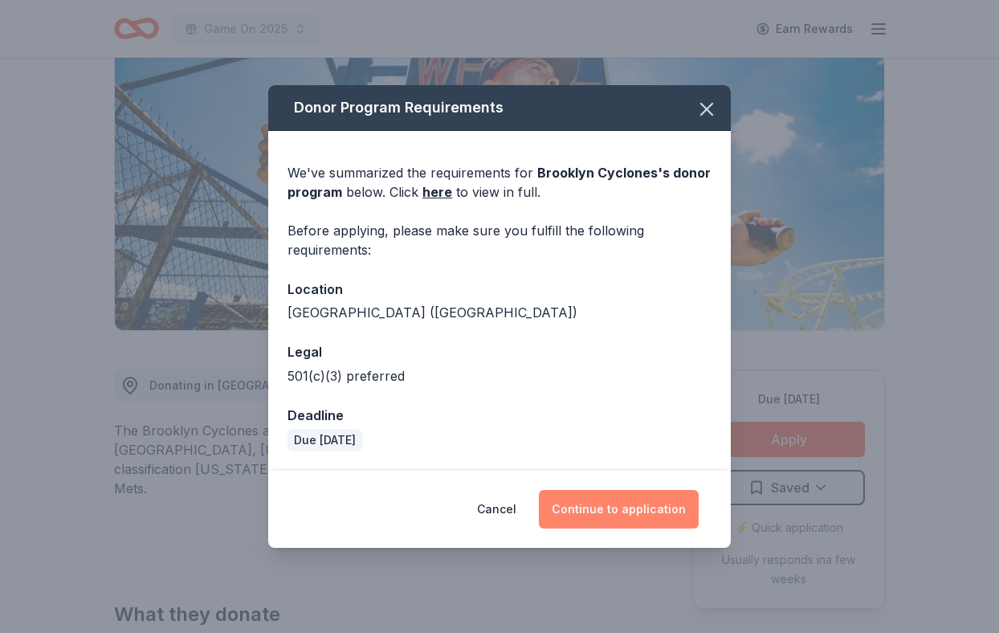
click at [621, 517] on button "Continue to application" at bounding box center [619, 509] width 160 height 39
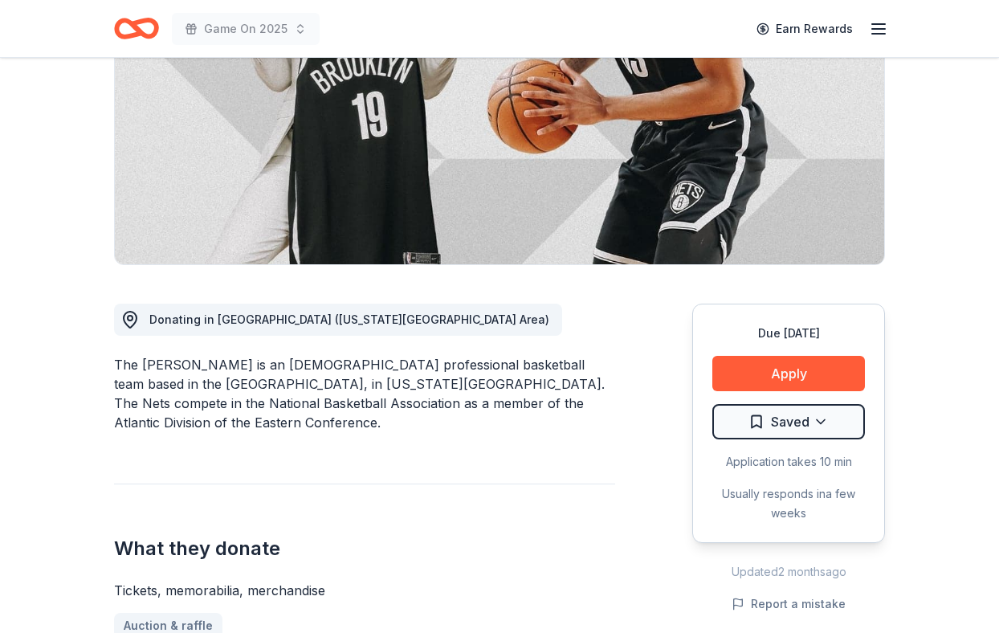
scroll to position [222, 0]
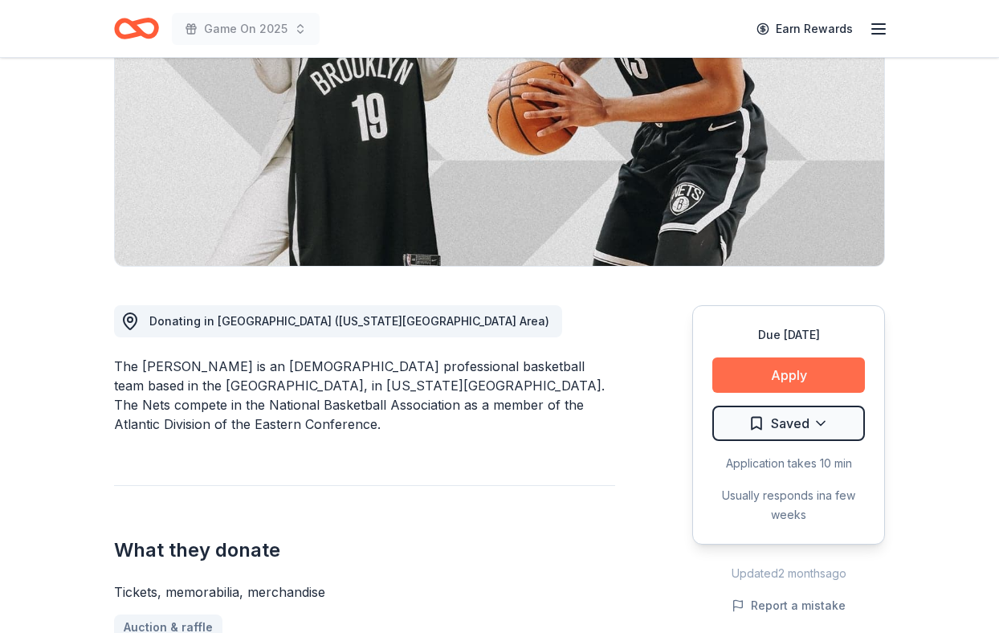
click at [764, 377] on button "Apply" at bounding box center [789, 374] width 153 height 35
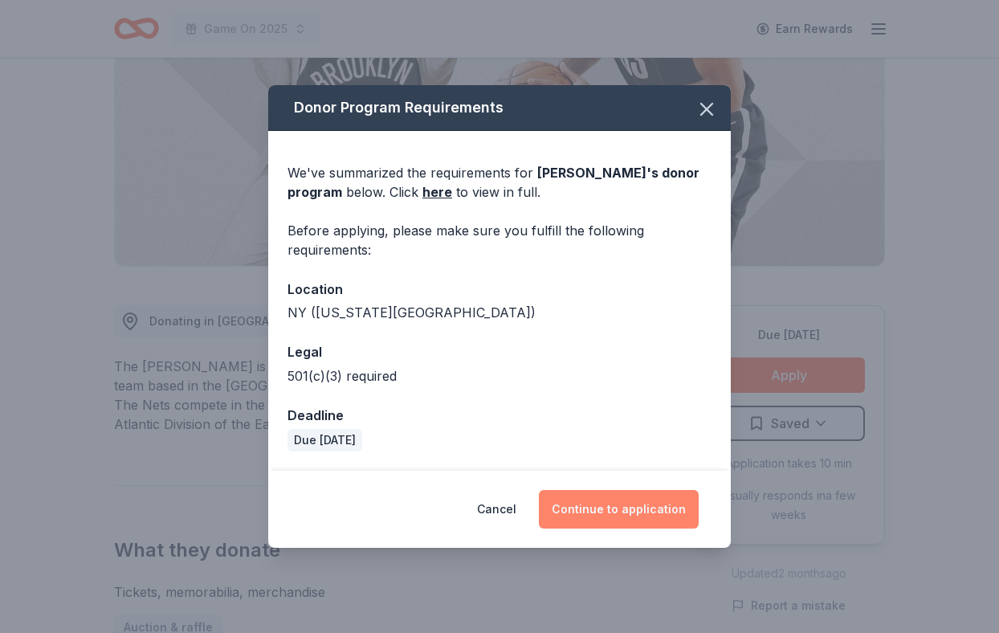
click at [601, 499] on button "Continue to application" at bounding box center [619, 509] width 160 height 39
